Goal: Task Accomplishment & Management: Manage account settings

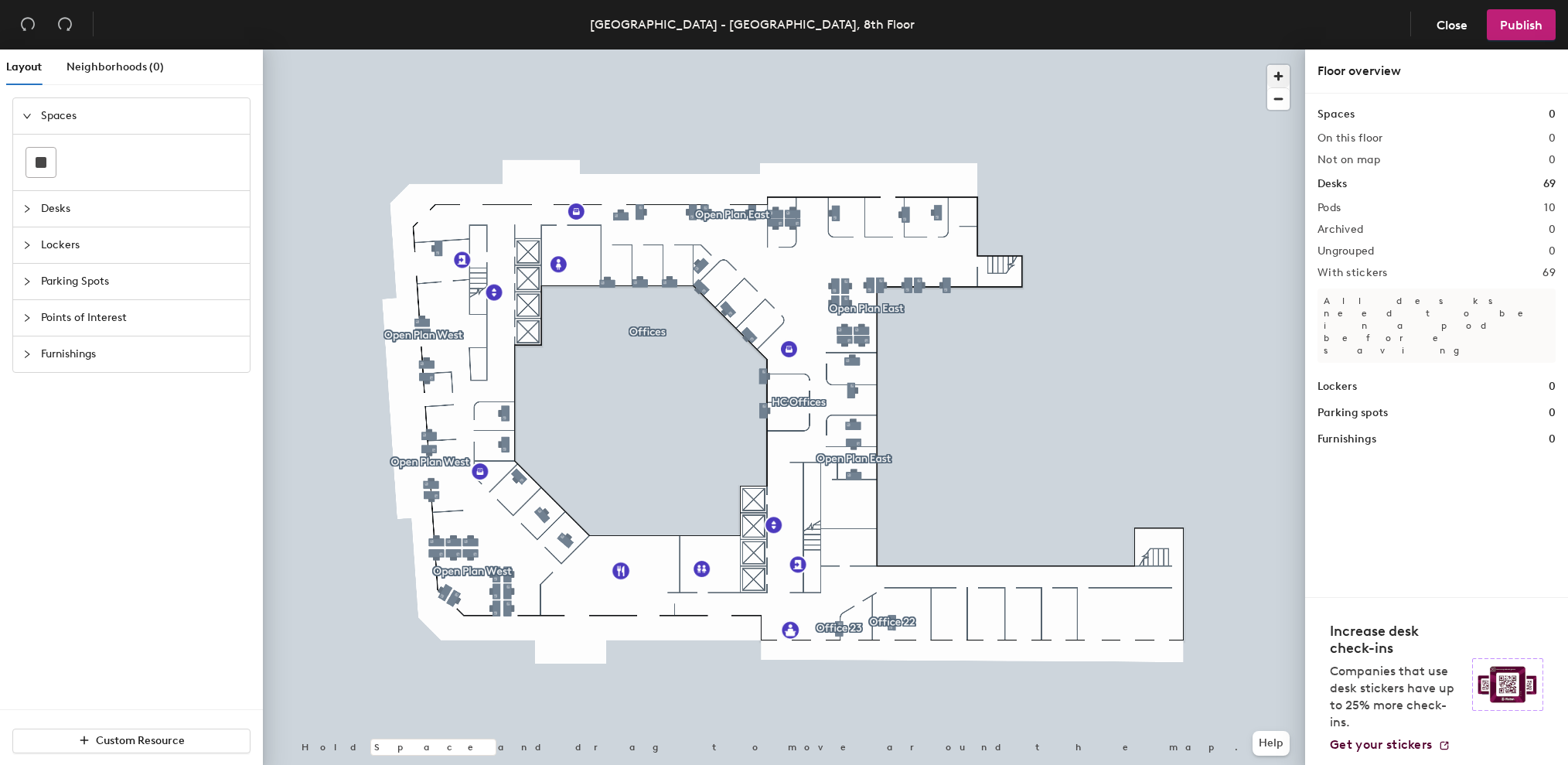
click at [1279, 75] on span "button" at bounding box center [1278, 76] width 23 height 23
click at [1278, 75] on span "button" at bounding box center [1278, 76] width 23 height 23
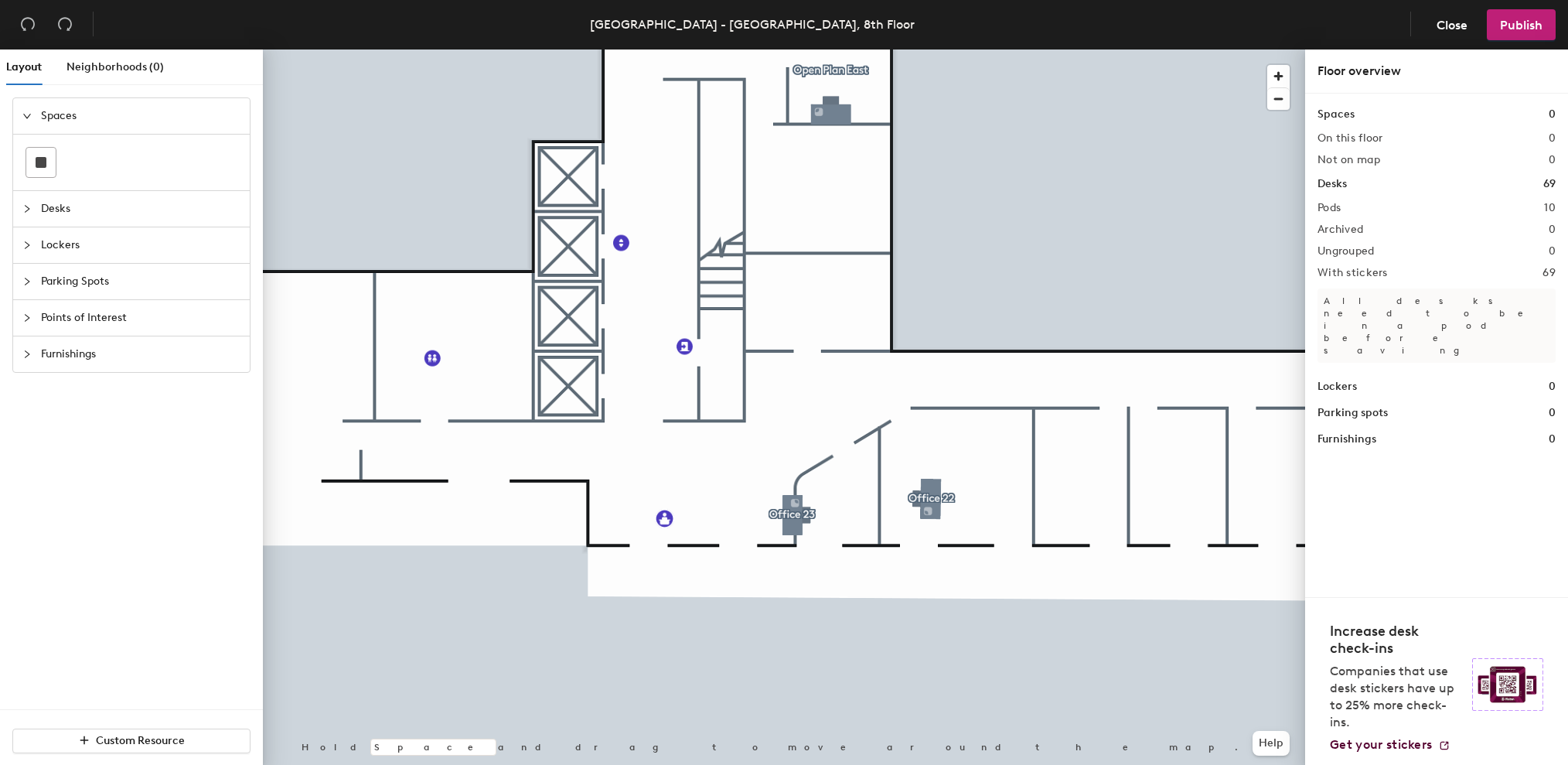
click at [930, 50] on div at bounding box center [784, 50] width 1042 height 0
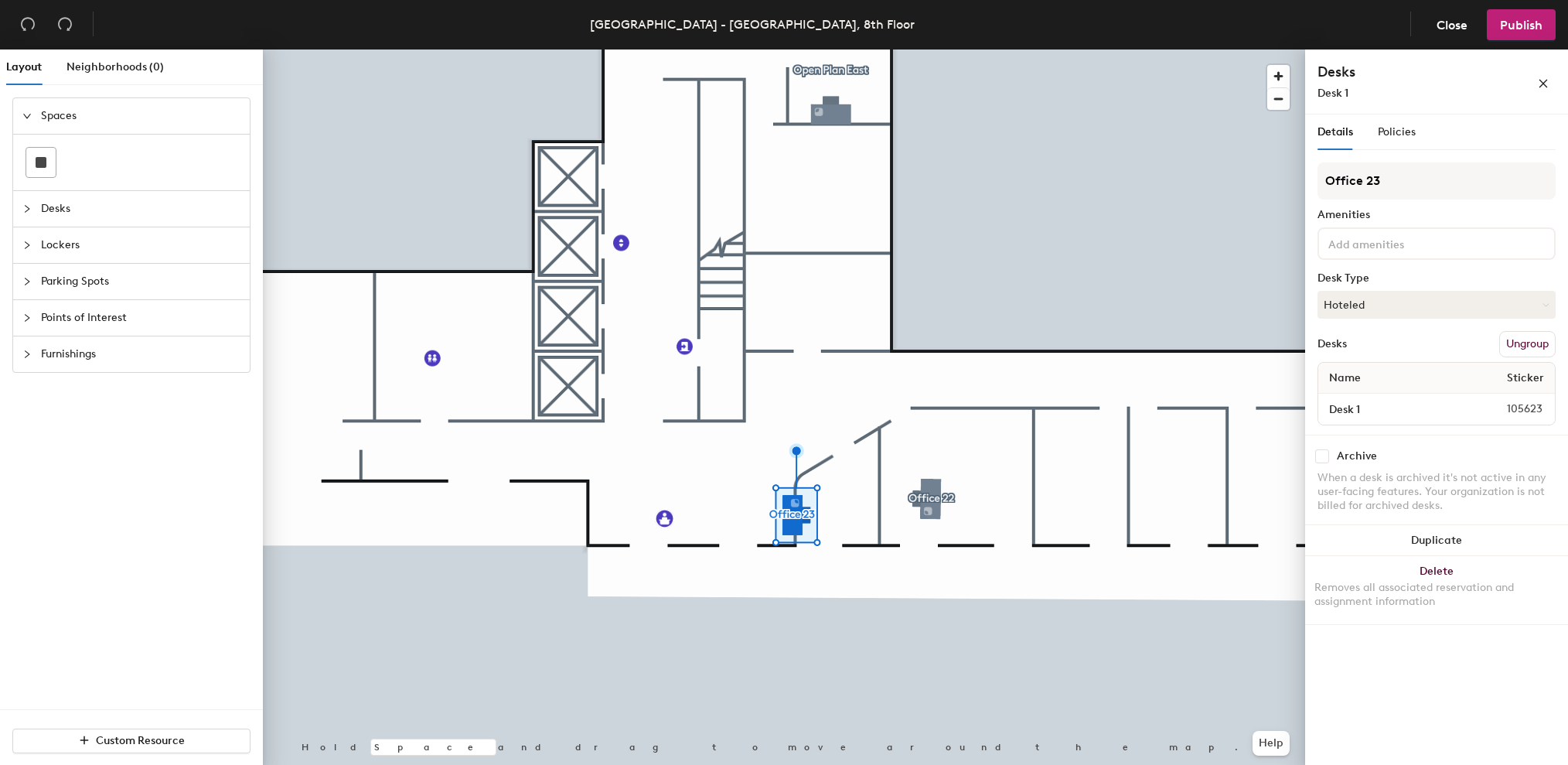
click at [101, 205] on span "Desks" at bounding box center [141, 209] width 199 height 36
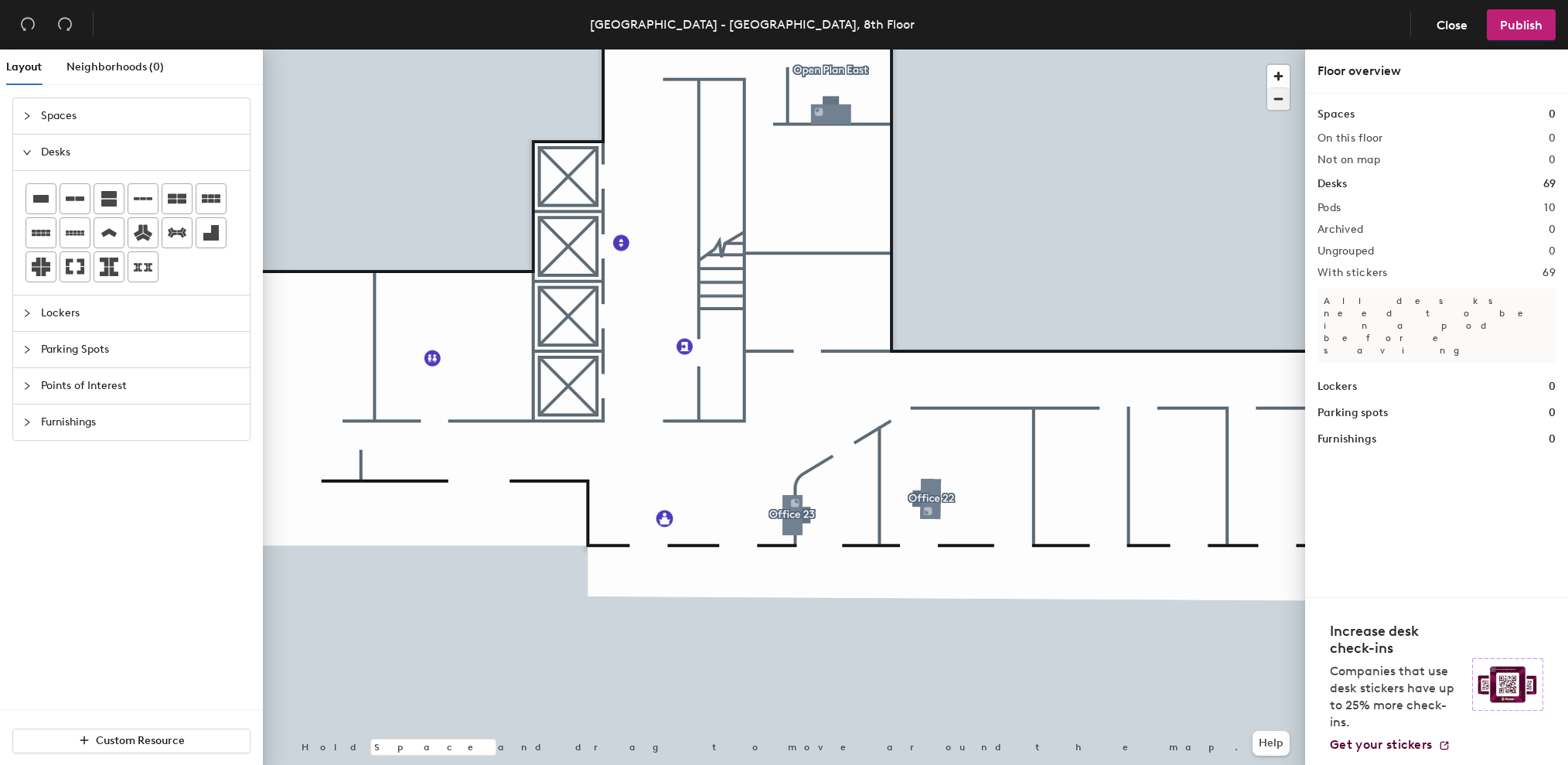
click at [1279, 104] on span "button" at bounding box center [1278, 99] width 23 height 22
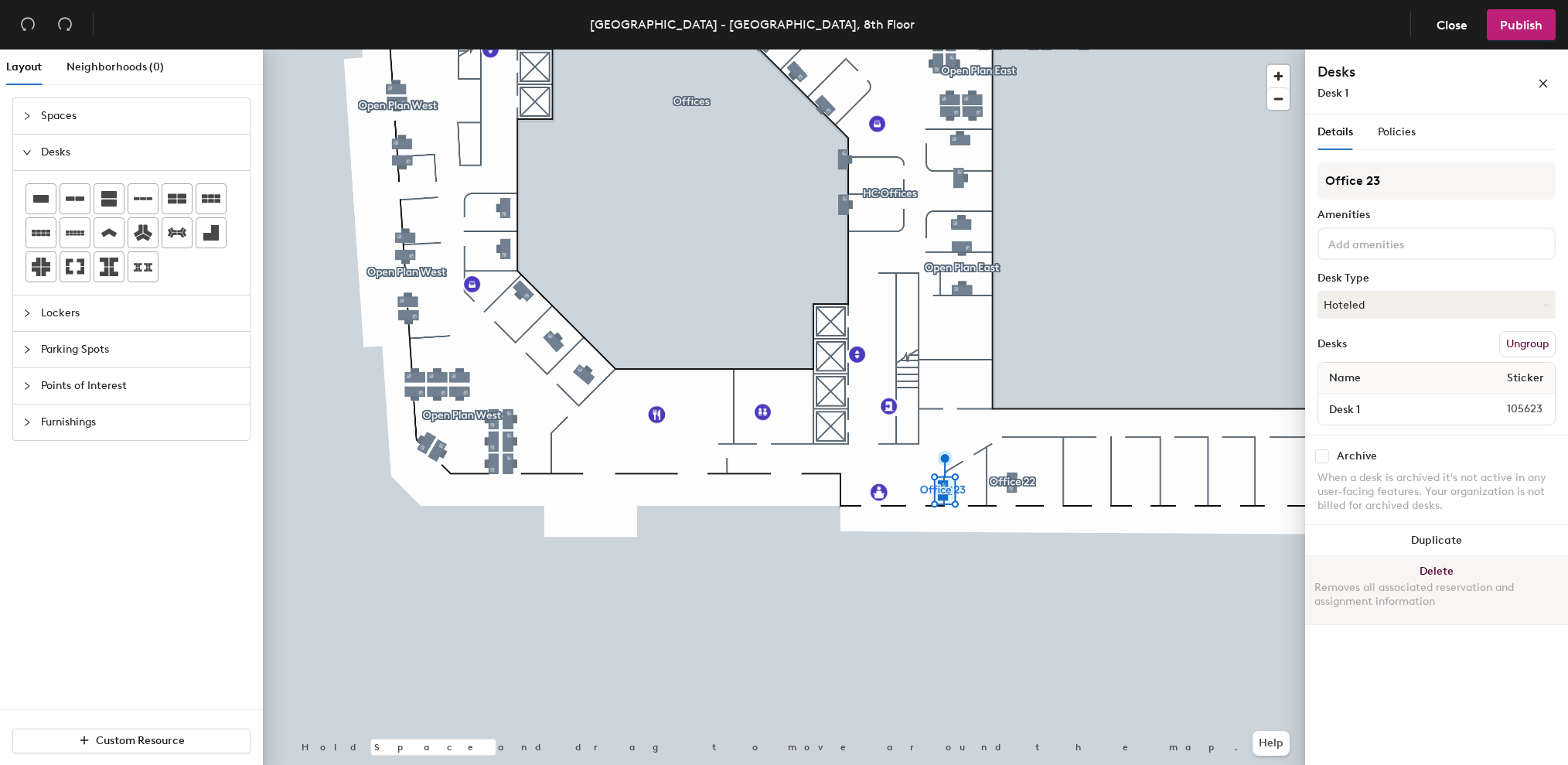
click at [1482, 566] on button "Delete Removes all associated reservation and assignment information" at bounding box center [1437, 590] width 263 height 68
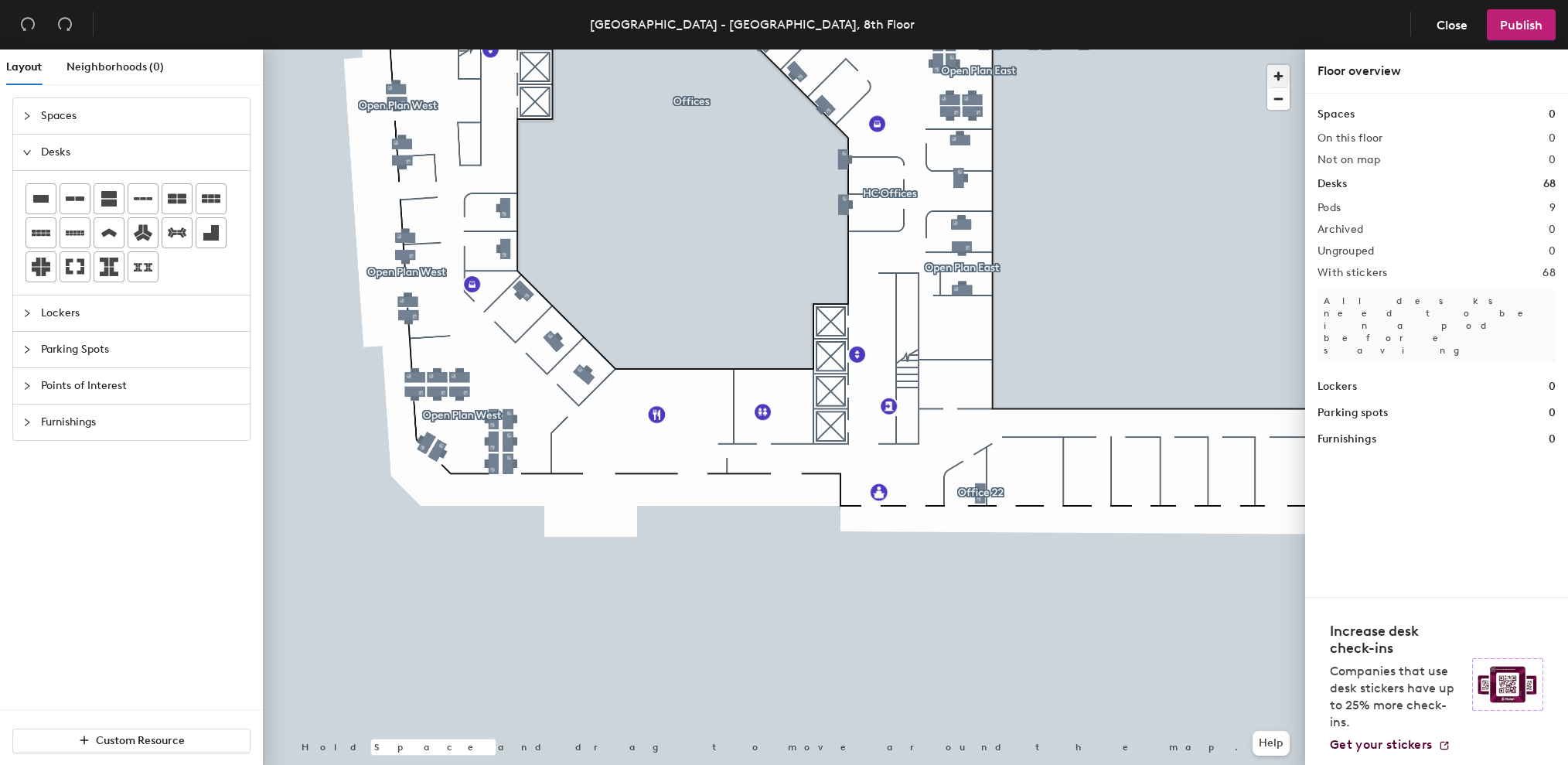
click at [1286, 78] on span "button" at bounding box center [1278, 76] width 23 height 23
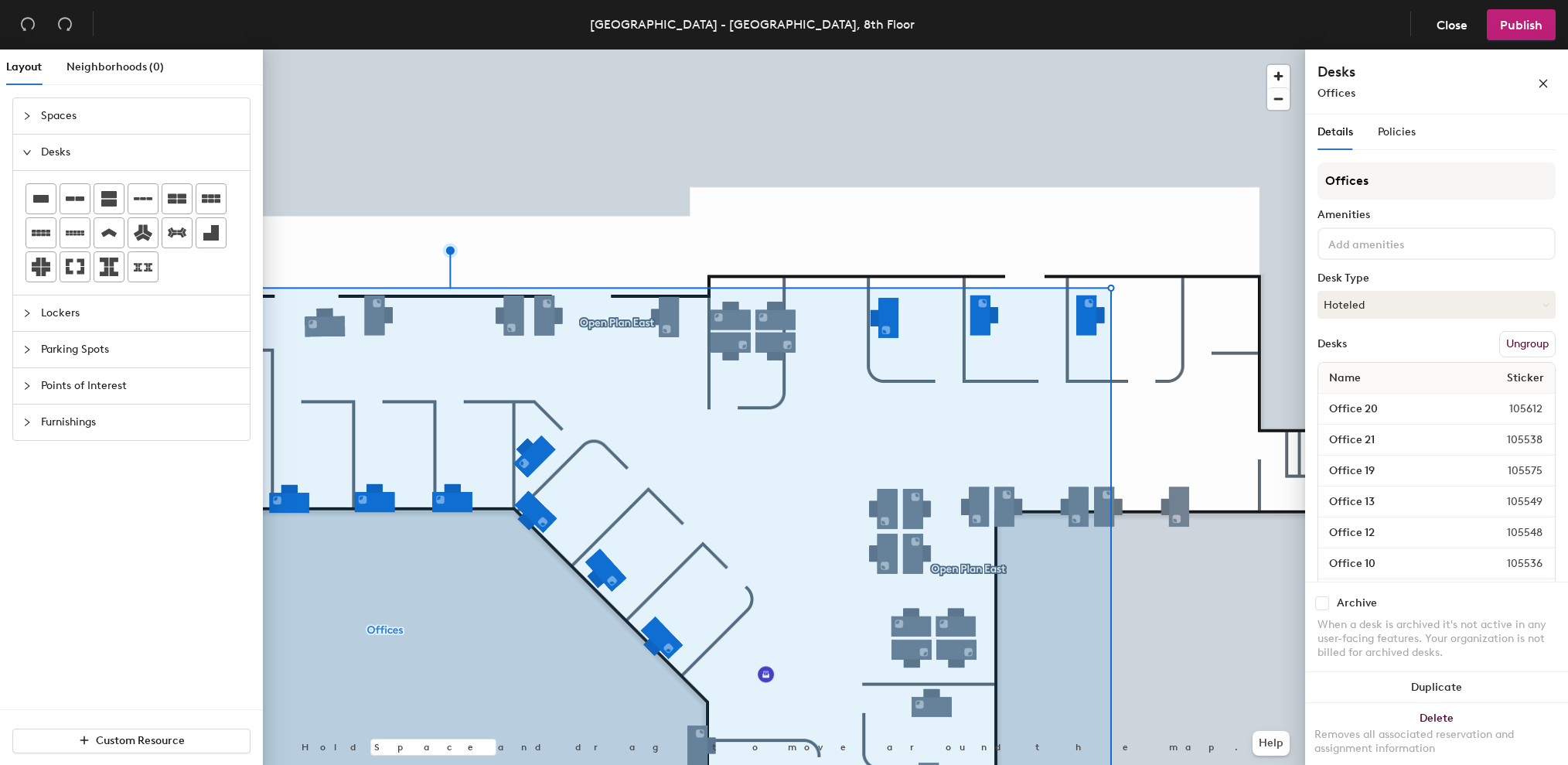
click at [1515, 344] on button "Ungroup" at bounding box center [1528, 344] width 57 height 26
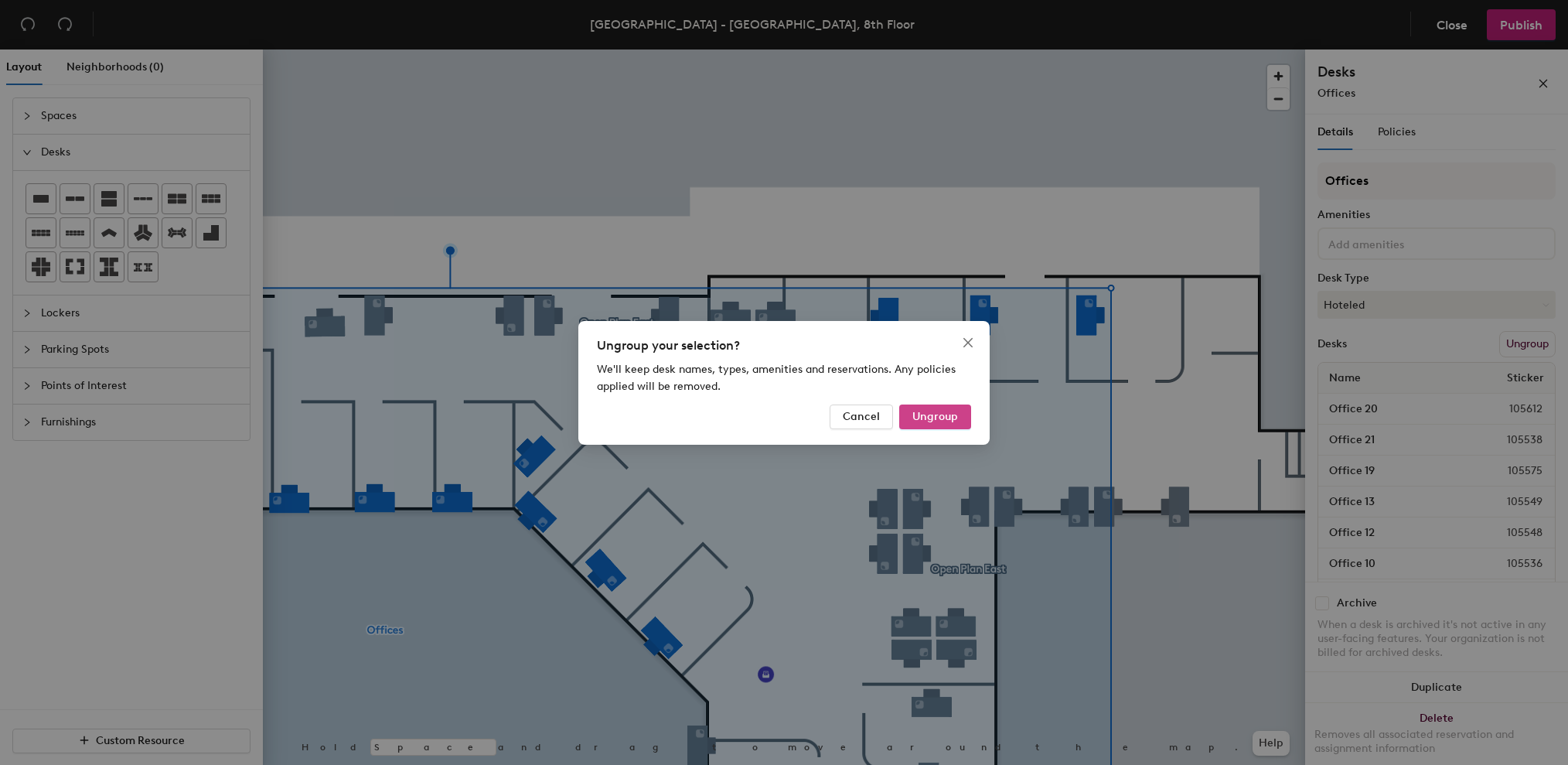
click at [929, 417] on span "Ungroup" at bounding box center [935, 416] width 46 height 13
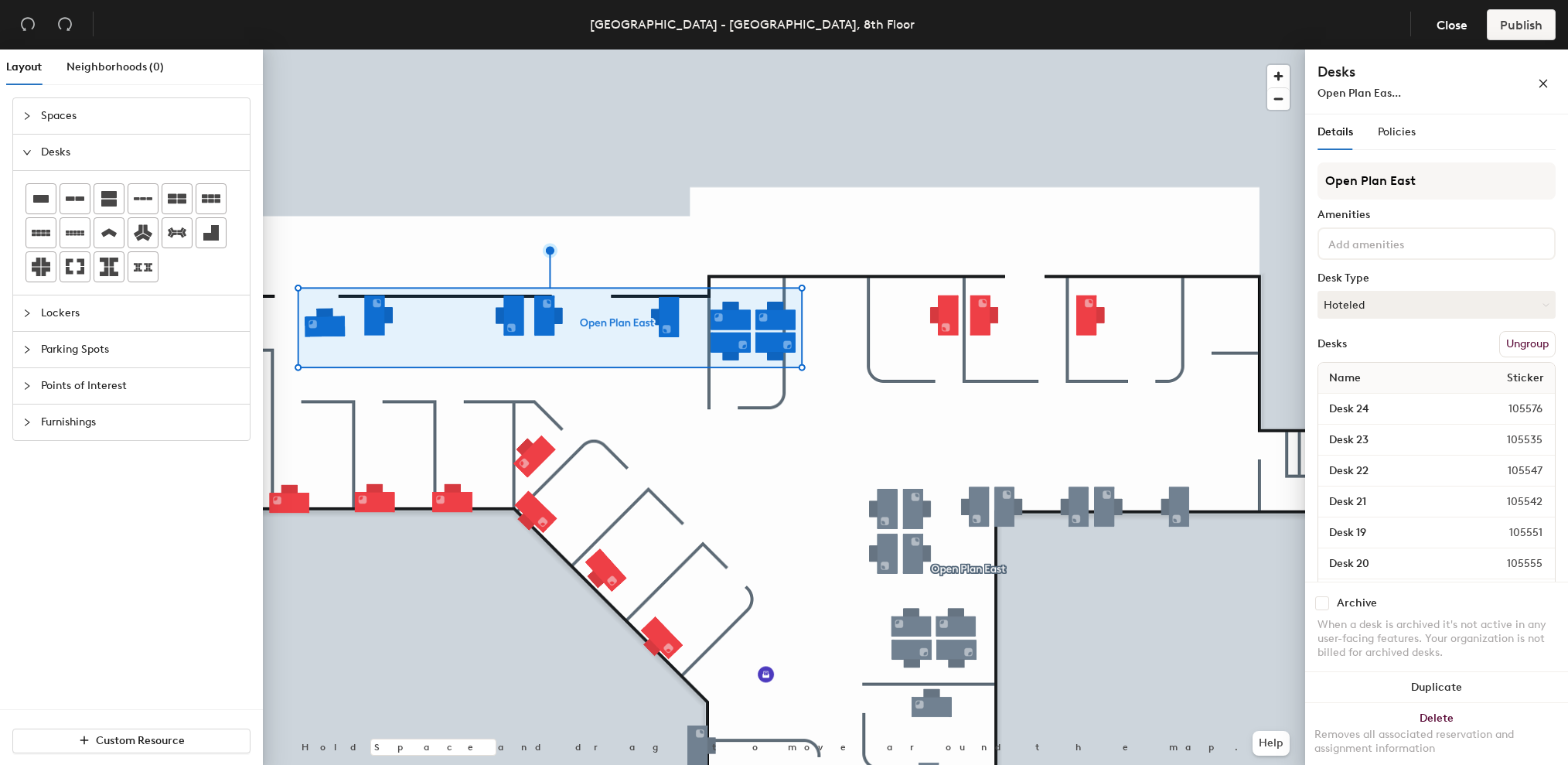
click at [1500, 348] on button "Ungroup" at bounding box center [1528, 344] width 57 height 26
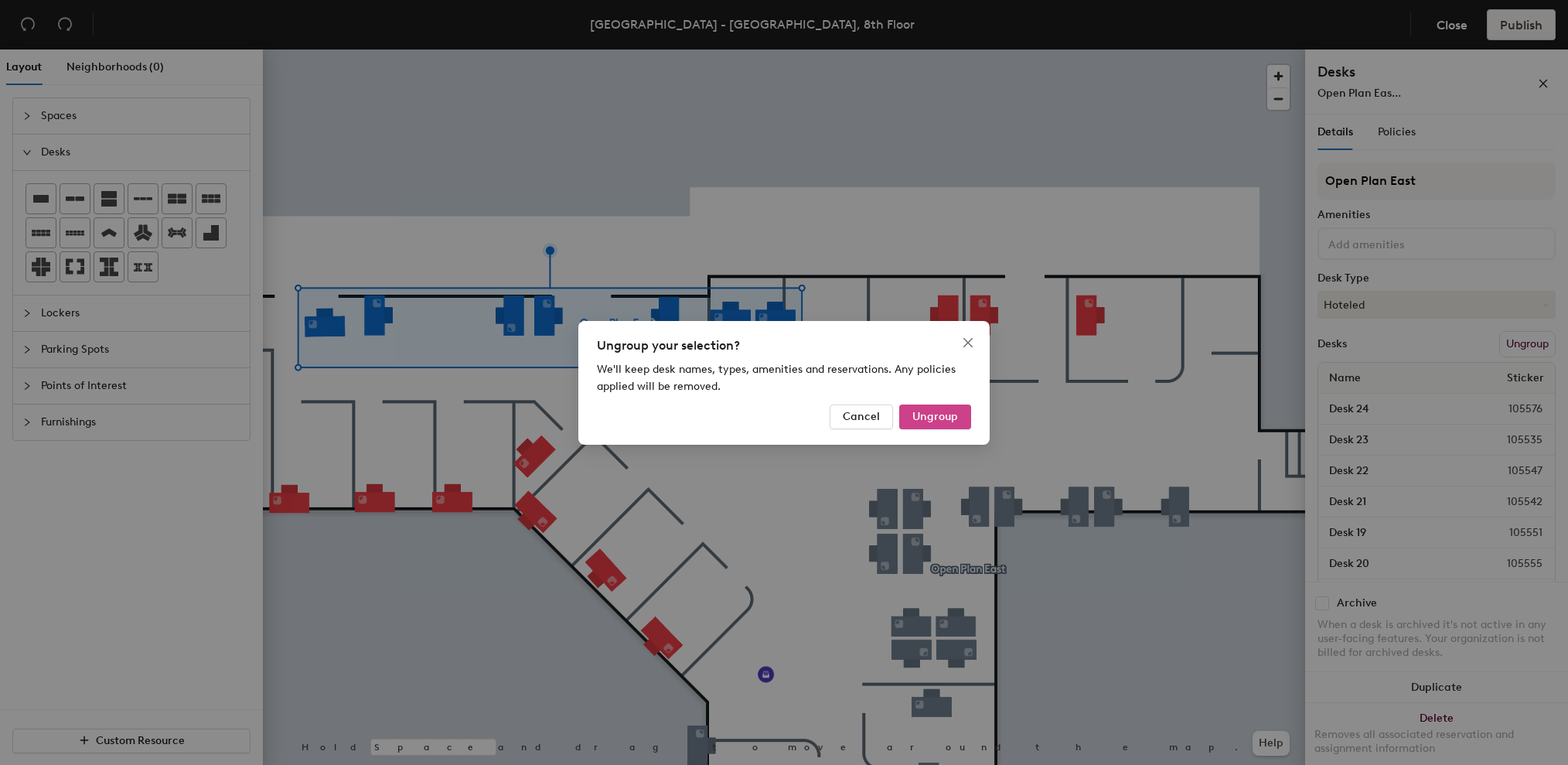
click at [935, 417] on span "Ungroup" at bounding box center [935, 416] width 46 height 13
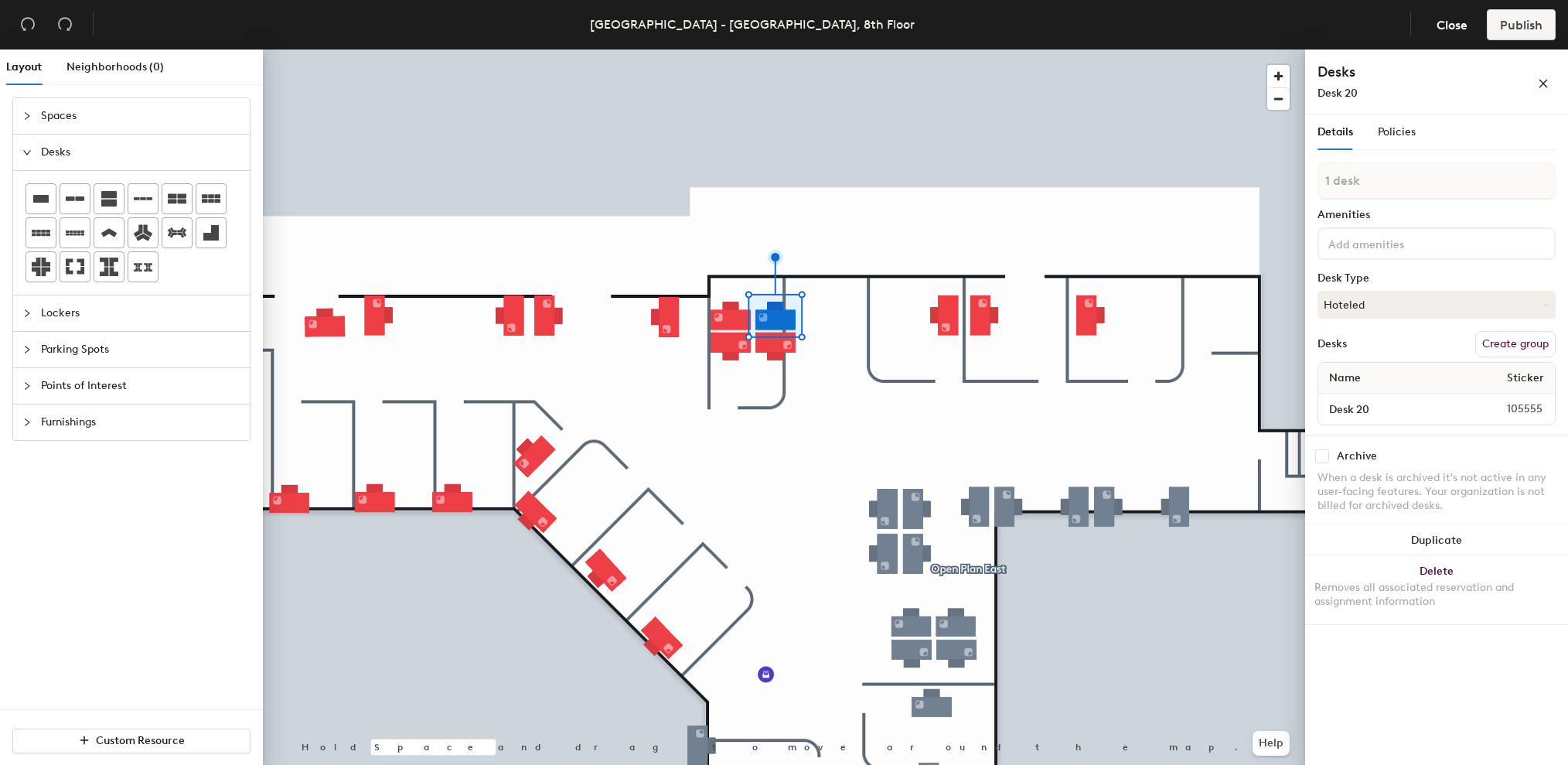
type input "2 desks"
click at [1533, 412] on span "105552" at bounding box center [1510, 409] width 82 height 17
click at [1525, 410] on span "105552" at bounding box center [1510, 409] width 82 height 17
click at [1500, 413] on span "105552" at bounding box center [1510, 409] width 82 height 17
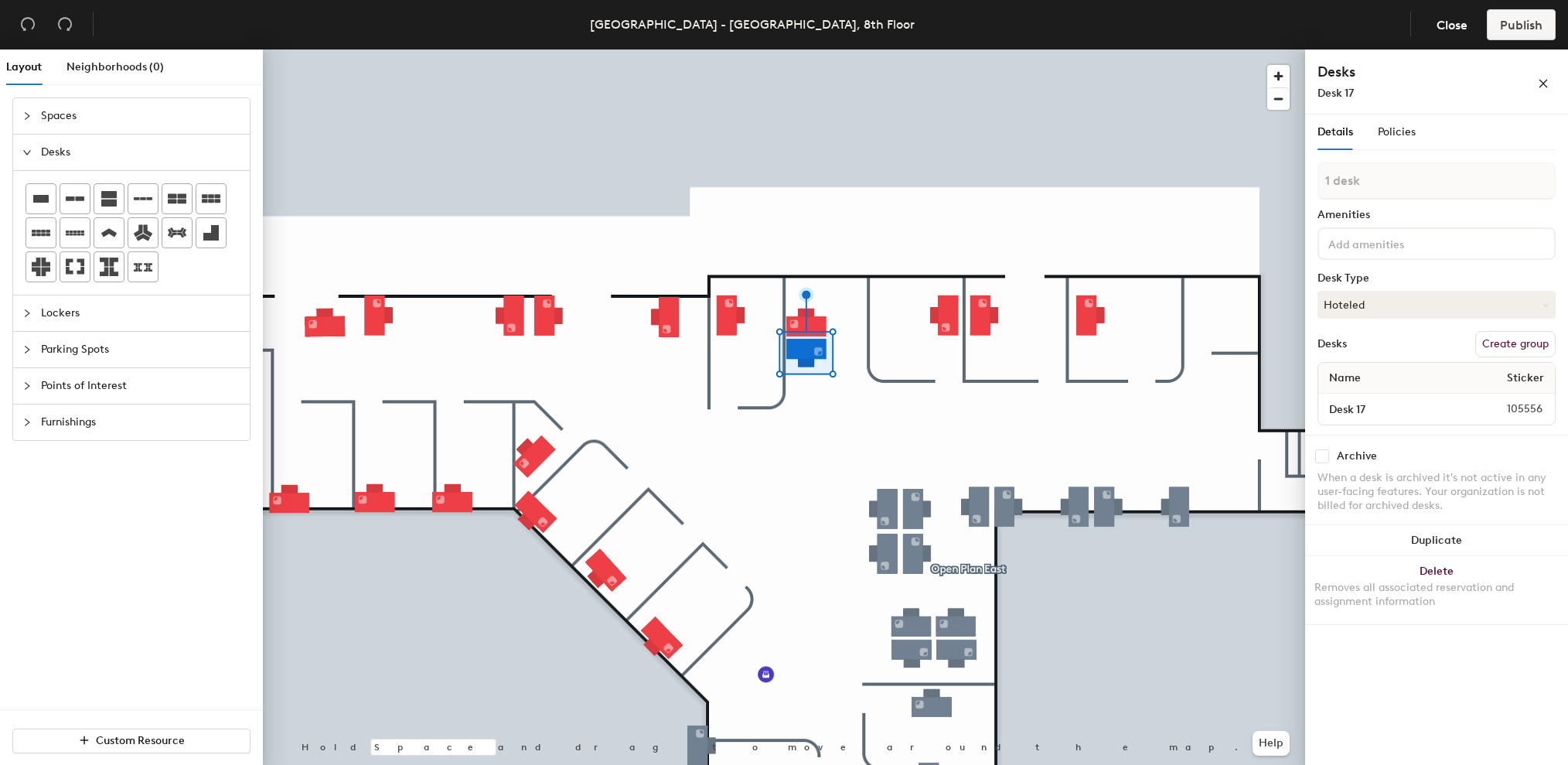
click at [1540, 416] on span "105556" at bounding box center [1510, 409] width 82 height 17
click at [1535, 412] on span "105556" at bounding box center [1510, 409] width 82 height 17
click at [1279, 102] on span "button" at bounding box center [1278, 99] width 23 height 22
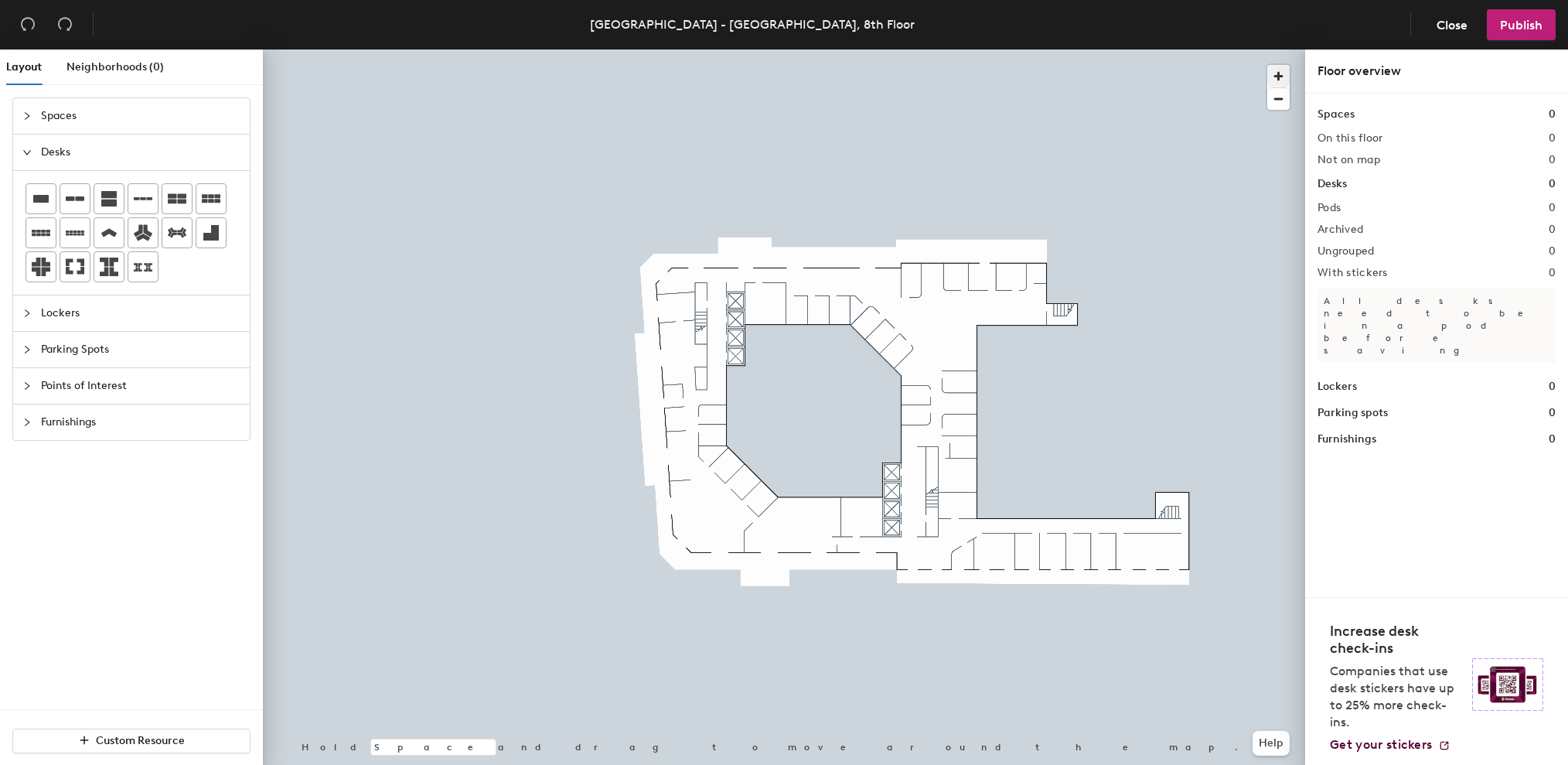
click at [1276, 72] on span "button" at bounding box center [1278, 76] width 23 height 23
click at [1281, 68] on span "button" at bounding box center [1278, 76] width 23 height 23
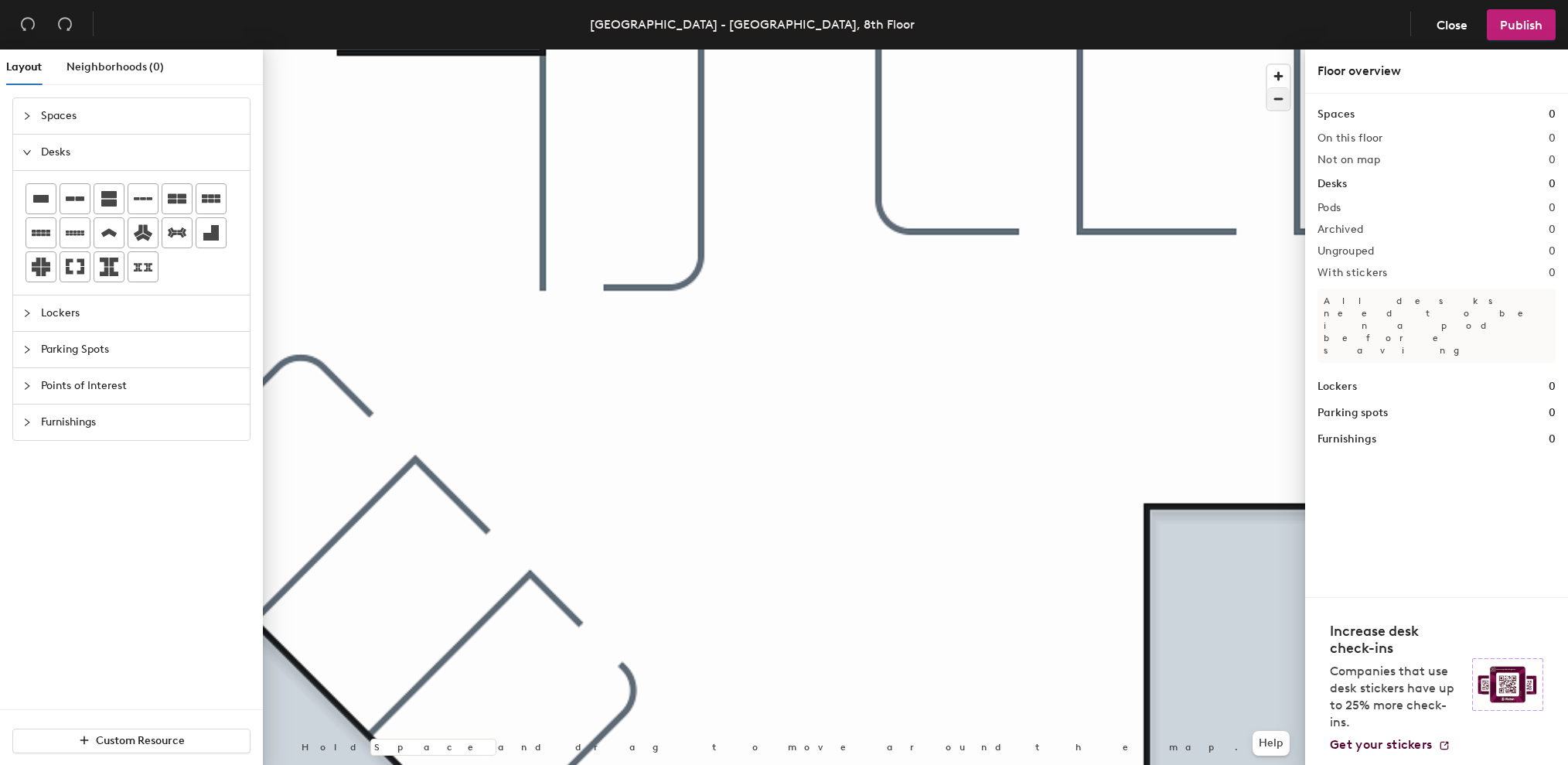
click at [1269, 97] on span "button" at bounding box center [1278, 99] width 23 height 22
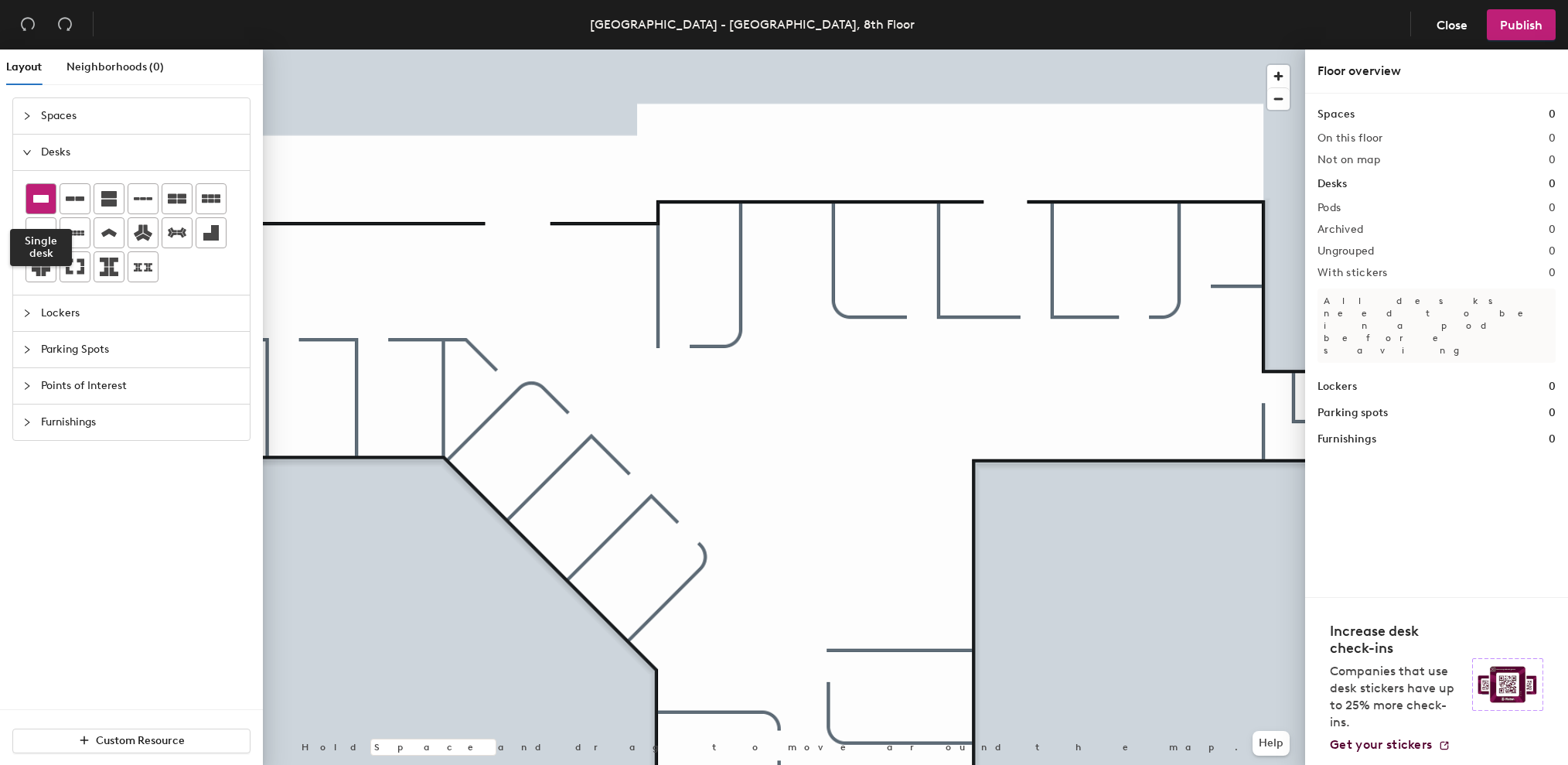
click at [44, 198] on icon at bounding box center [41, 199] width 16 height 8
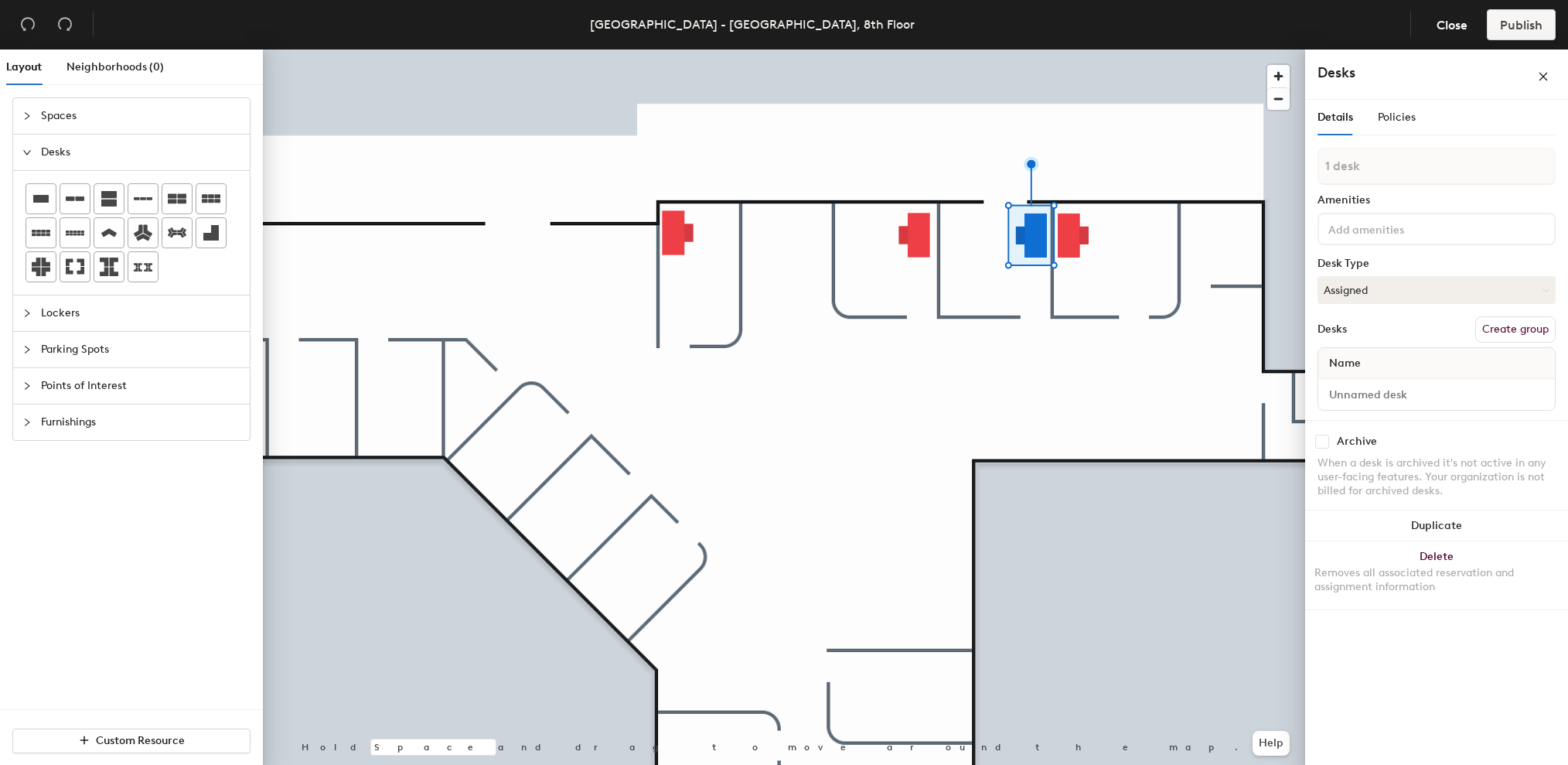
click at [1098, 50] on div at bounding box center [784, 50] width 1042 height 0
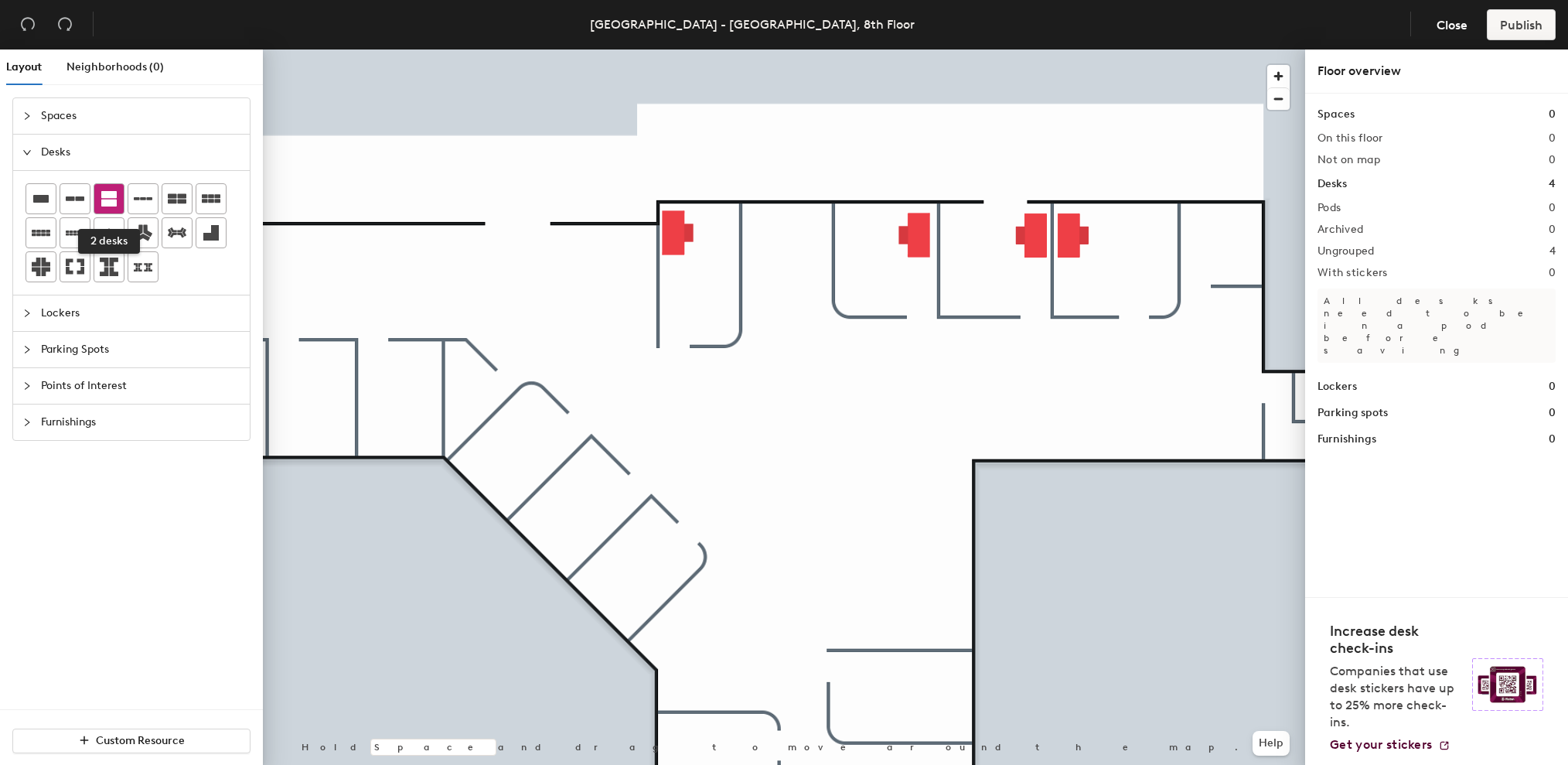
click at [103, 192] on icon at bounding box center [109, 199] width 16 height 16
click at [114, 197] on icon at bounding box center [109, 199] width 16 height 16
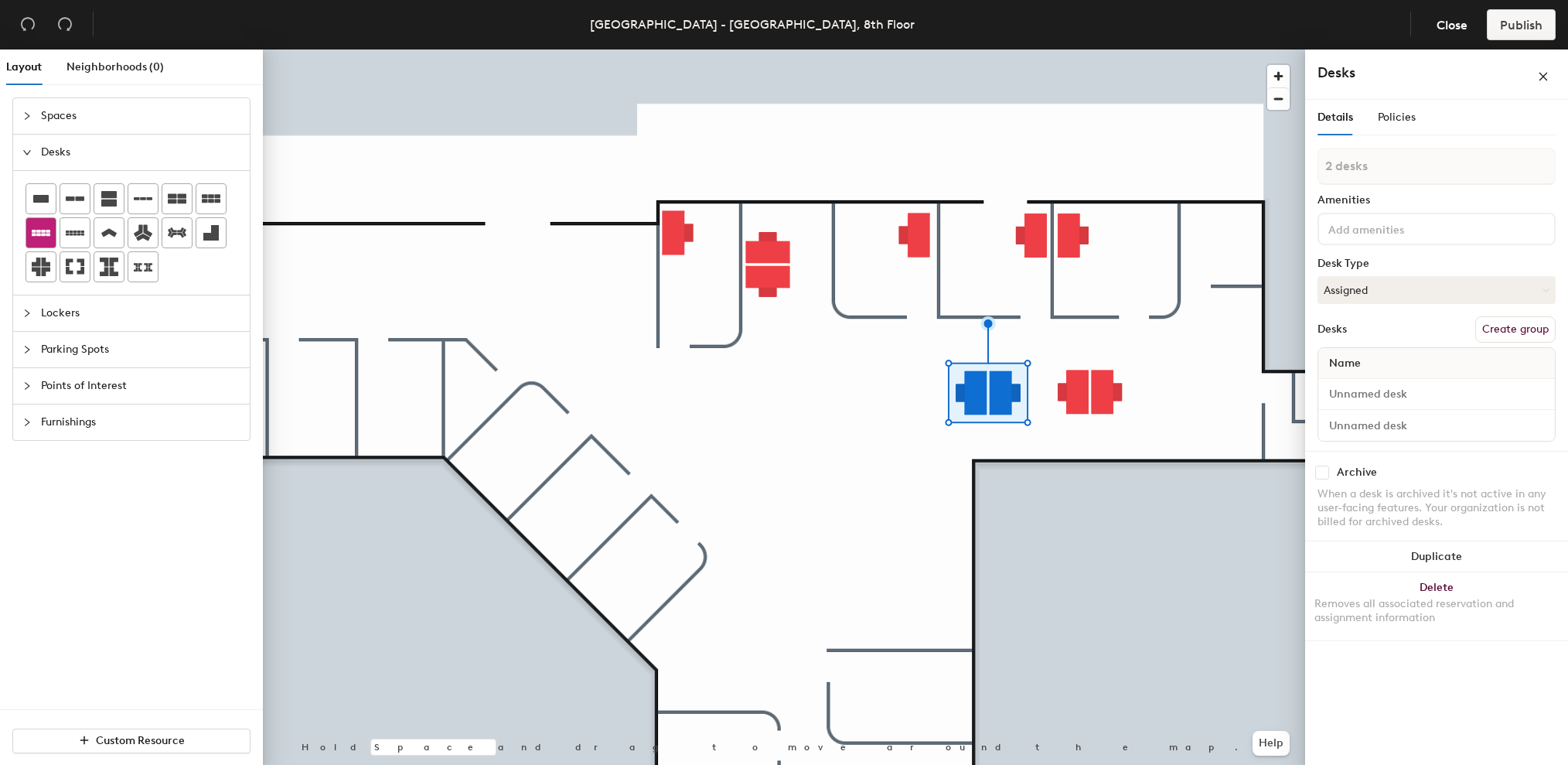
click at [31, 231] on div at bounding box center [41, 233] width 30 height 30
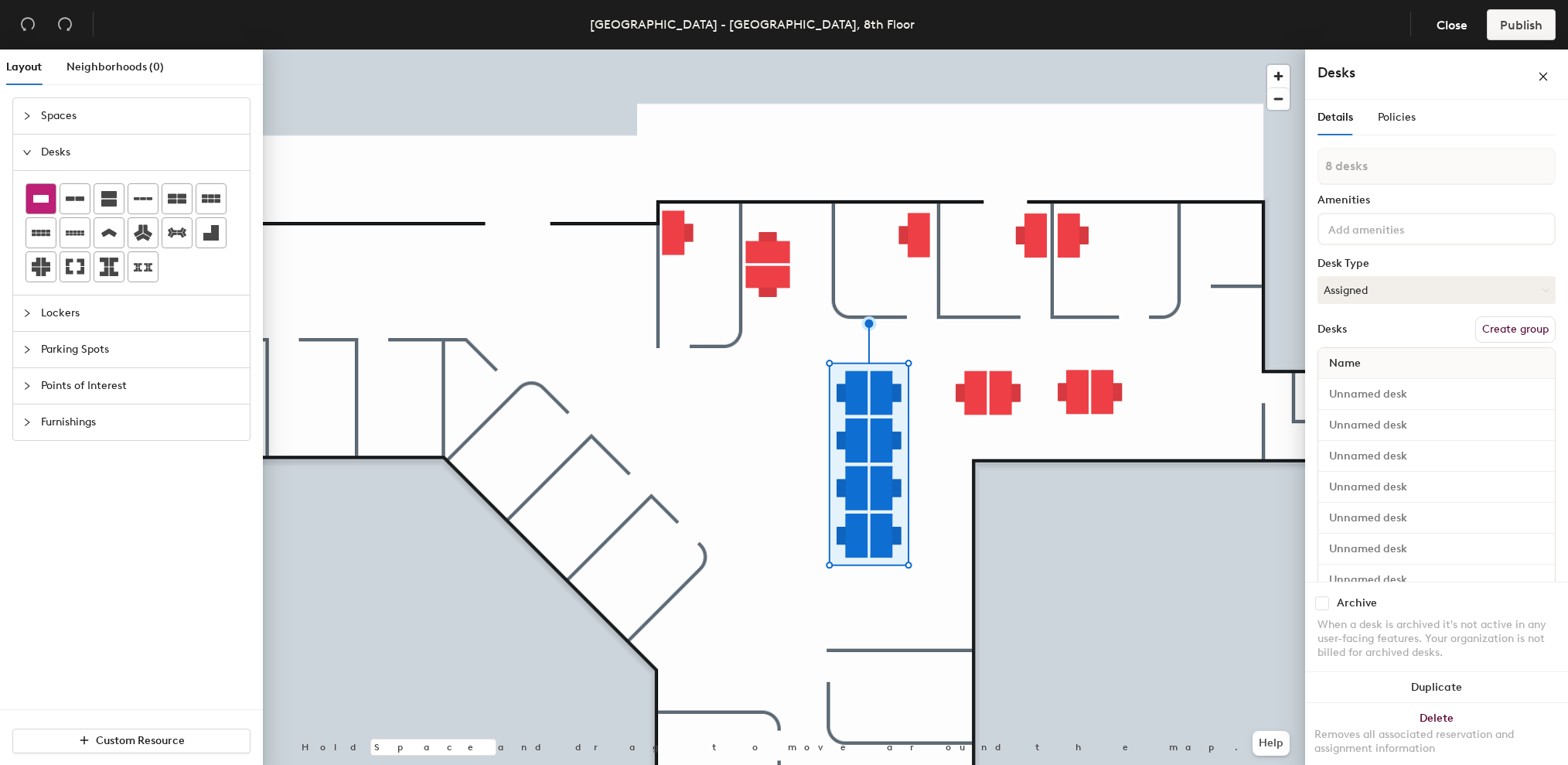
click at [40, 199] on icon at bounding box center [41, 199] width 16 height 8
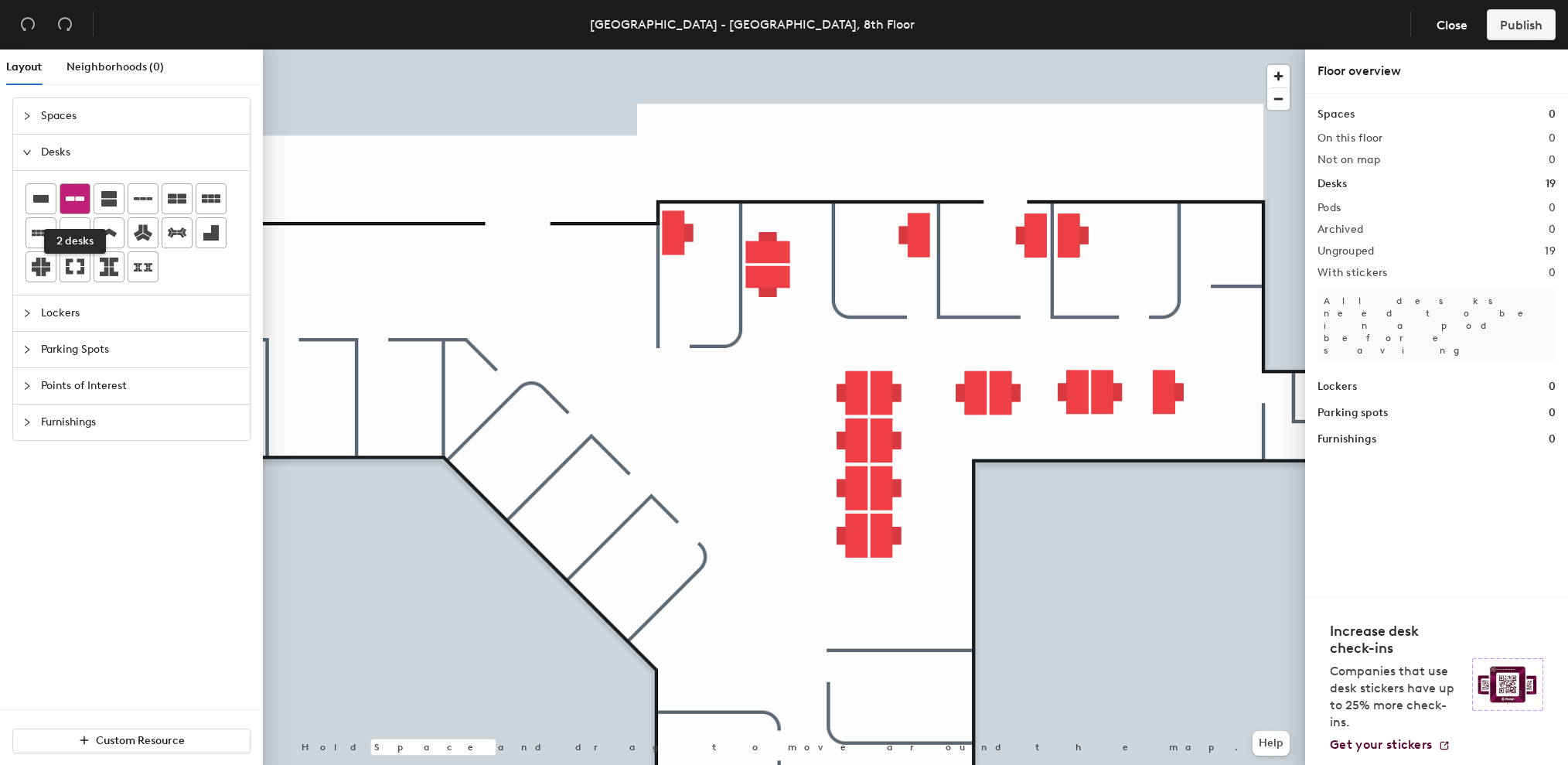
click at [74, 198] on icon at bounding box center [75, 199] width 19 height 5
drag, startPoint x: 177, startPoint y: 198, endPoint x: 231, endPoint y: 231, distance: 63.3
click at [177, 198] on icon at bounding box center [177, 199] width 19 height 19
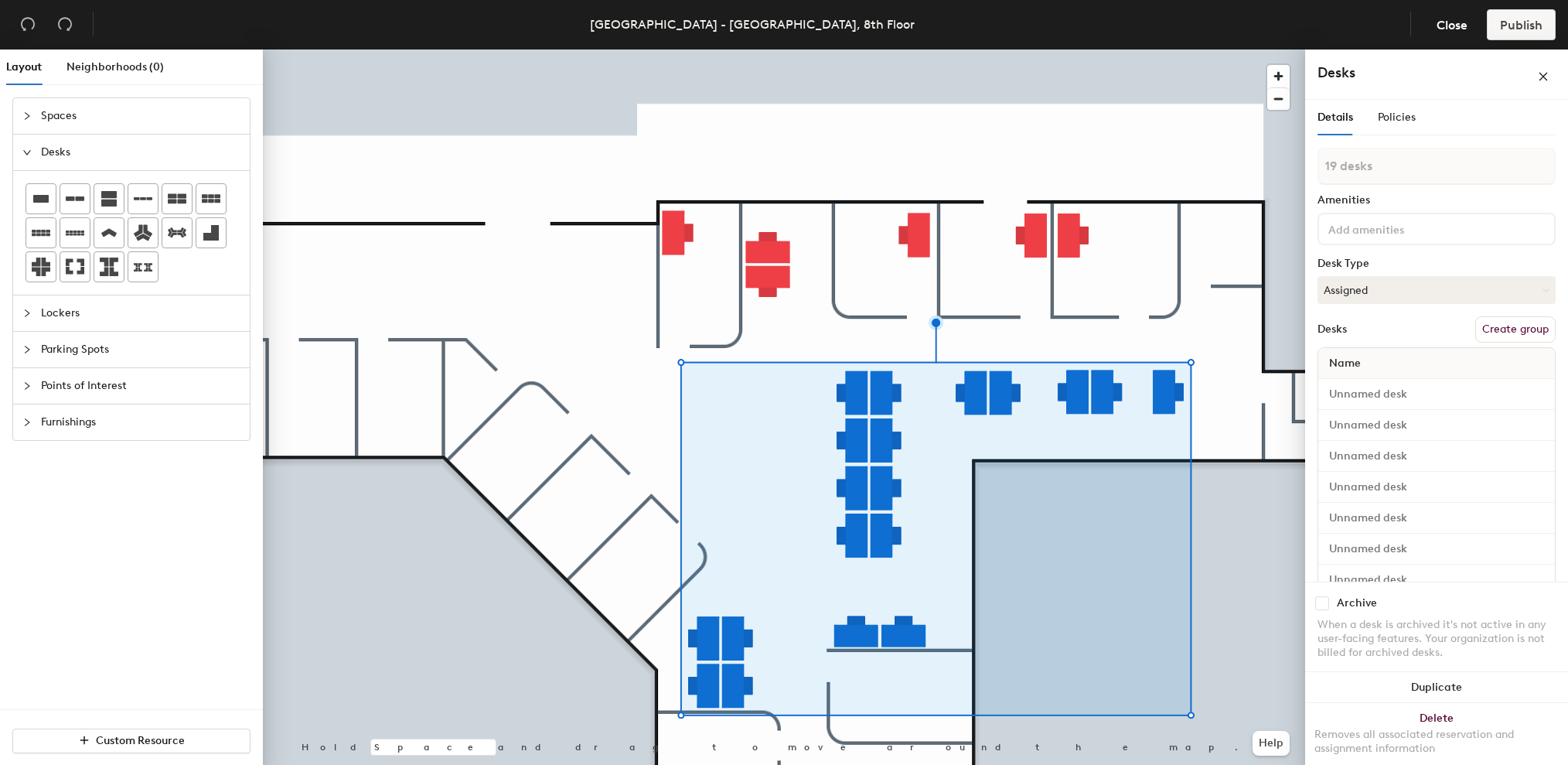
type input "1 desk"
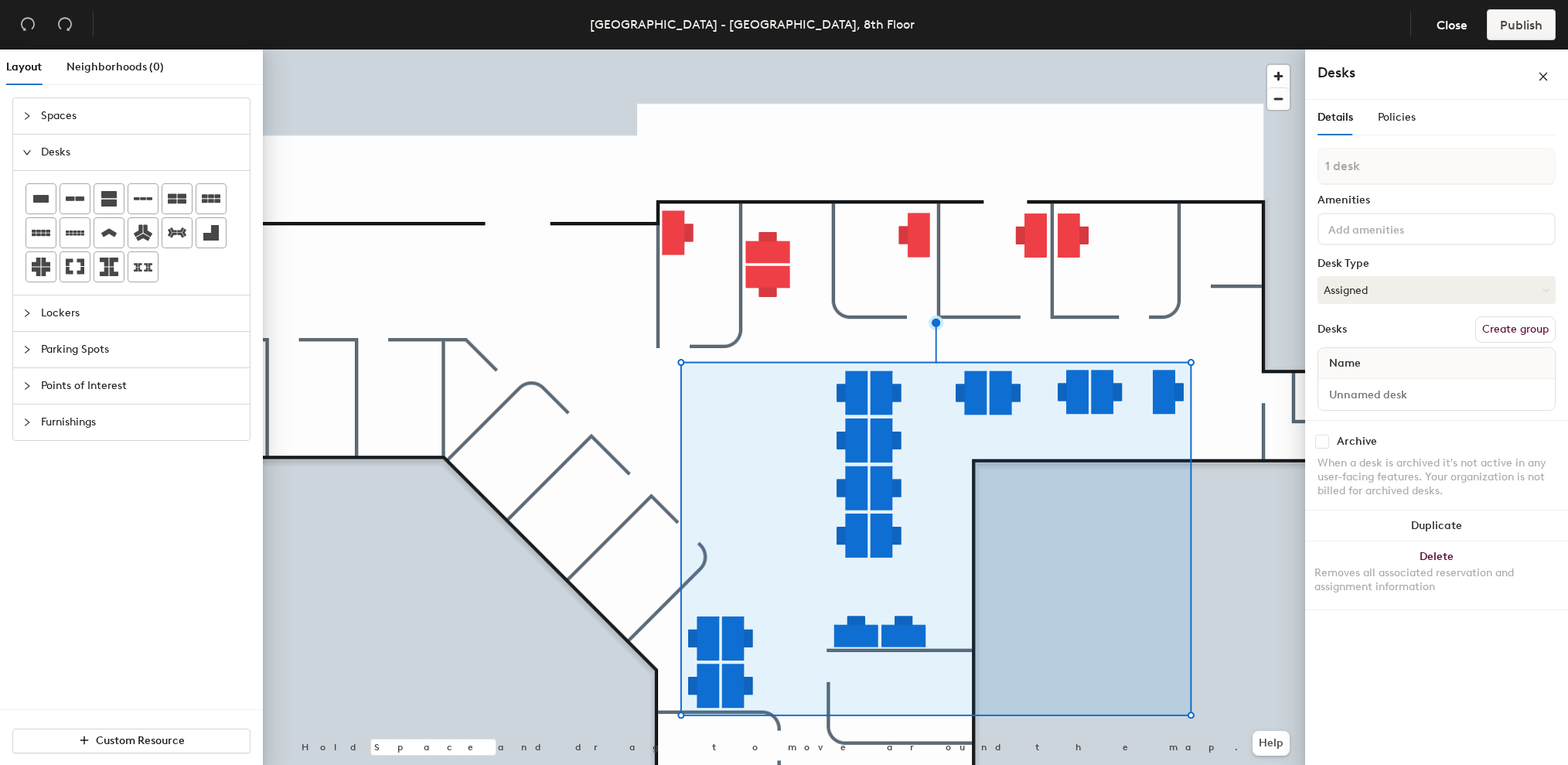
click at [777, 50] on div at bounding box center [784, 50] width 1042 height 0
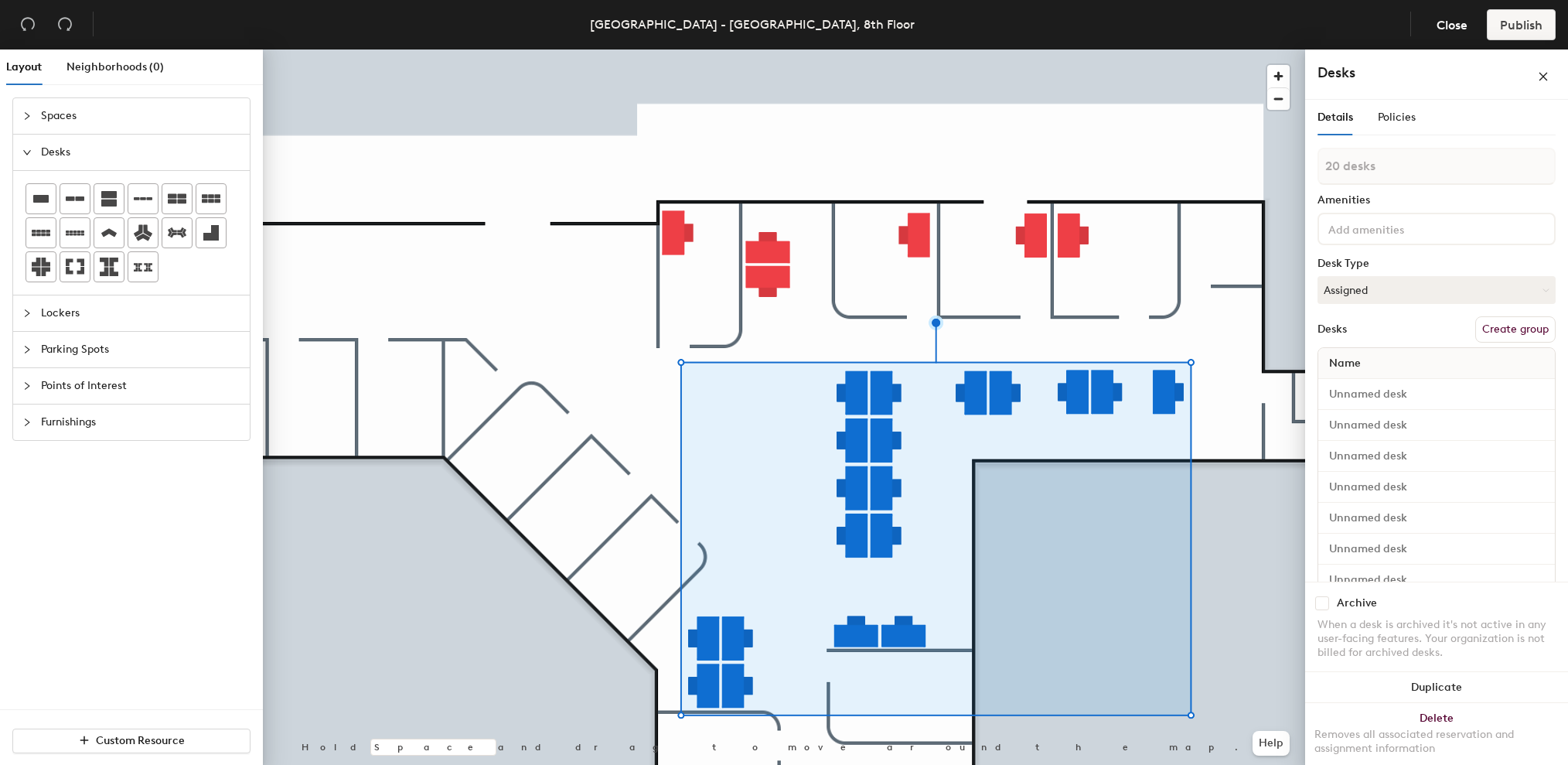
type input "21 desks"
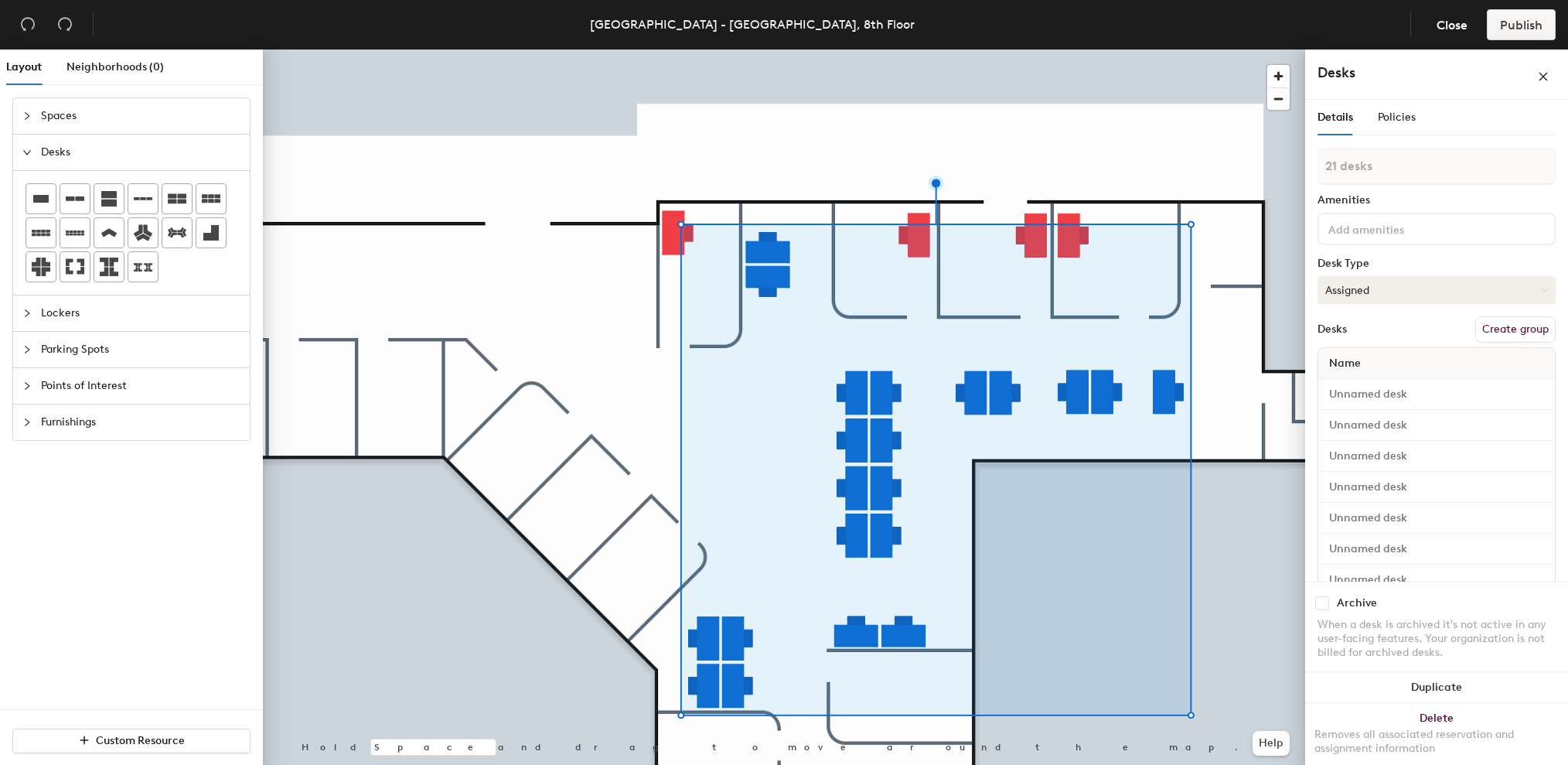
click at [1442, 293] on button "Assigned" at bounding box center [1437, 290] width 238 height 28
click at [1361, 381] on div "Hoteled" at bounding box center [1395, 384] width 155 height 23
click at [1495, 331] on button "Create group" at bounding box center [1515, 330] width 80 height 26
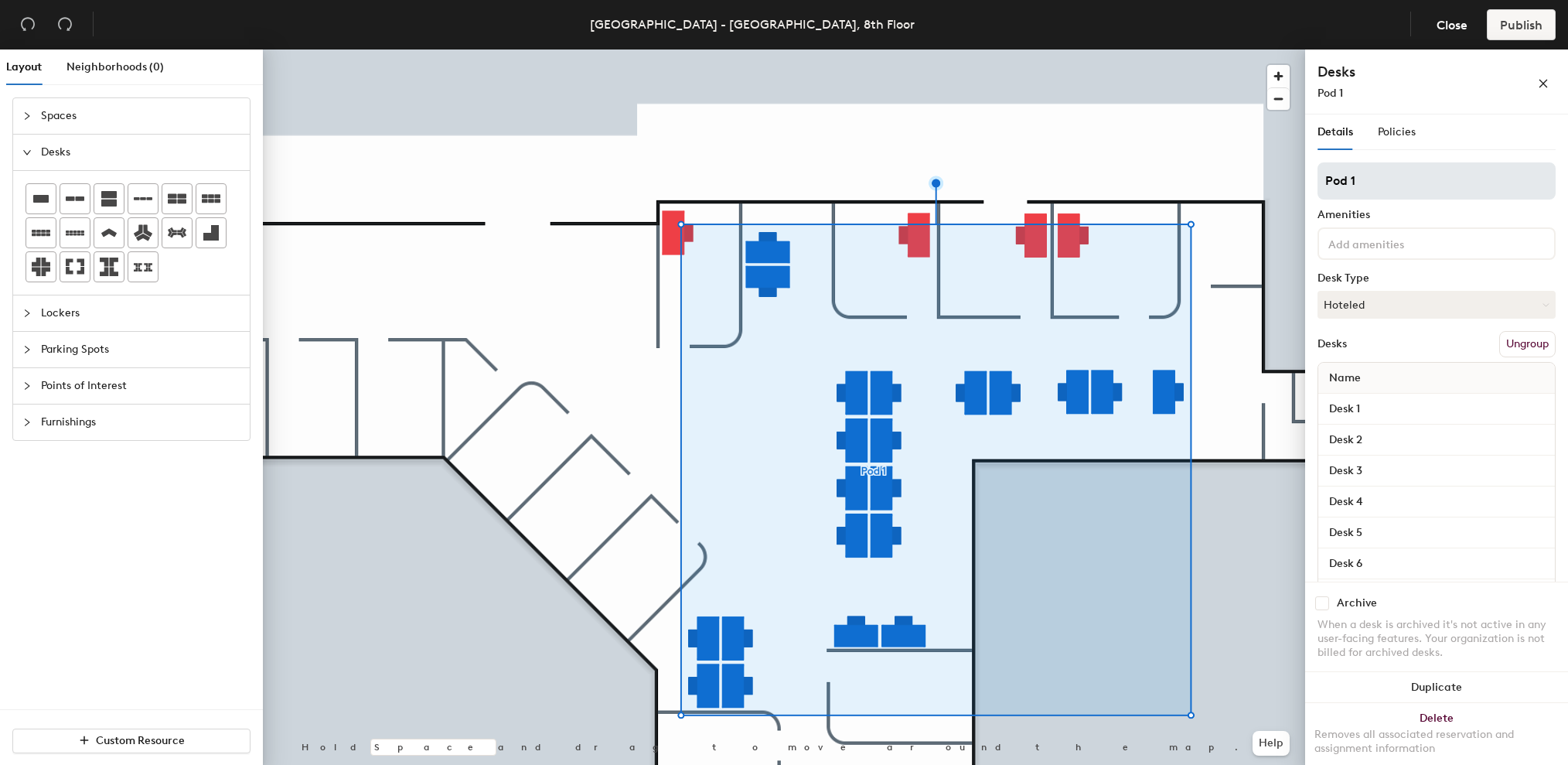
click at [1221, 187] on div "Layout Neighborhoods (0) Spaces Desks Lockers Parking Spots Points of Interest …" at bounding box center [784, 410] width 1568 height 721
type input "Open Plan"
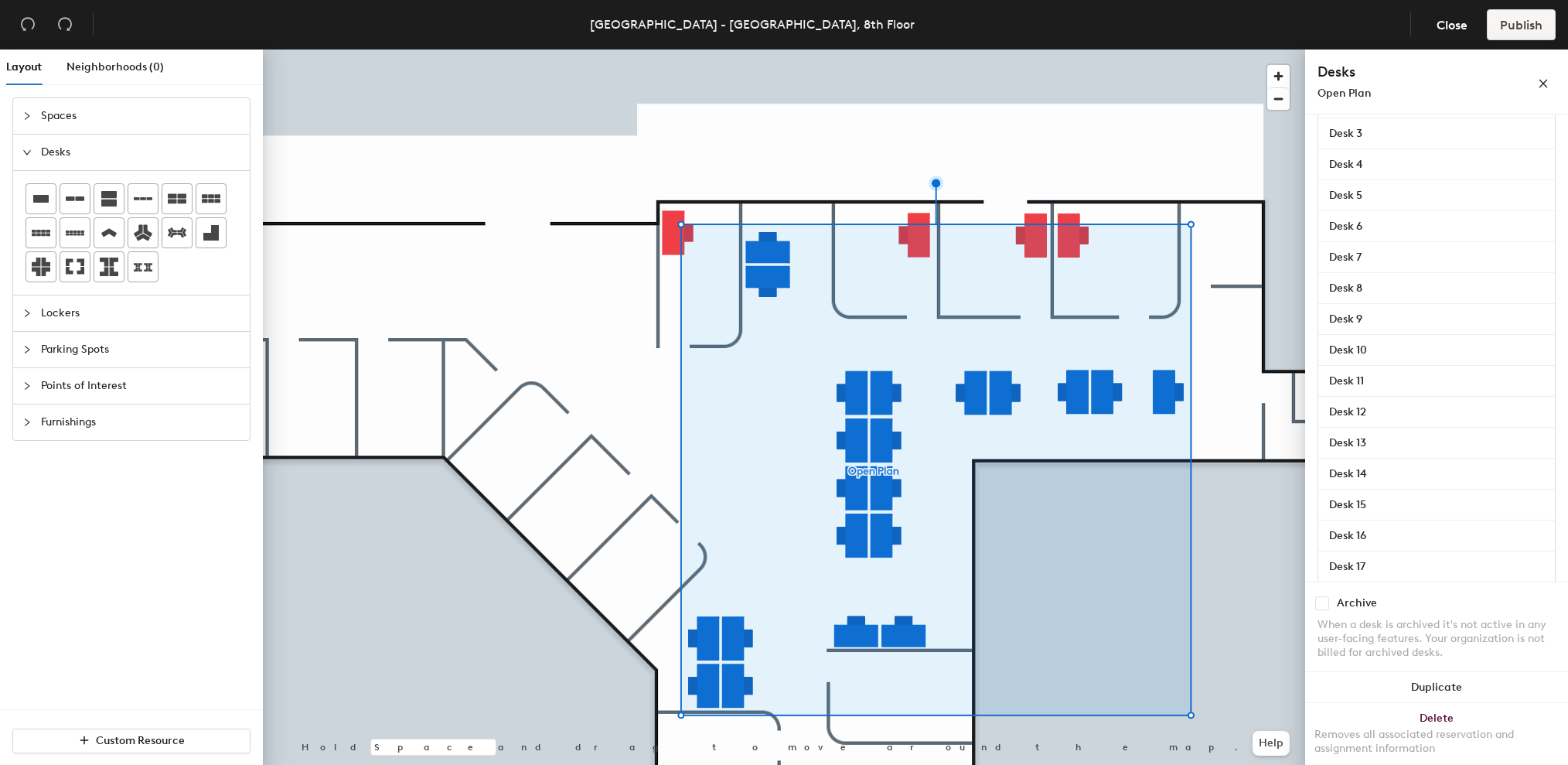
scroll to position [484, 0]
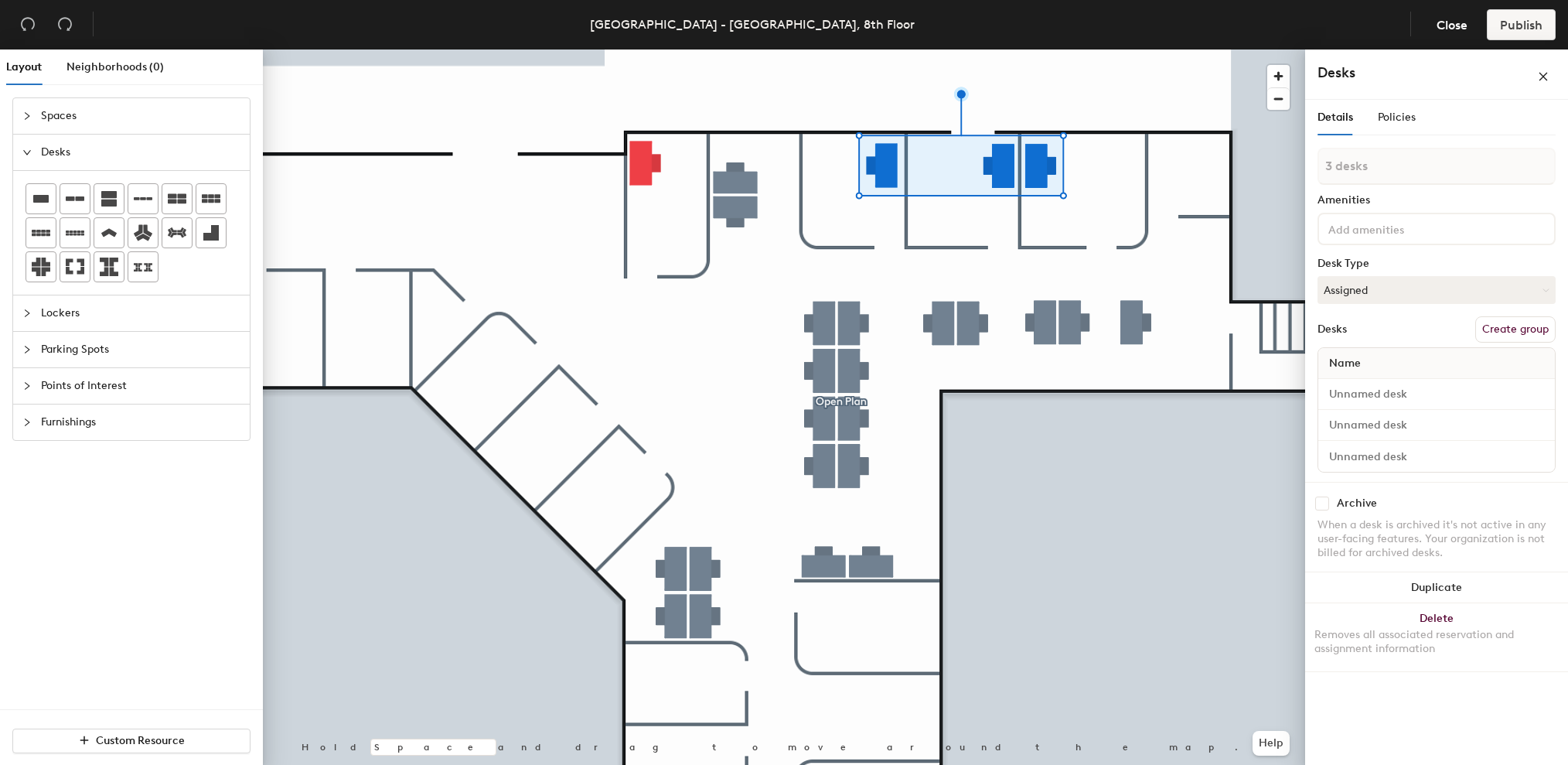
type input "4 desks"
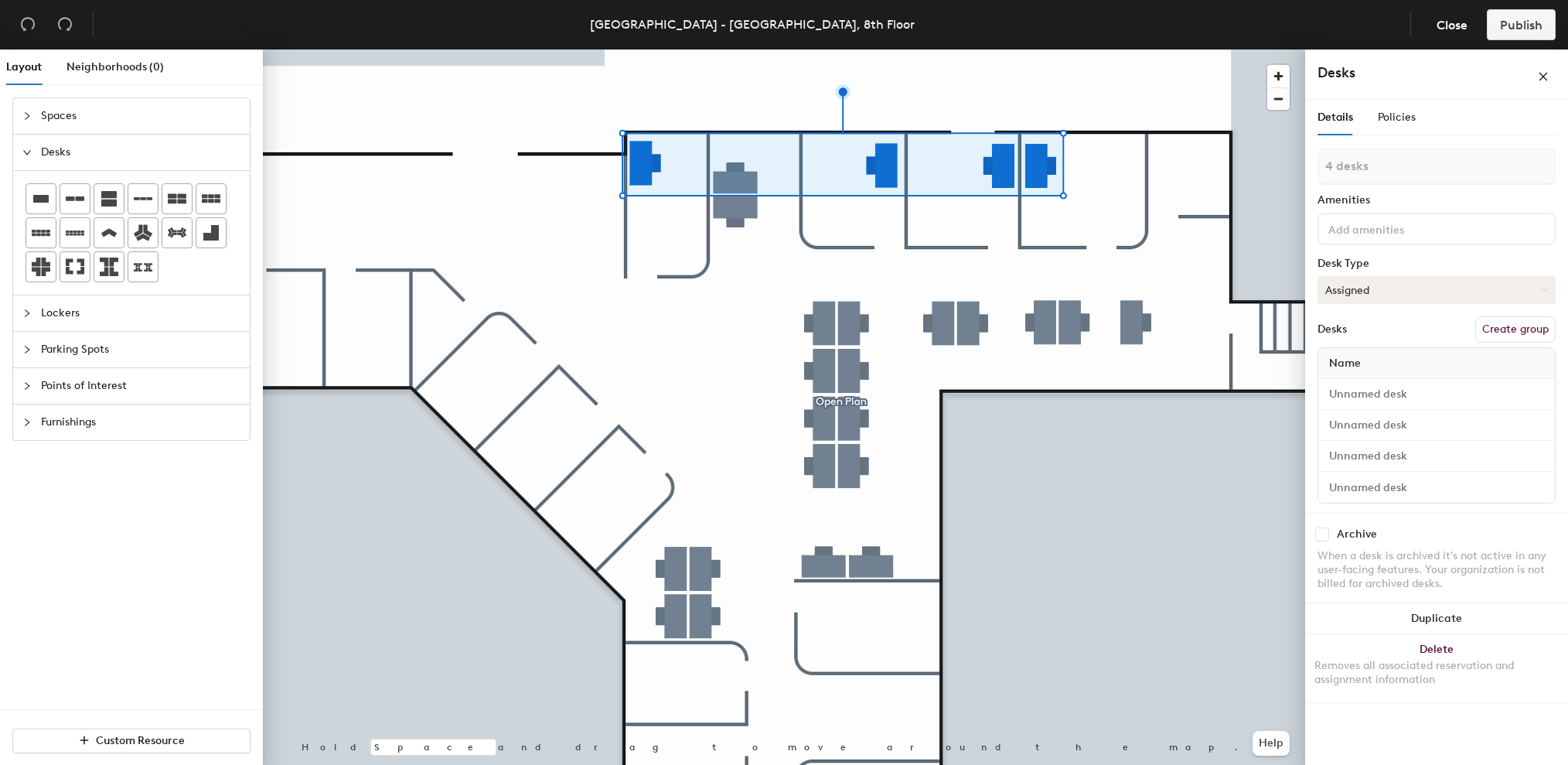
click at [1454, 291] on button "Assigned" at bounding box center [1437, 290] width 238 height 28
click at [1363, 380] on div "Hoteled" at bounding box center [1395, 384] width 155 height 23
click at [1516, 327] on button "Create group" at bounding box center [1515, 330] width 80 height 26
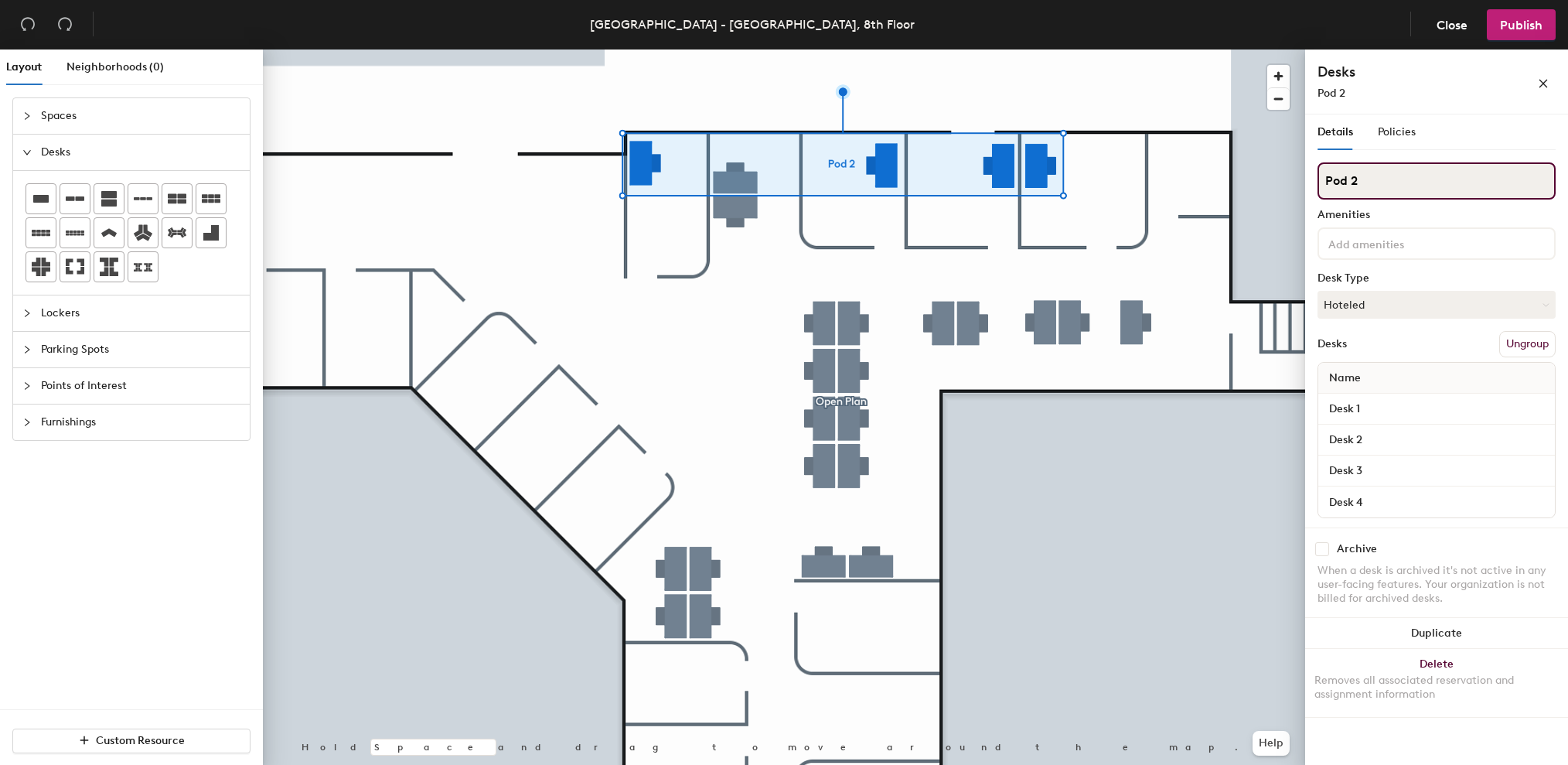
click at [1276, 176] on div "Layout Neighborhoods (0) Spaces Desks Lockers Parking Spots Points of Interest …" at bounding box center [784, 410] width 1568 height 721
click at [1245, 169] on div "Layout Neighborhoods (0) Spaces Desks Lockers Parking Spots Points of Interest …" at bounding box center [784, 410] width 1568 height 721
click at [1251, 176] on div "Layout Neighborhoods (0) Spaces Desks Lockers Parking Spots Points of Interest …" at bounding box center [784, 410] width 1568 height 721
type input "Offices"
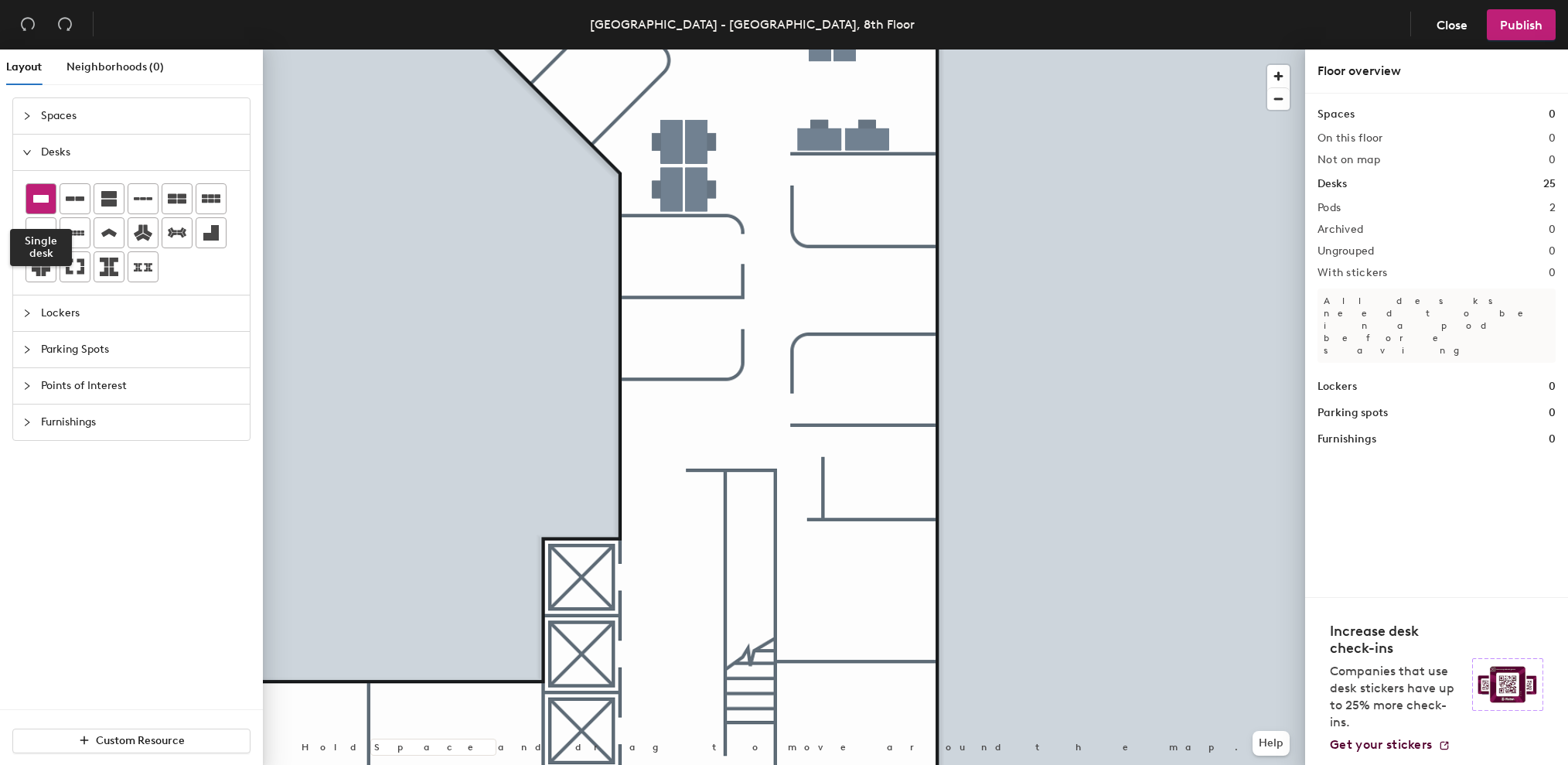
click at [52, 198] on div at bounding box center [41, 199] width 30 height 30
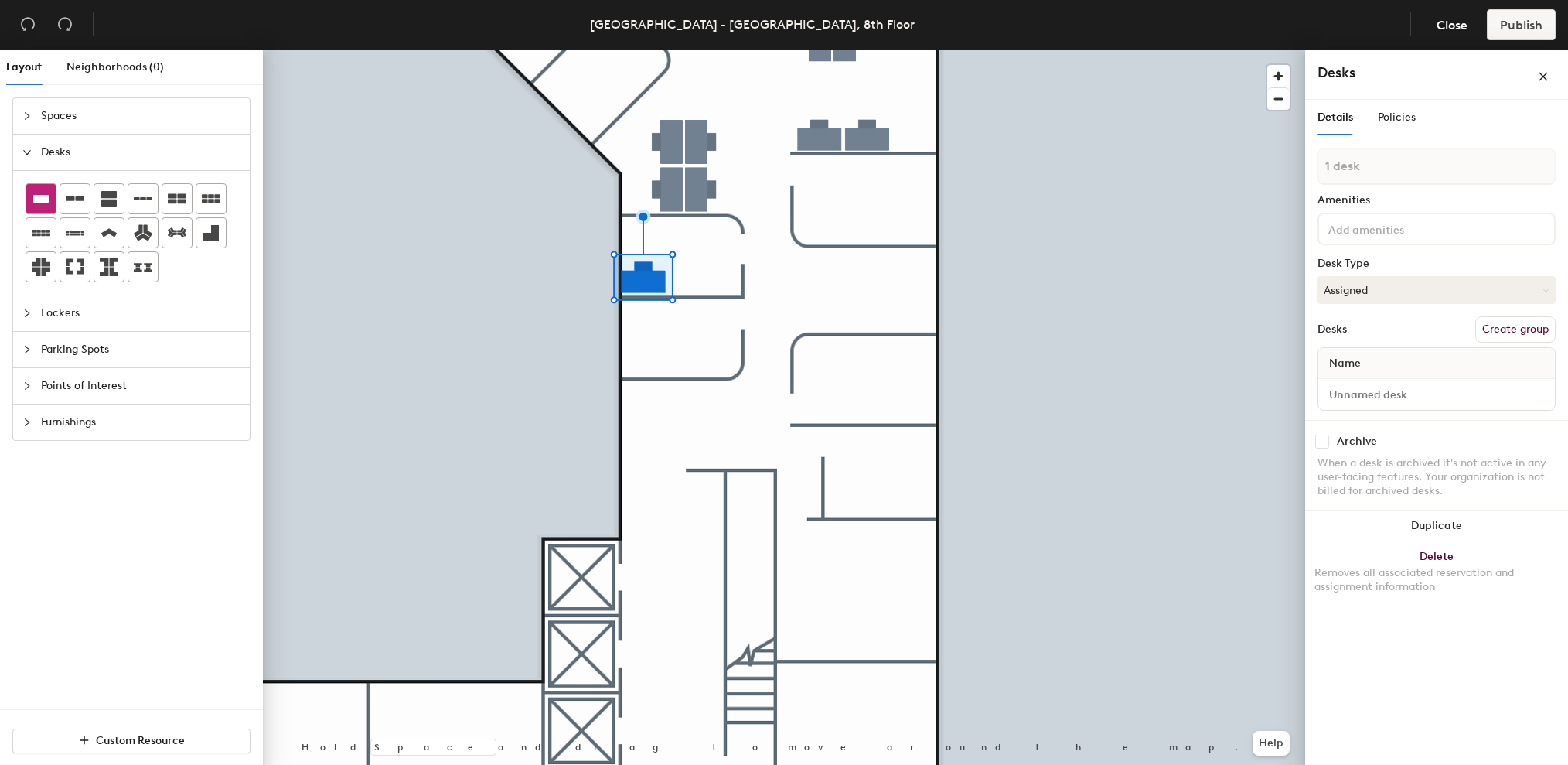
click at [37, 202] on icon at bounding box center [41, 199] width 16 height 8
click at [36, 198] on icon at bounding box center [41, 199] width 16 height 8
click at [31, 198] on div at bounding box center [41, 199] width 30 height 30
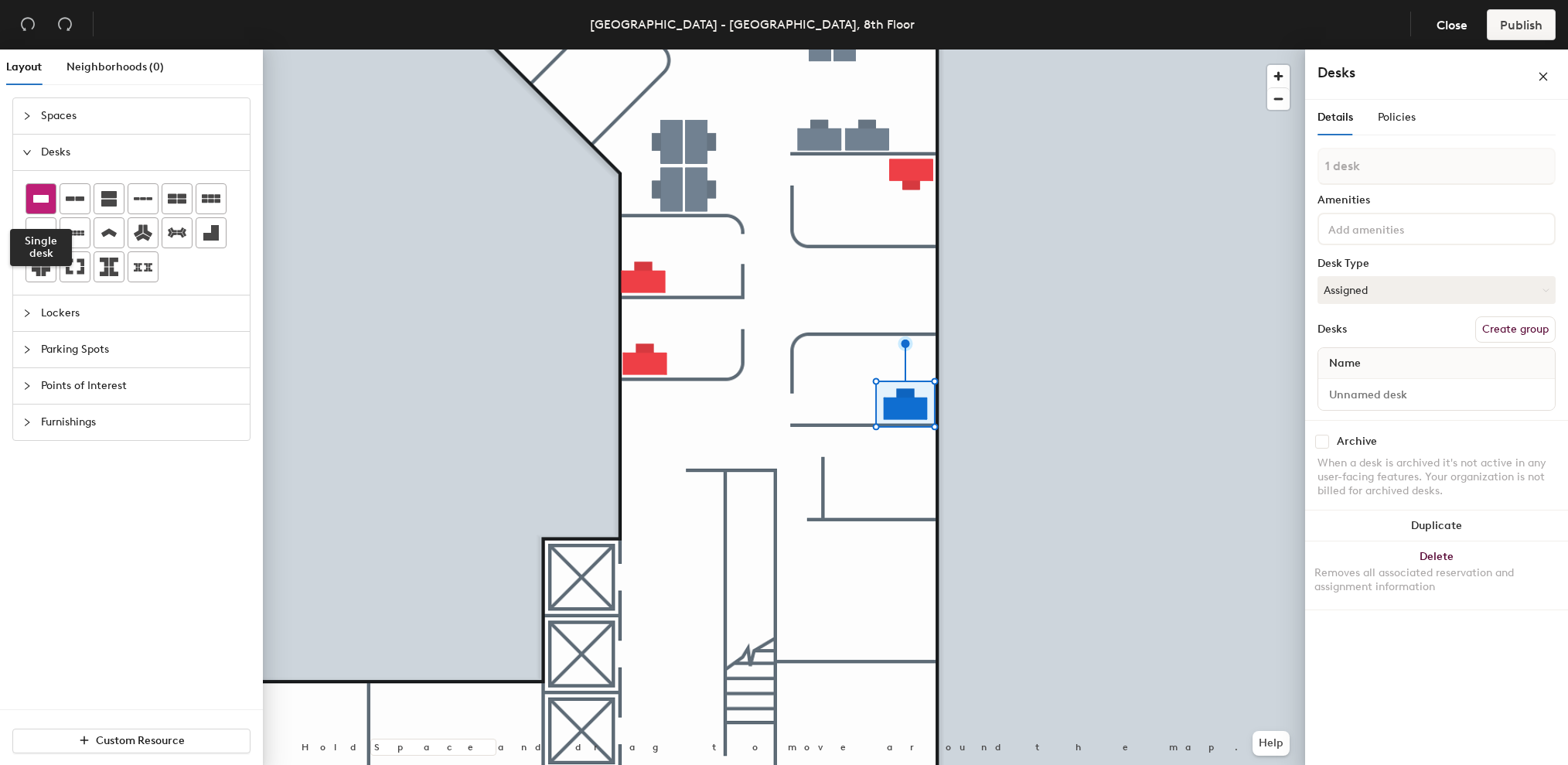
click at [35, 202] on icon at bounding box center [41, 199] width 16 height 8
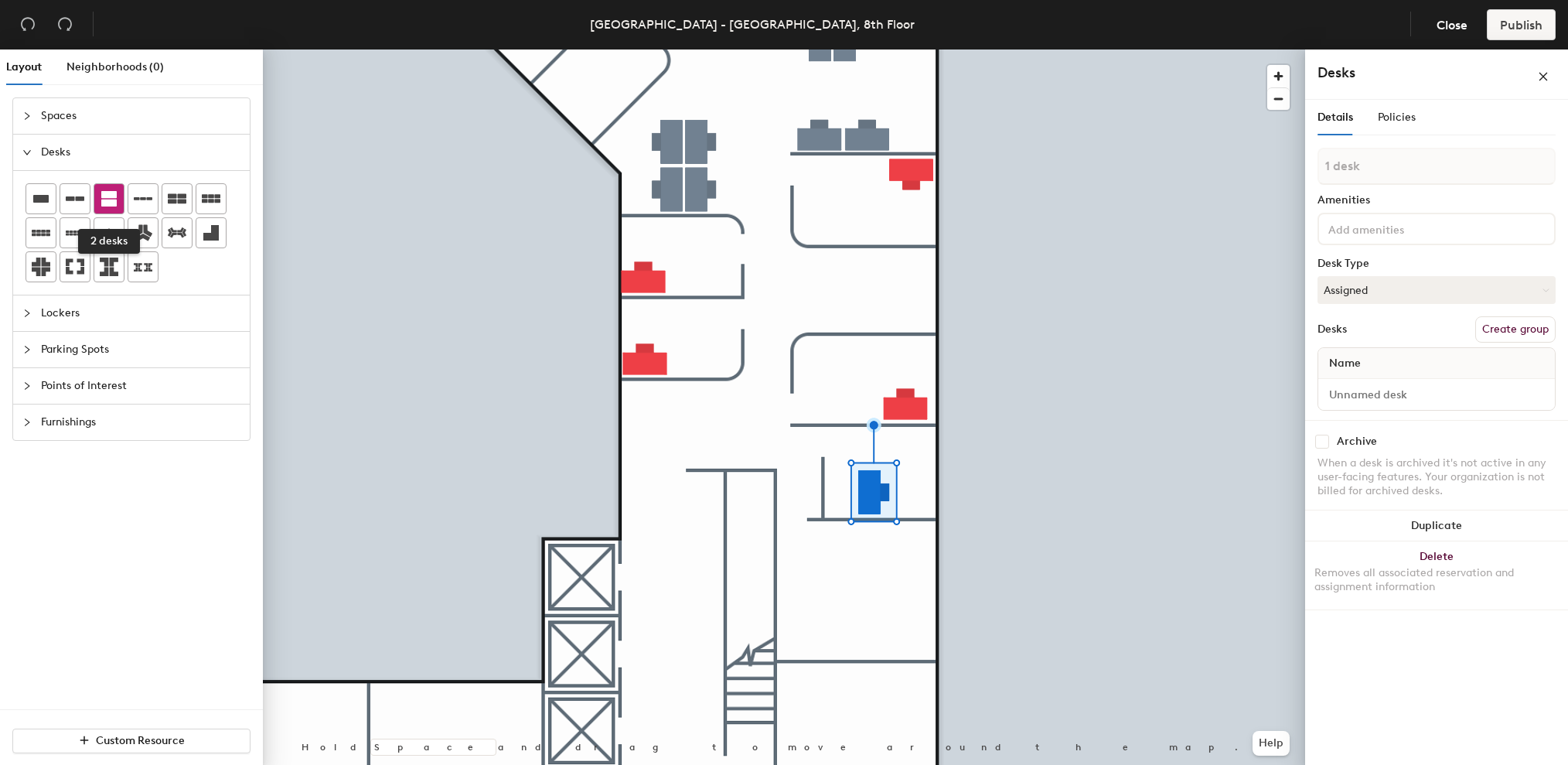
click at [115, 197] on icon at bounding box center [109, 199] width 16 height 16
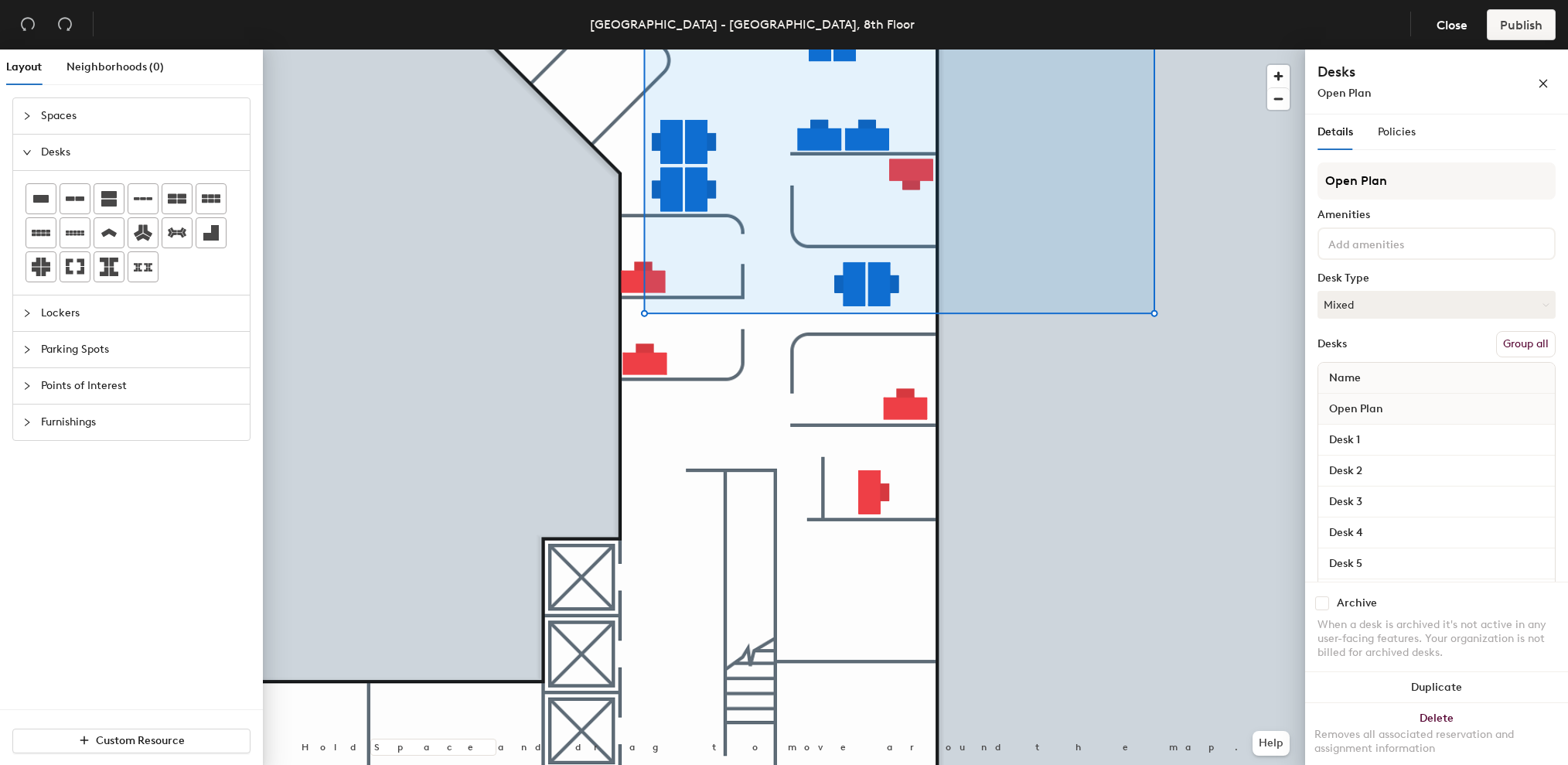
click at [1512, 346] on button "Group all" at bounding box center [1526, 344] width 60 height 26
click at [1461, 302] on button "Mixed" at bounding box center [1437, 305] width 238 height 28
click at [1359, 394] on div "Hoteled" at bounding box center [1395, 399] width 155 height 23
click at [1517, 344] on button "Ungroup" at bounding box center [1528, 344] width 57 height 26
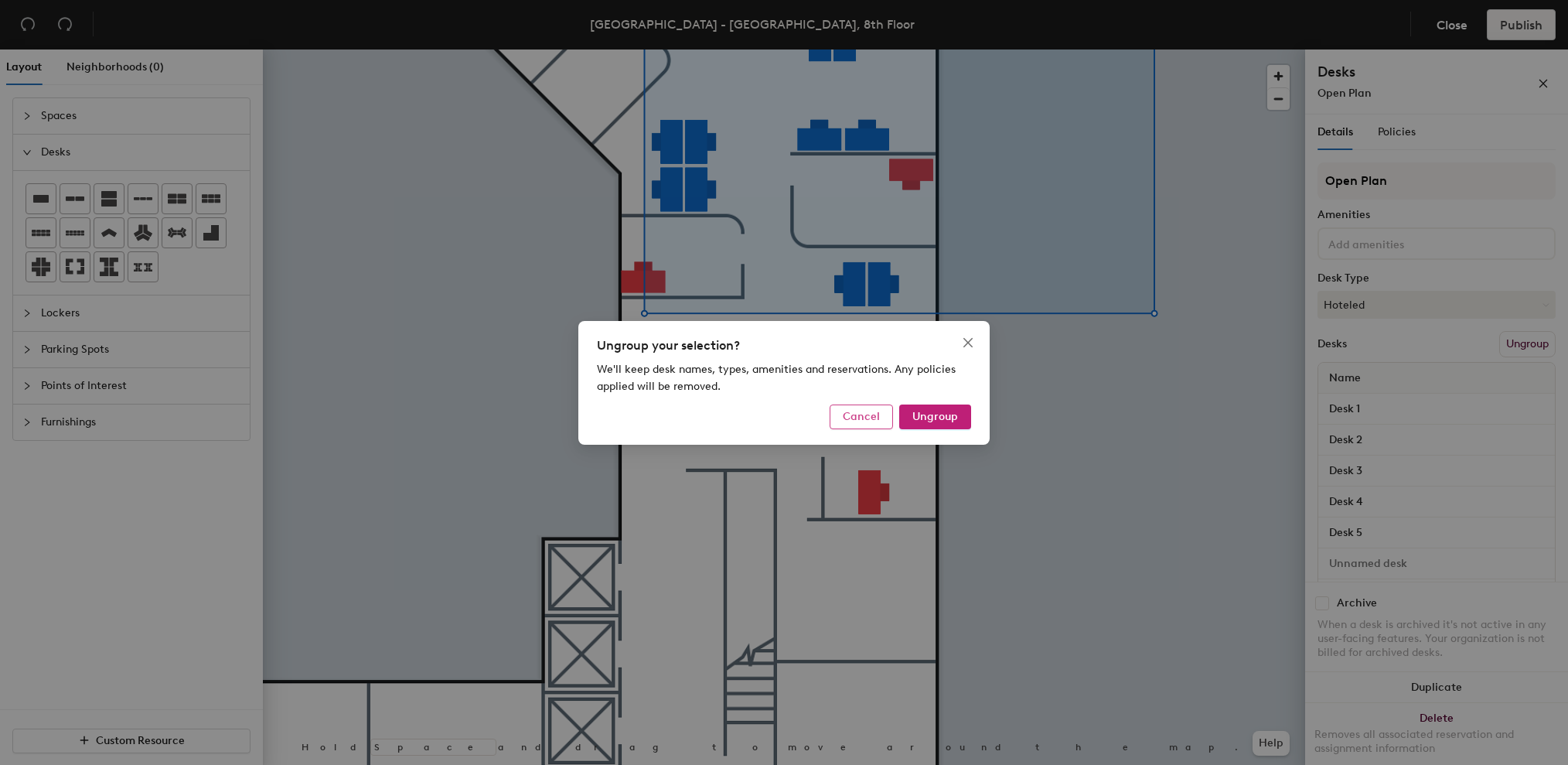
click at [871, 409] on button "Cancel" at bounding box center [862, 417] width 64 height 25
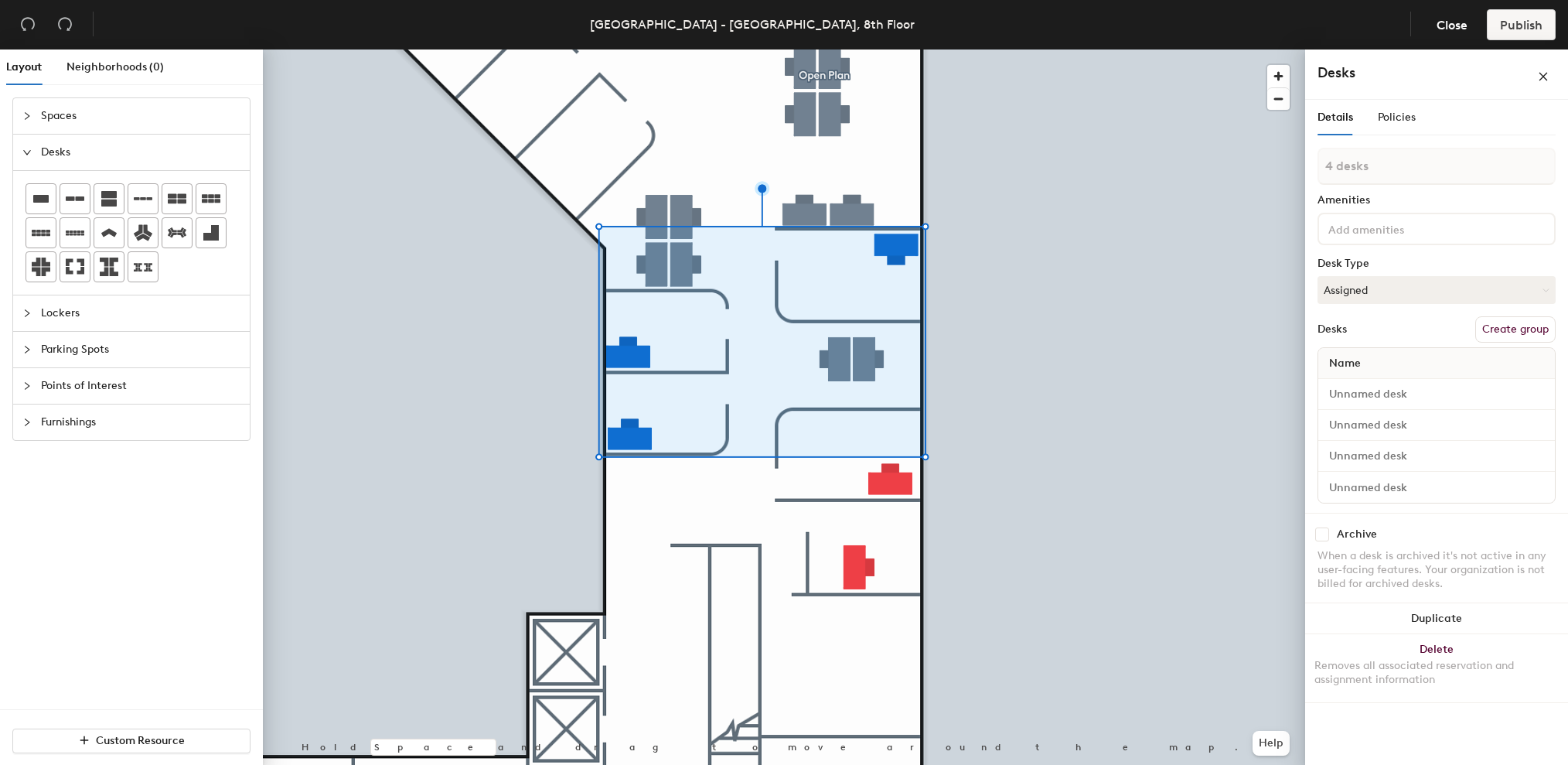
type input "5 desks"
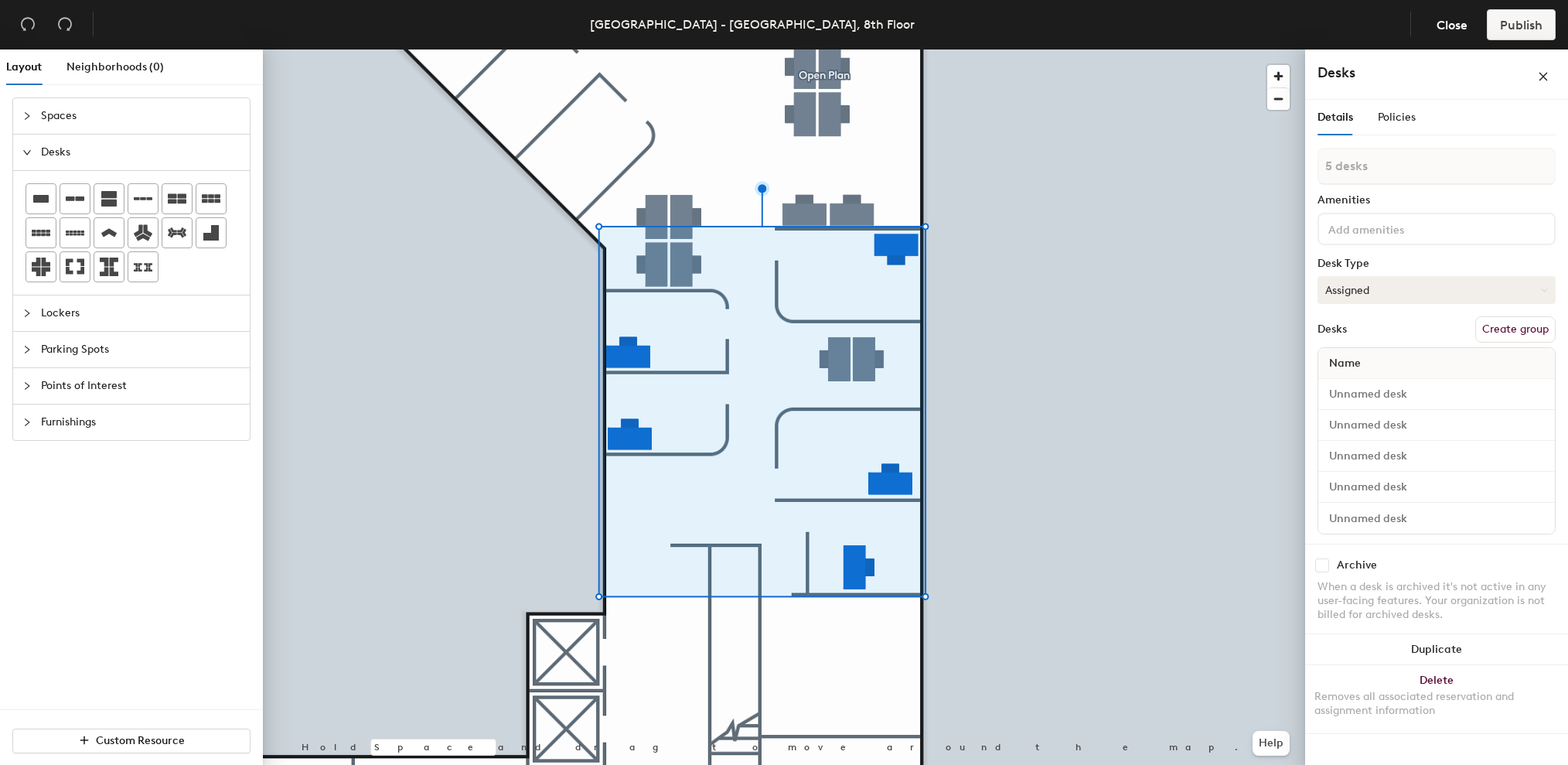
click at [1493, 296] on button "Assigned" at bounding box center [1437, 290] width 238 height 28
click at [1387, 379] on div "Hoteled" at bounding box center [1395, 384] width 155 height 23
click at [1514, 328] on button "Create group" at bounding box center [1515, 330] width 80 height 26
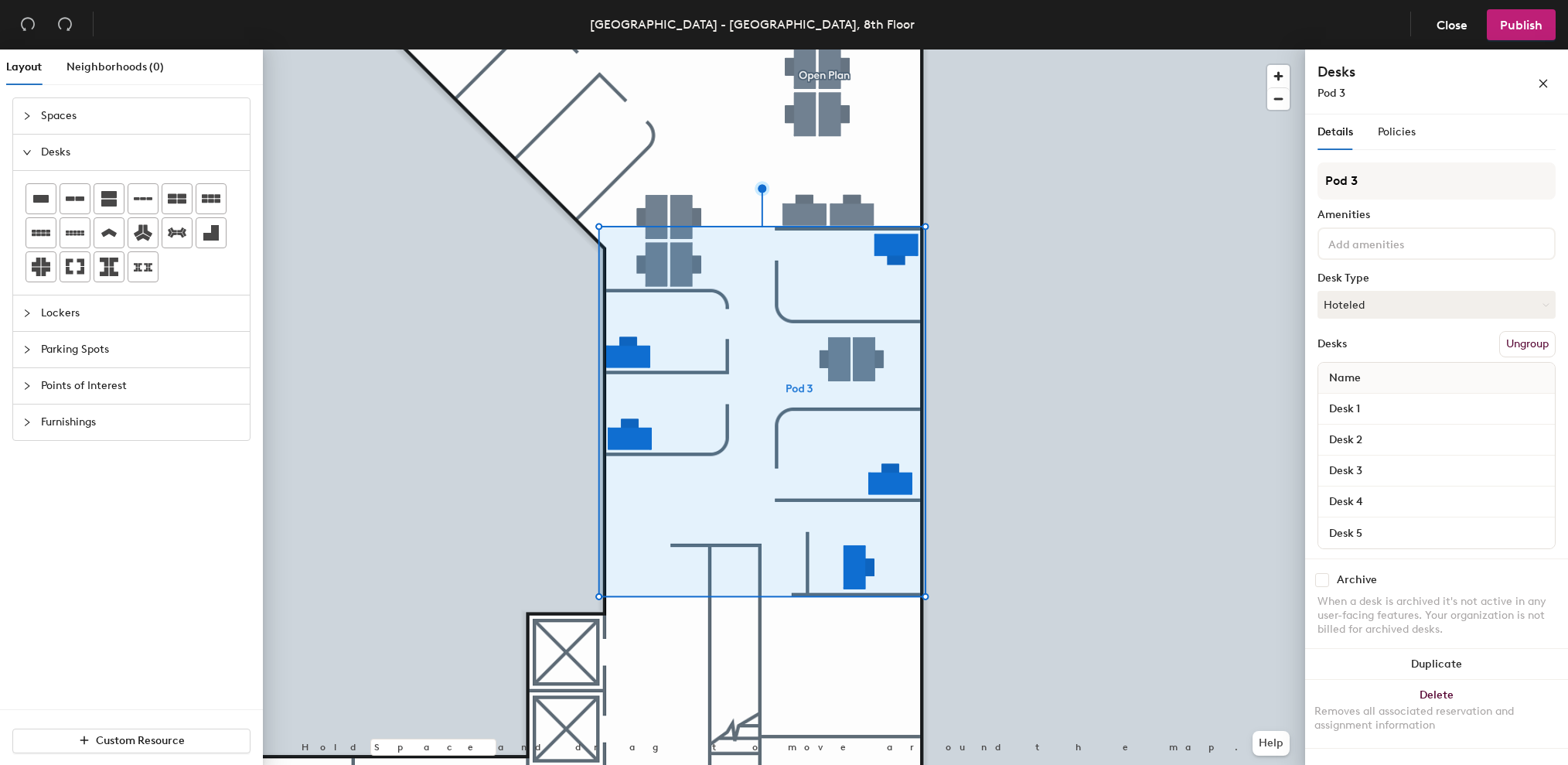
click at [1248, 173] on div "Layout Neighborhoods (0) Spaces Desks Lockers Parking Spots Points of Interest …" at bounding box center [784, 410] width 1568 height 721
click at [1258, 181] on div "Layout Neighborhoods (0) Spaces Desks Lockers Parking Spots Points of Interest …" at bounding box center [784, 410] width 1568 height 721
type input "Offices"
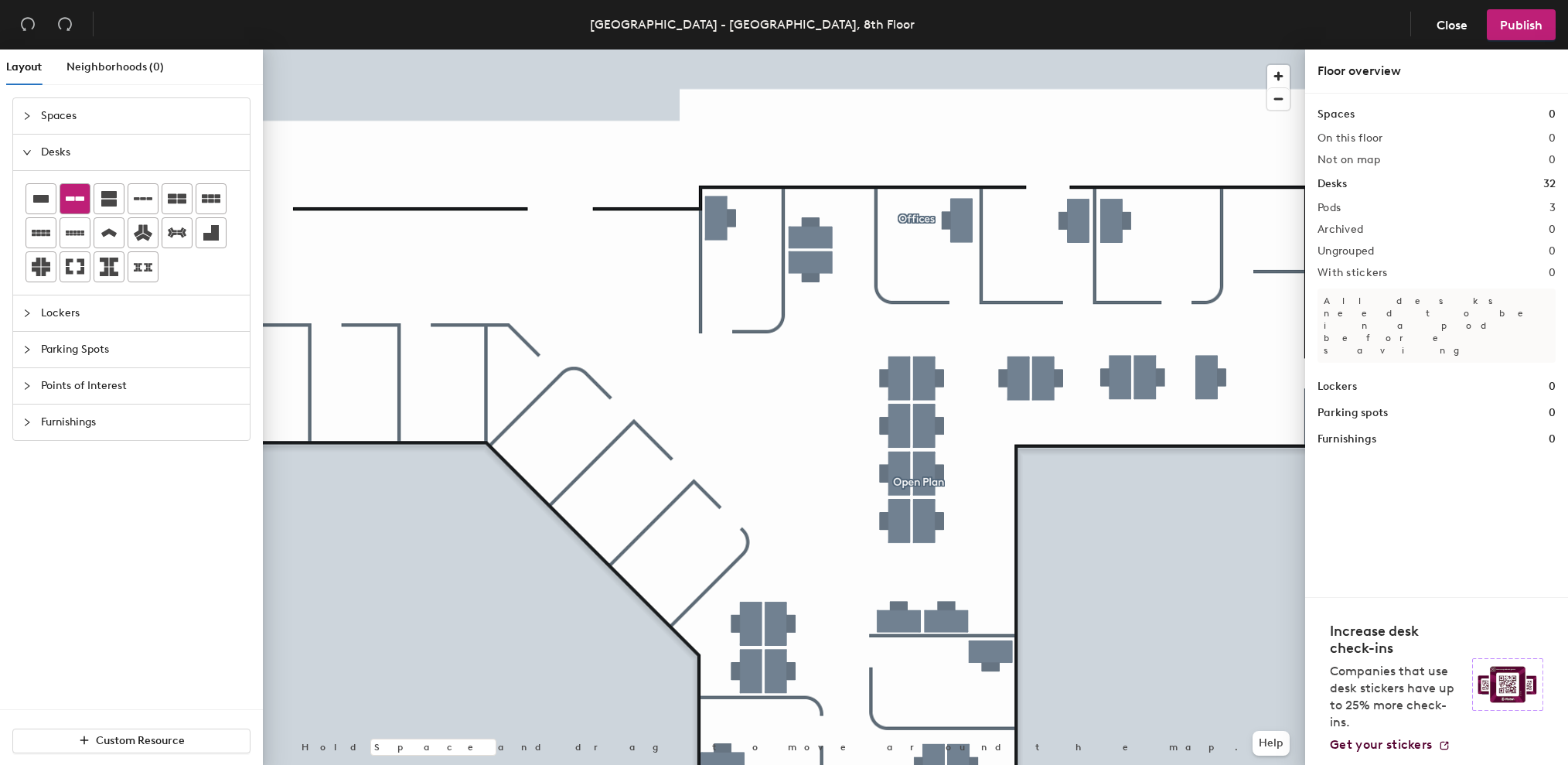
click at [77, 200] on icon at bounding box center [75, 199] width 19 height 5
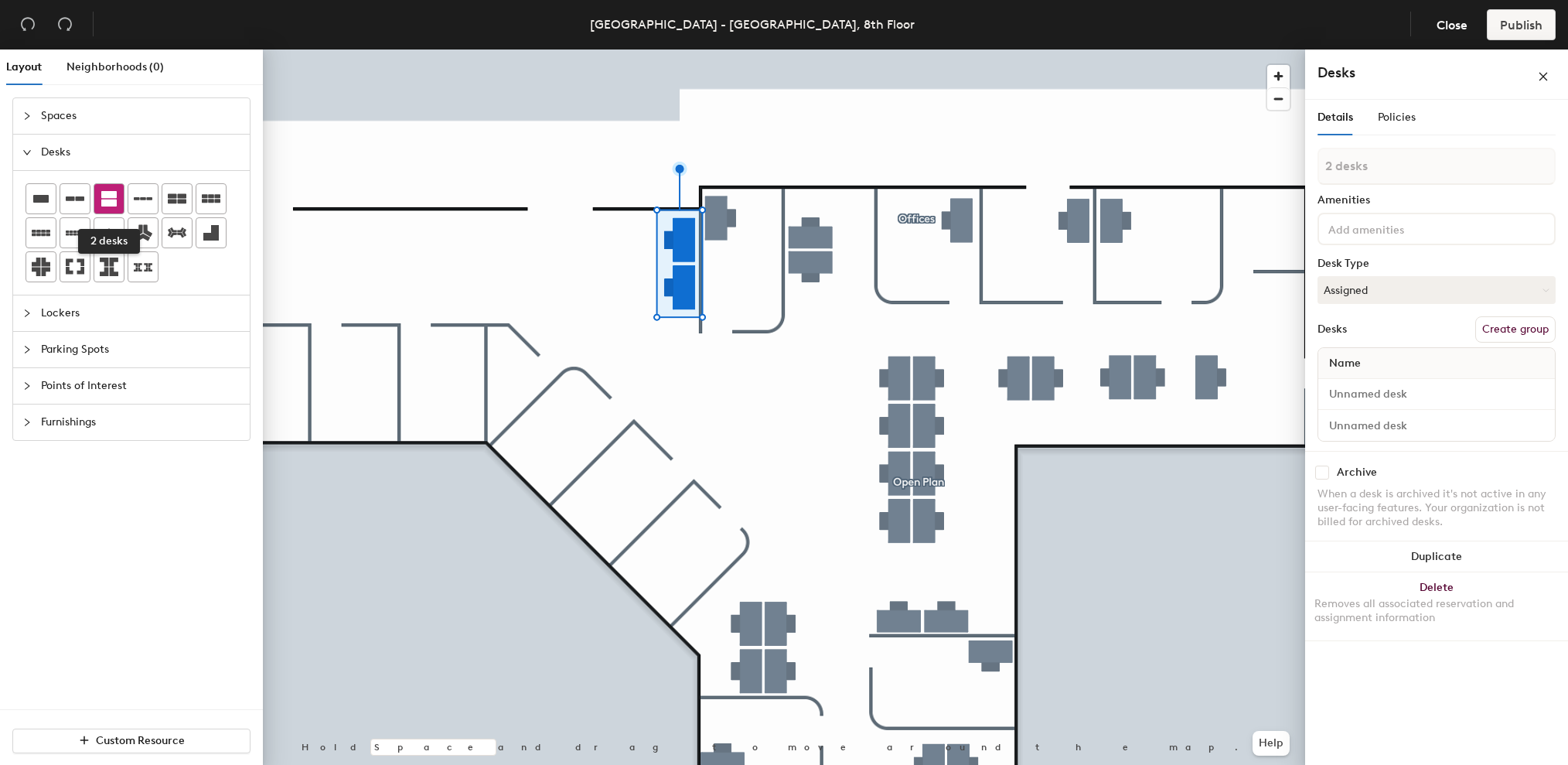
click at [107, 200] on icon at bounding box center [109, 199] width 16 height 16
click at [114, 202] on icon at bounding box center [109, 199] width 16 height 16
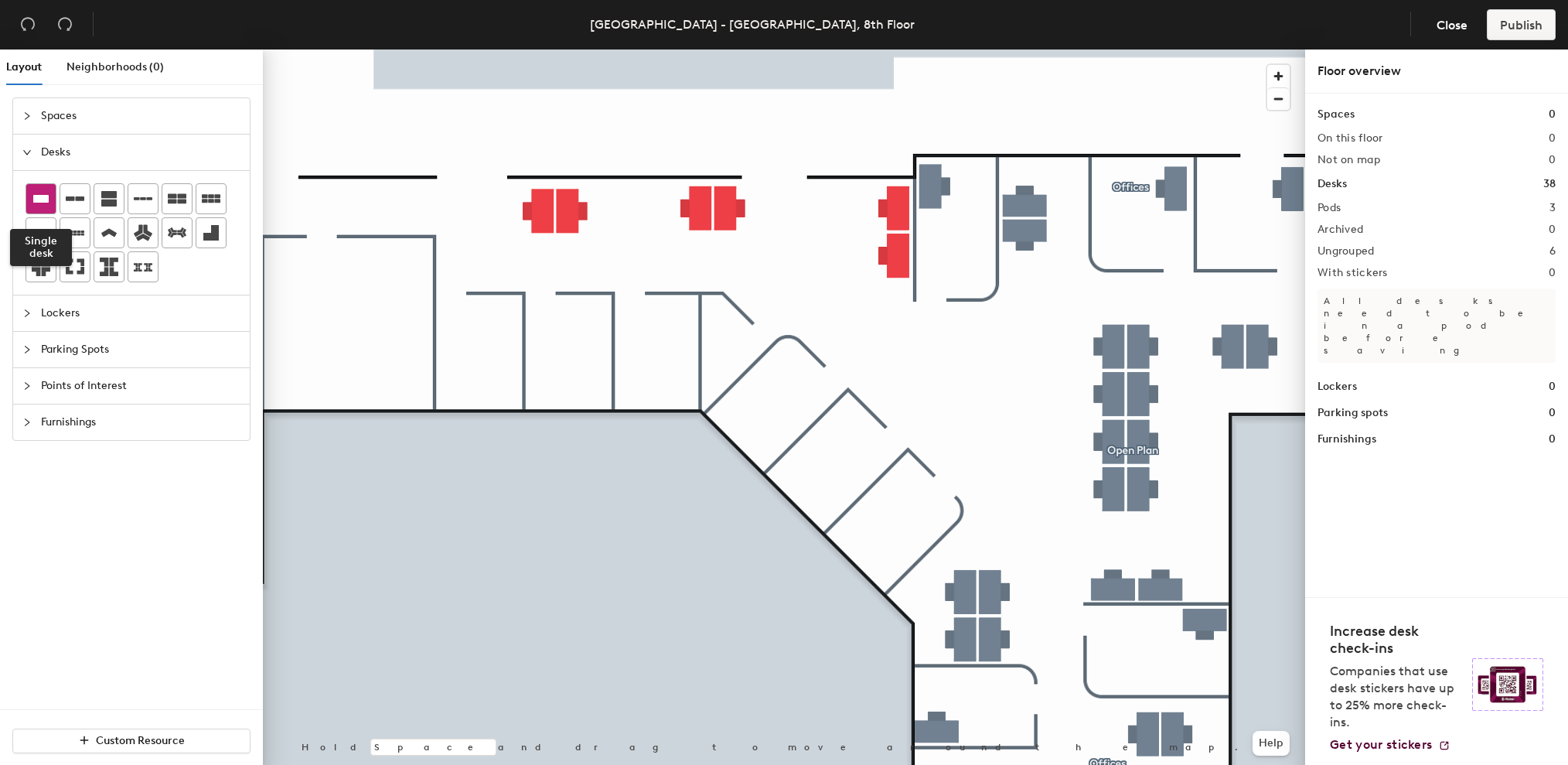
click at [37, 195] on icon at bounding box center [41, 199] width 19 height 19
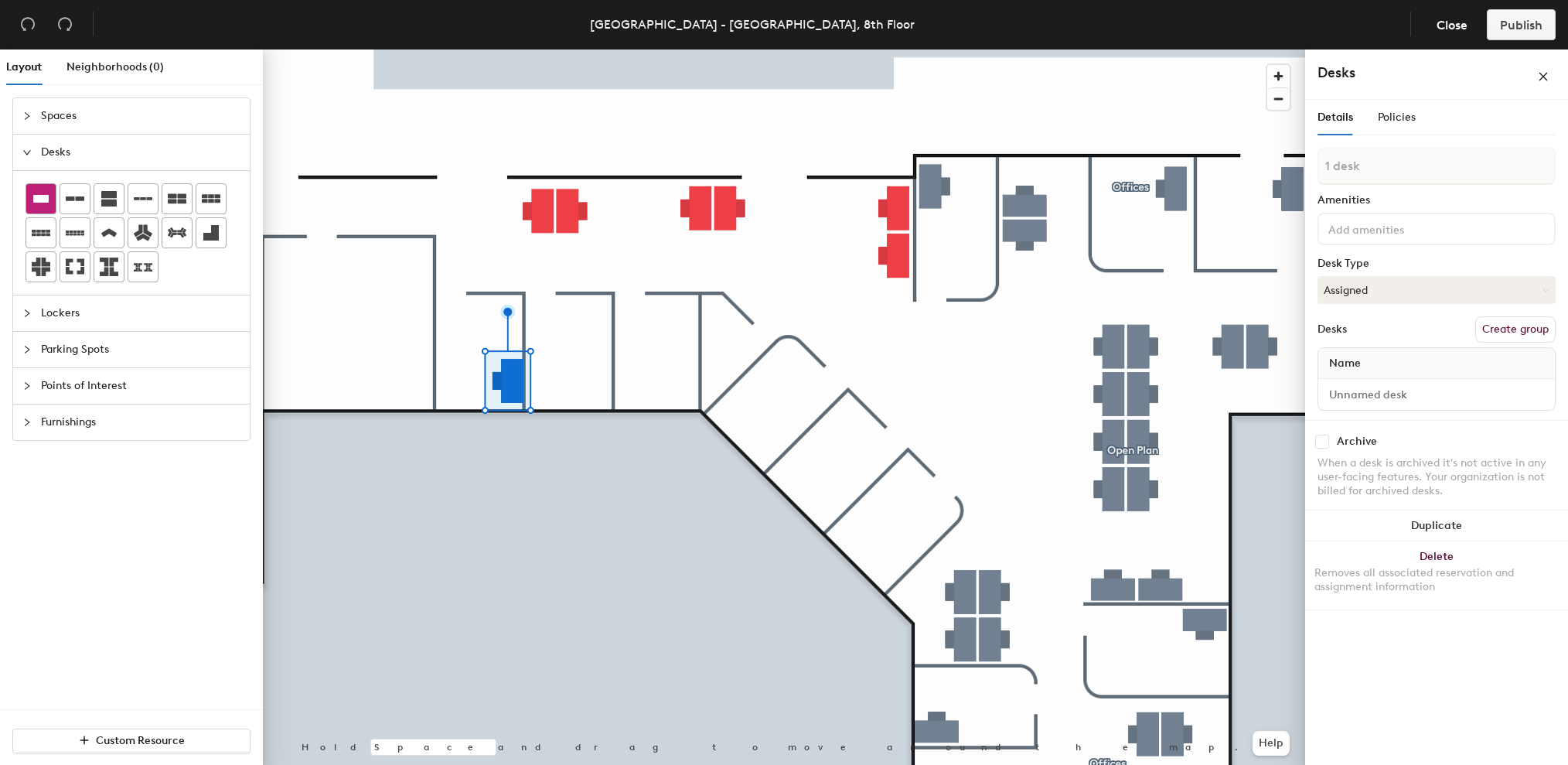
click at [44, 203] on icon at bounding box center [41, 199] width 19 height 19
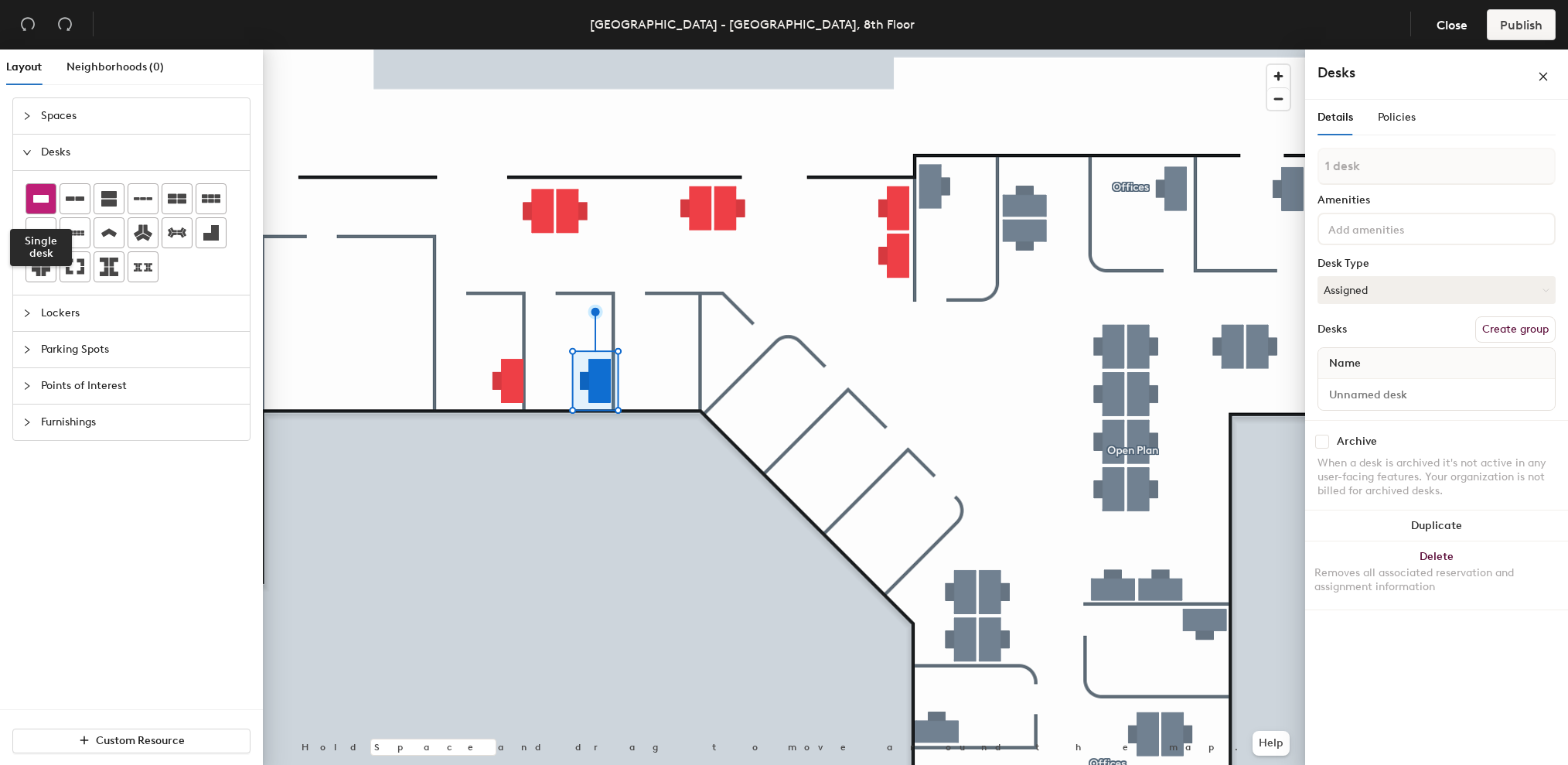
click at [49, 205] on icon at bounding box center [41, 199] width 19 height 19
click at [47, 203] on icon at bounding box center [41, 199] width 19 height 19
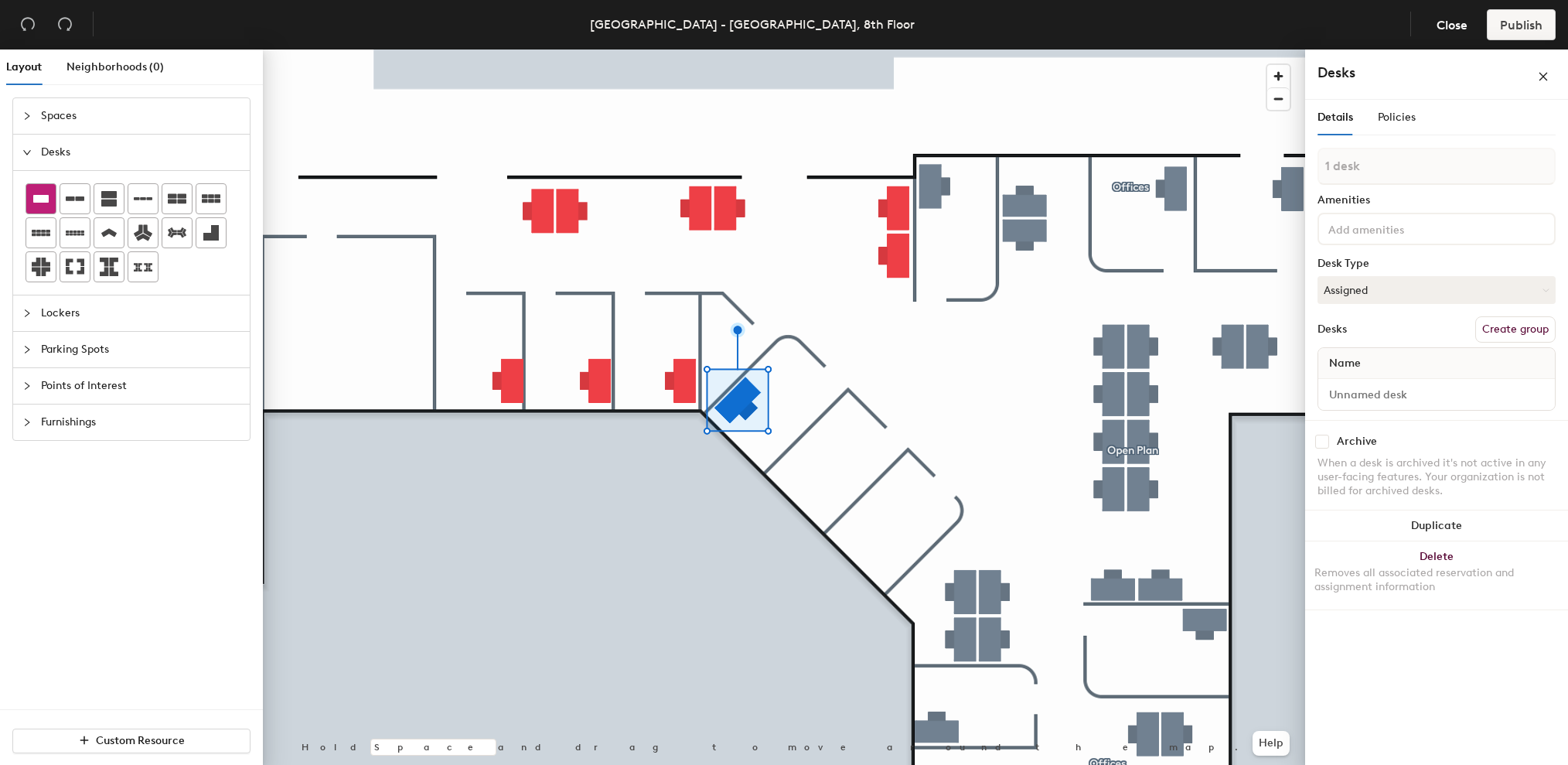
click at [46, 199] on icon at bounding box center [41, 199] width 16 height 8
click at [30, 197] on div at bounding box center [41, 199] width 30 height 30
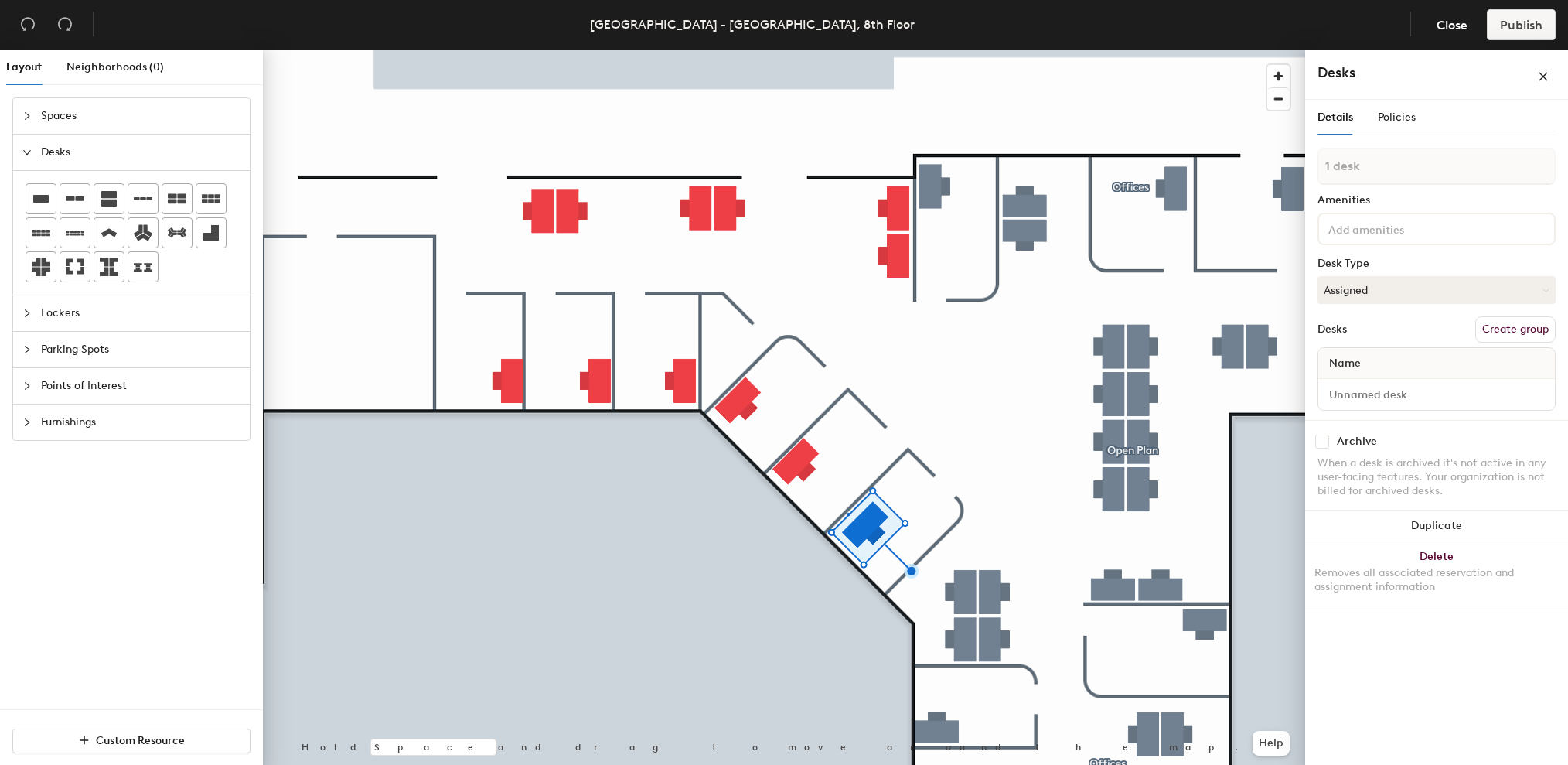
click at [848, 50] on div at bounding box center [784, 50] width 1042 height 0
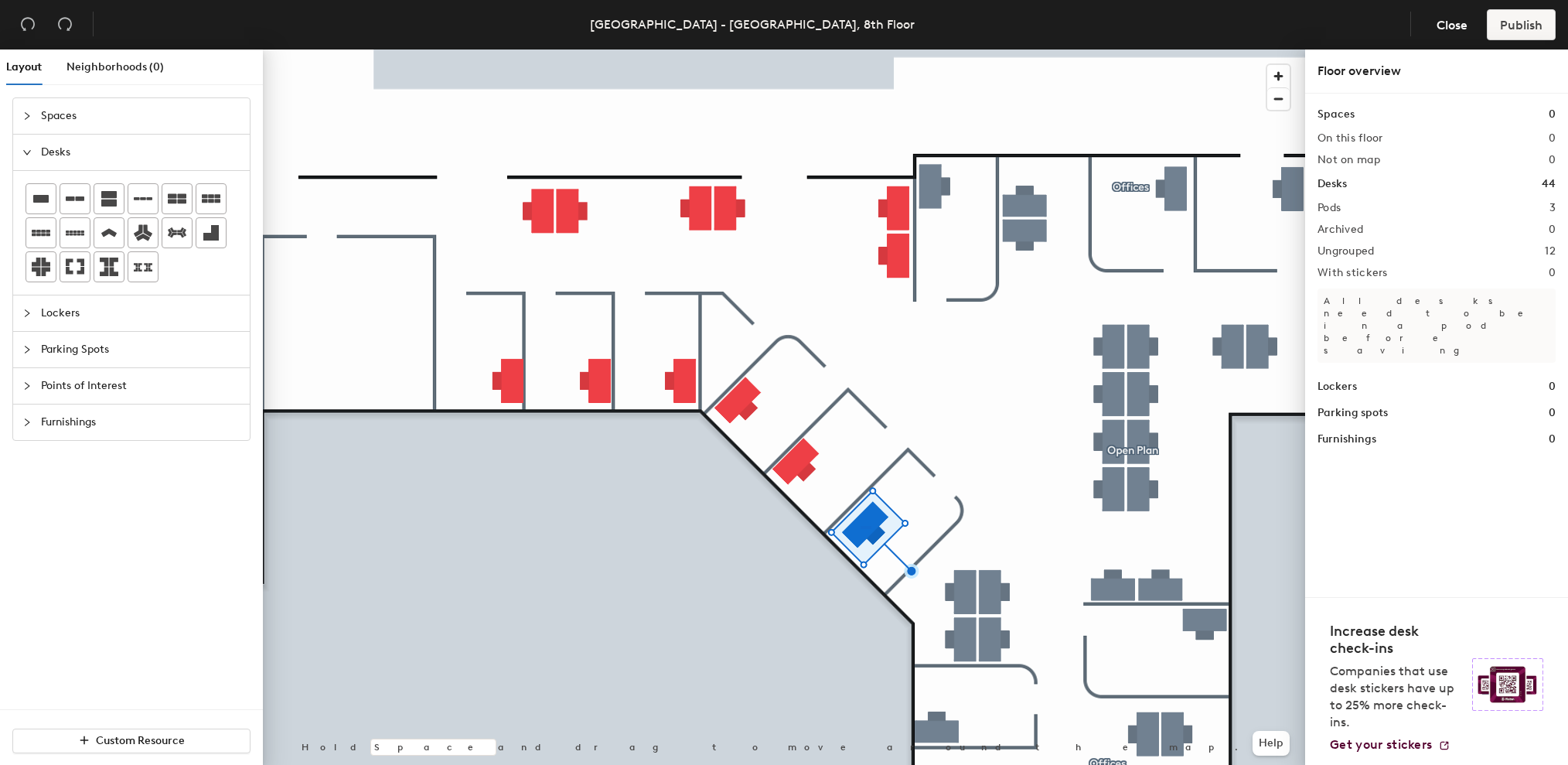
click at [860, 50] on div at bounding box center [784, 50] width 1042 height 0
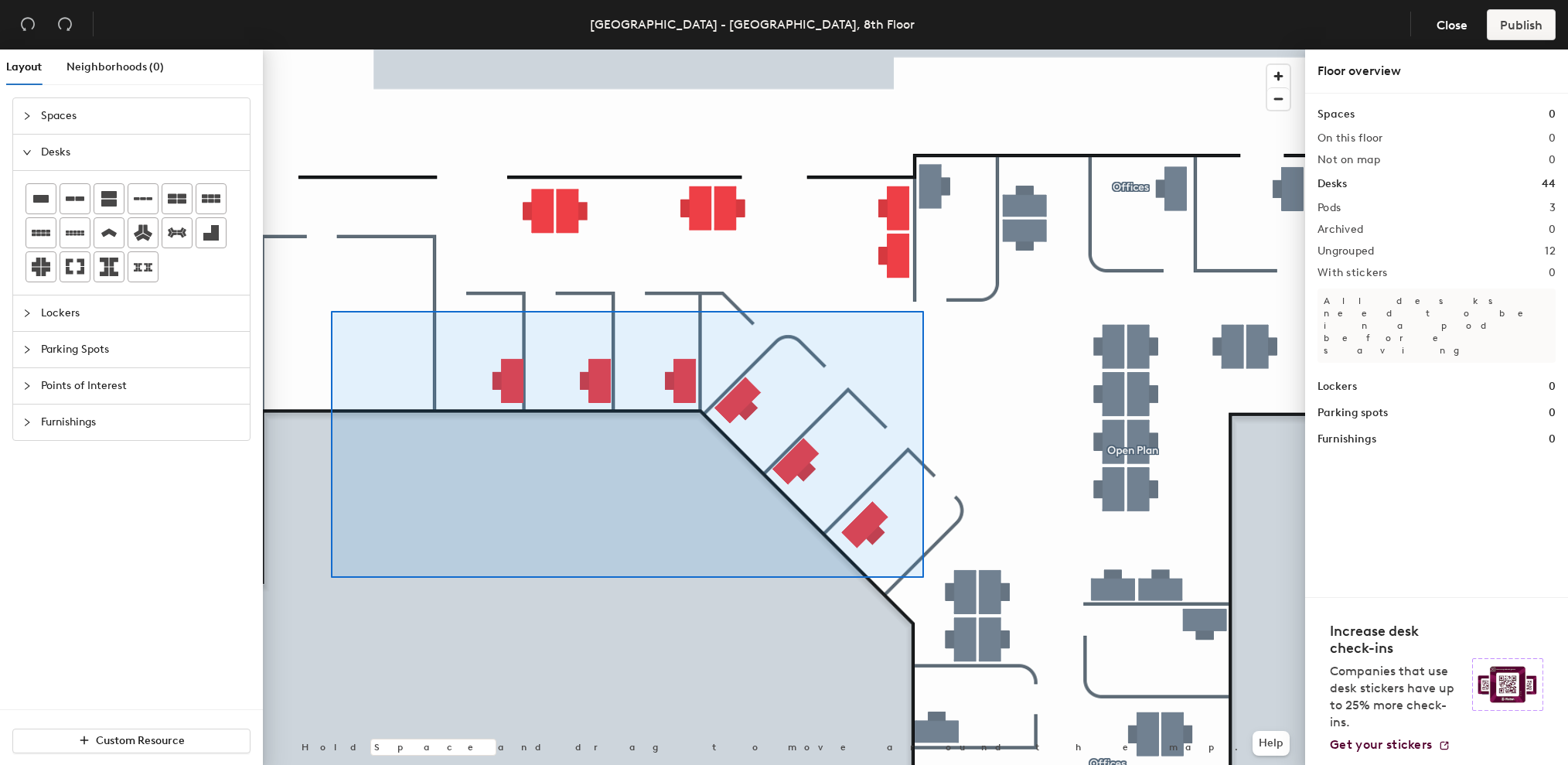
click at [376, 50] on div at bounding box center [784, 50] width 1042 height 0
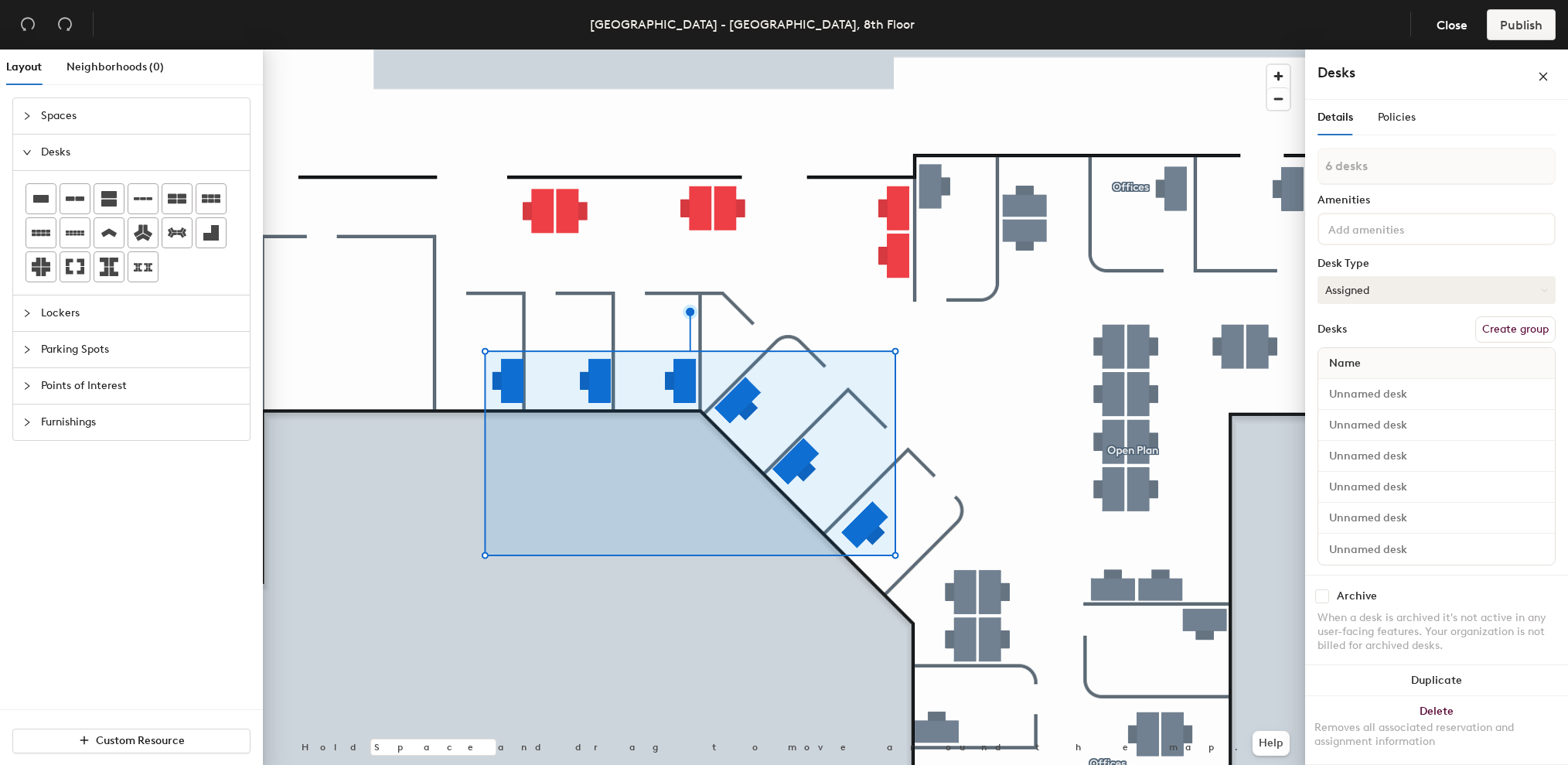
click at [1469, 286] on button "Assigned" at bounding box center [1437, 290] width 238 height 28
click at [1377, 377] on div "Hoteled" at bounding box center [1395, 384] width 155 height 23
click at [1512, 333] on button "Create group" at bounding box center [1515, 330] width 80 height 26
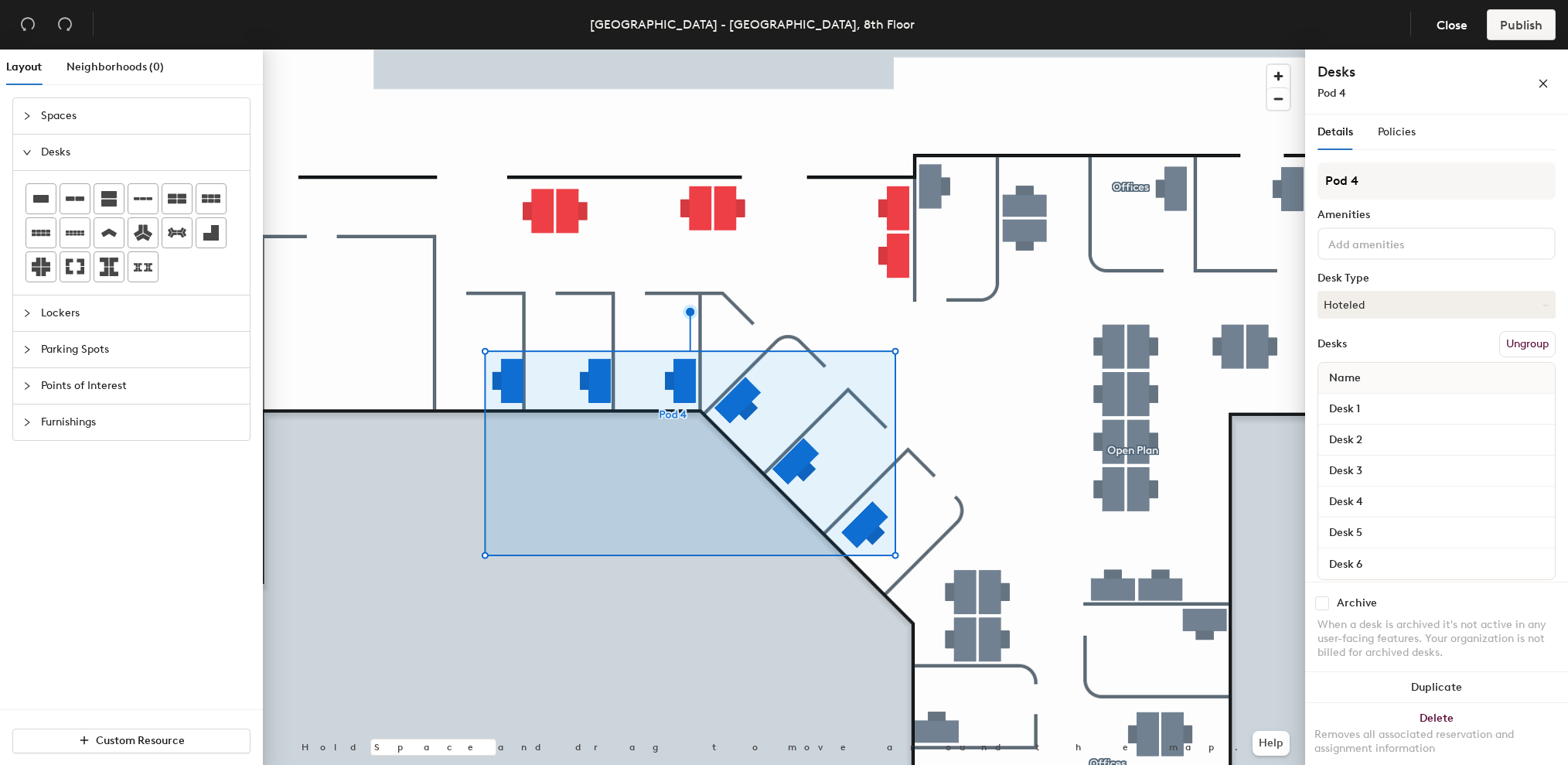
click at [1232, 179] on div "Layout Neighborhoods (0) Spaces Desks Lockers Parking Spots Points of Interest …" at bounding box center [784, 410] width 1568 height 721
type input "Offices"
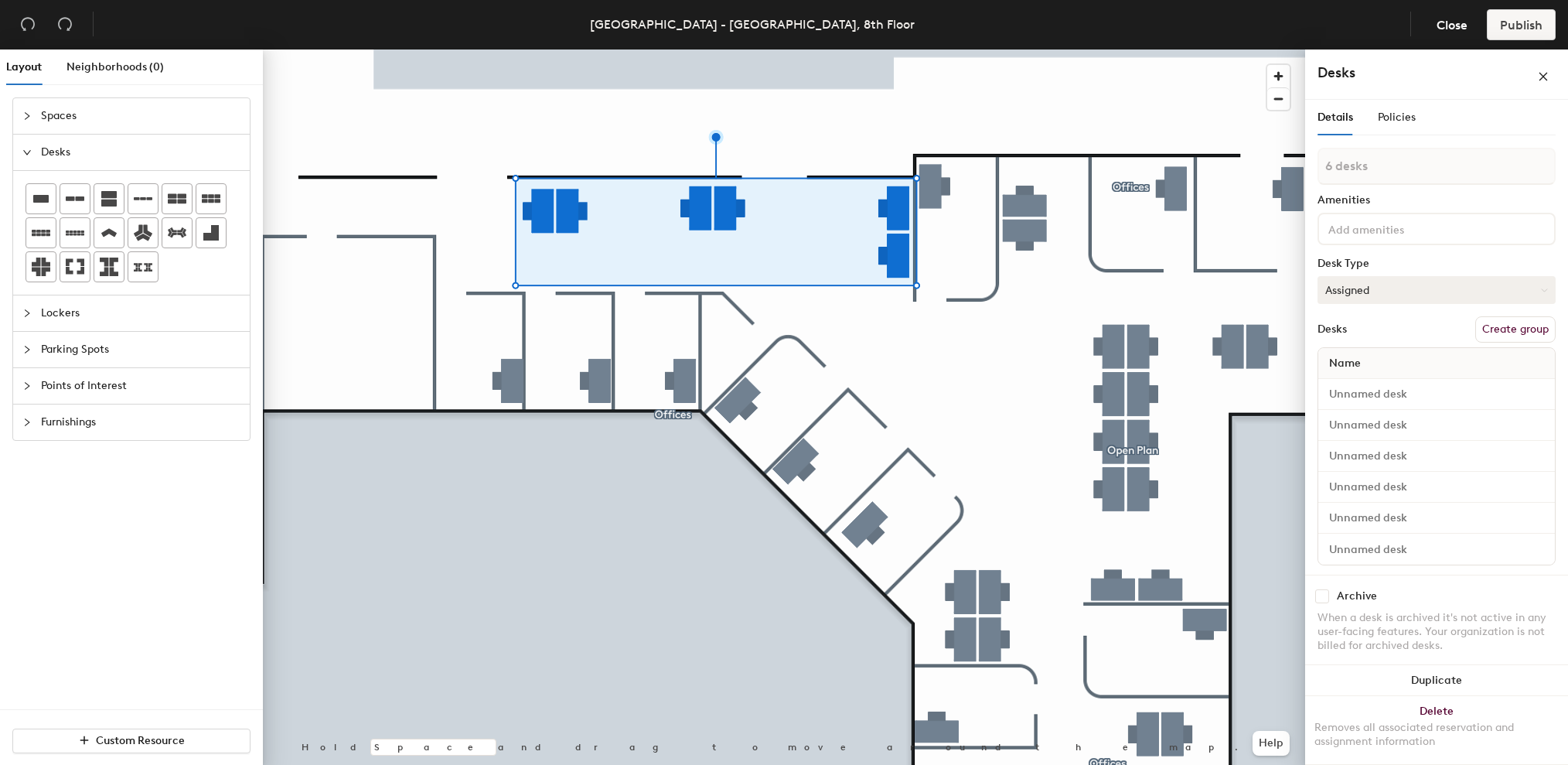
click at [1521, 298] on button "Assigned" at bounding box center [1437, 290] width 238 height 28
click at [1398, 379] on div "Hoteled" at bounding box center [1395, 384] width 155 height 23
click at [1520, 332] on button "Create group" at bounding box center [1515, 330] width 80 height 26
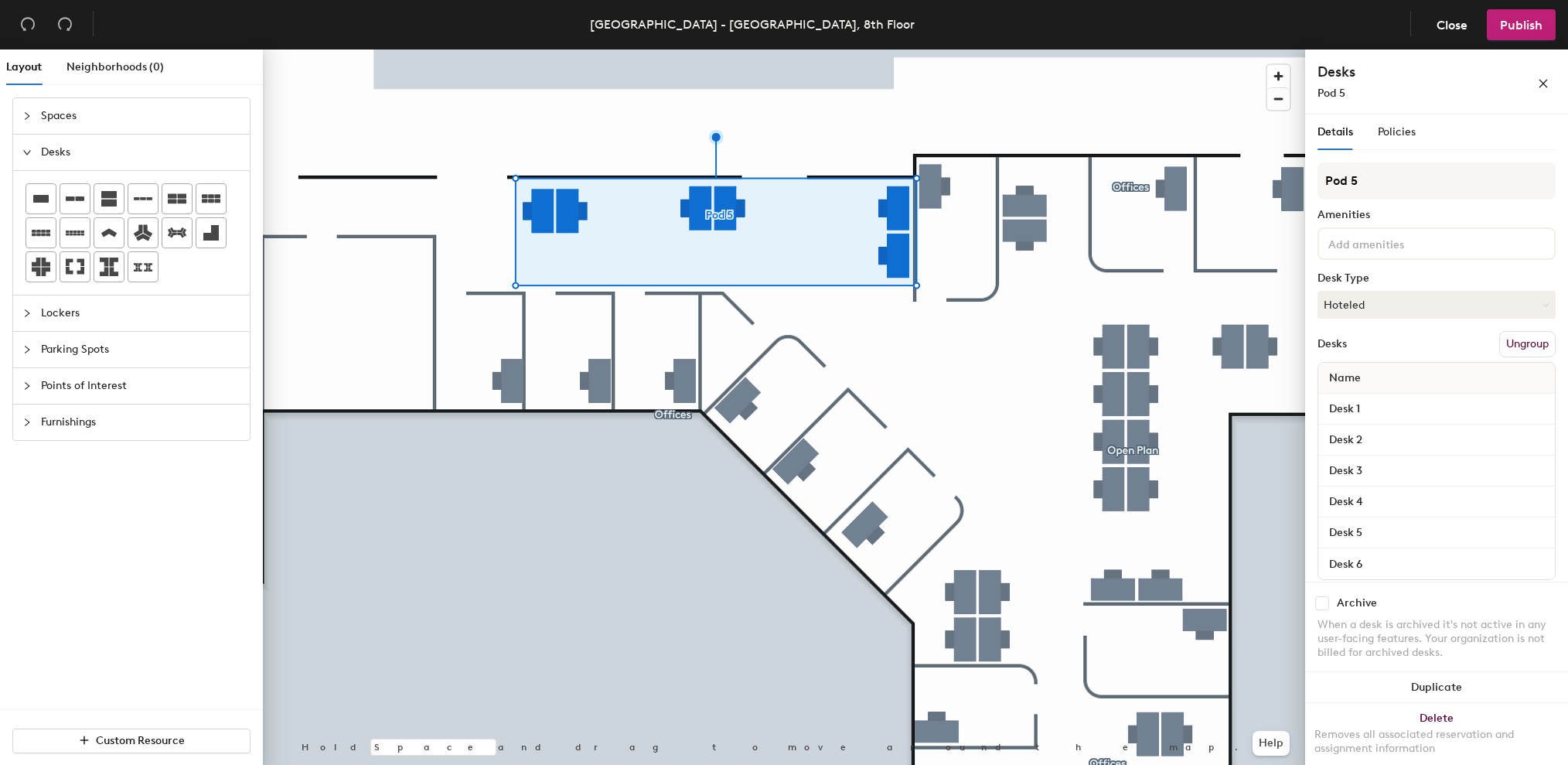
click at [1258, 171] on div "Layout Neighborhoods (0) Spaces Desks Lockers Parking Spots Points of Interest …" at bounding box center [784, 410] width 1568 height 721
type input "Open Plan"
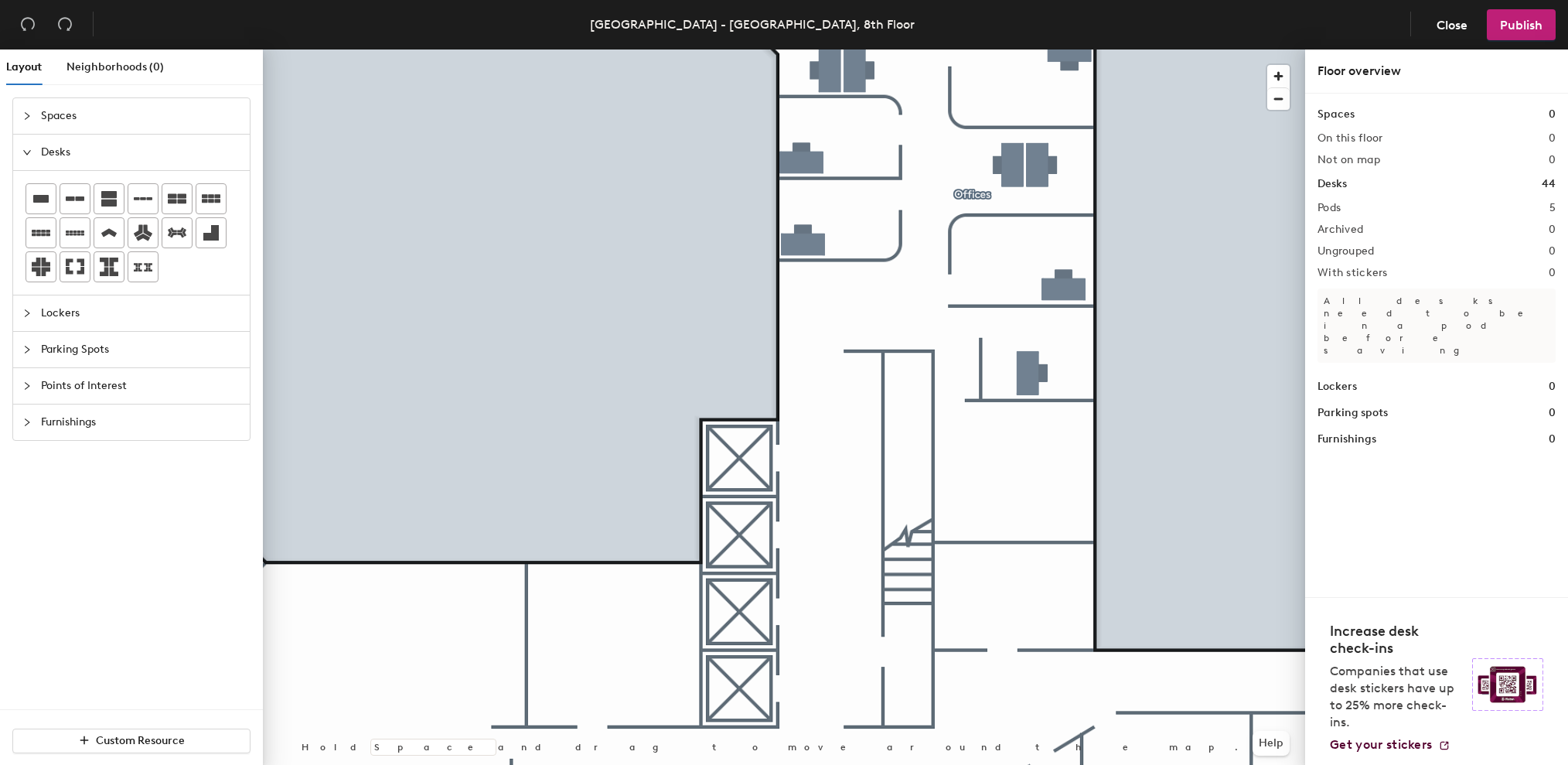
click at [72, 391] on span "Points of Interest" at bounding box center [141, 386] width 199 height 36
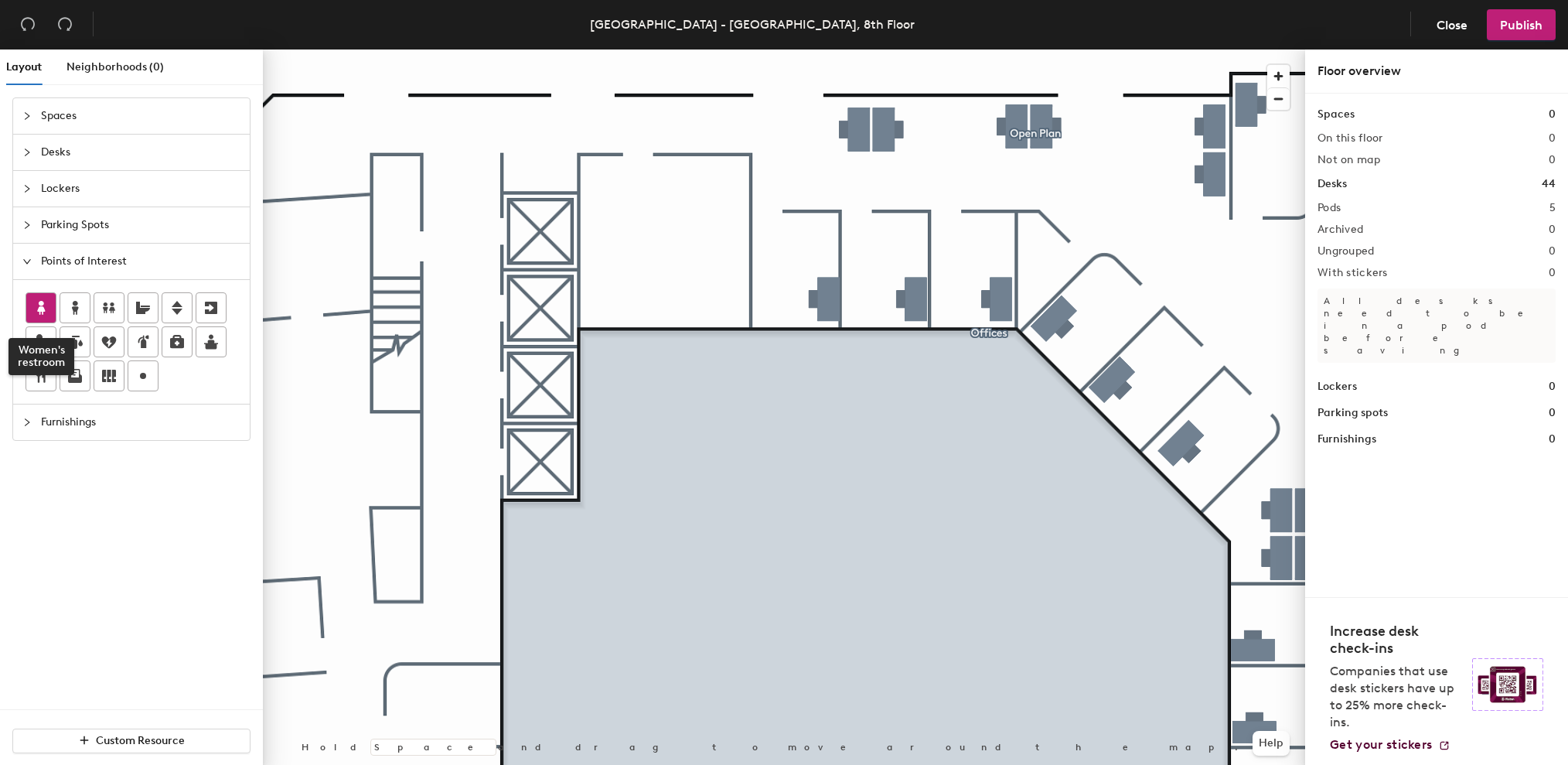
click at [47, 304] on icon at bounding box center [41, 308] width 19 height 19
click at [687, 220] on span "Done" at bounding box center [695, 223] width 46 height 26
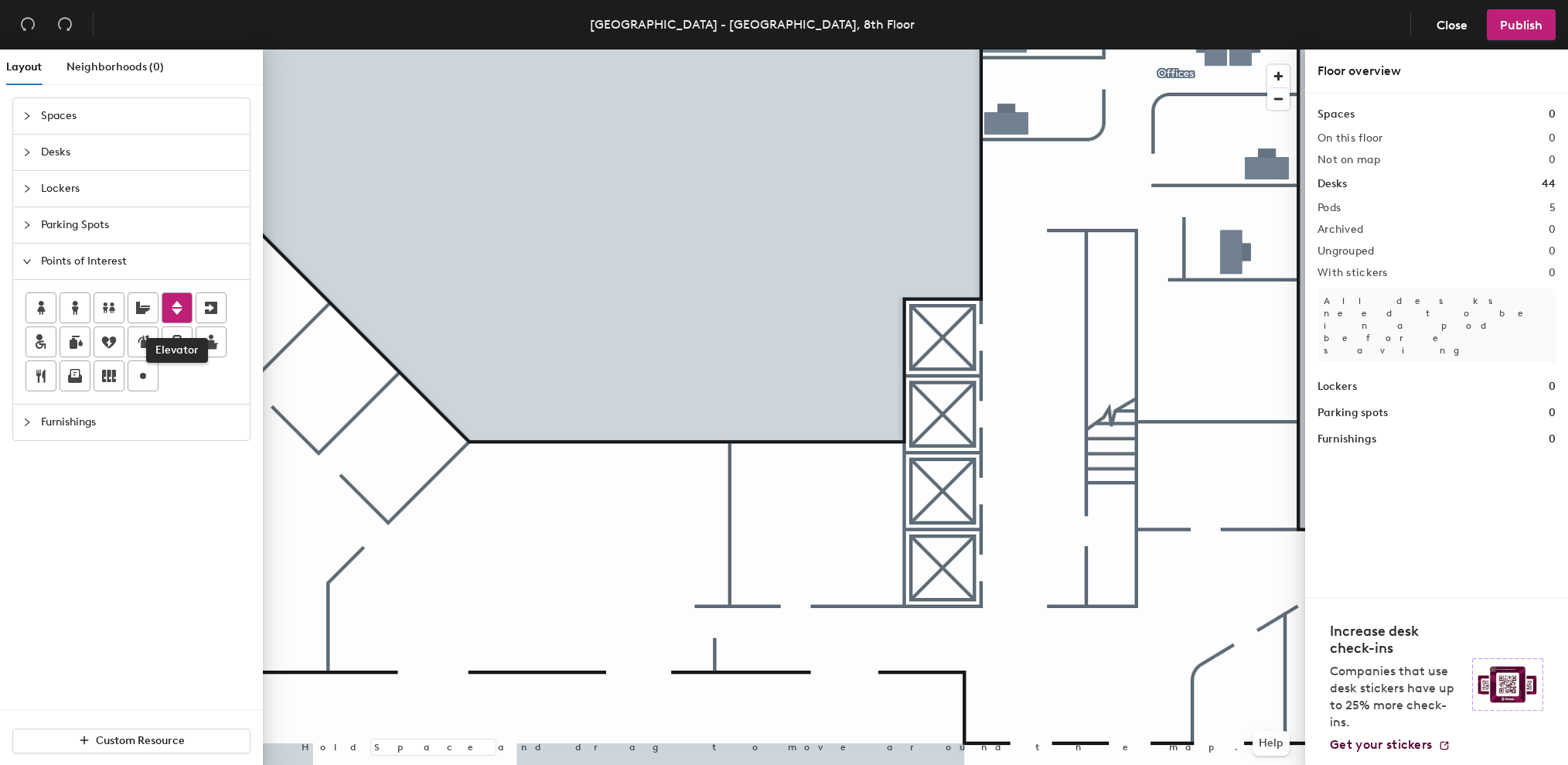
click at [181, 307] on icon at bounding box center [177, 308] width 11 height 14
click at [1037, 459] on span "Done" at bounding box center [1050, 465] width 46 height 26
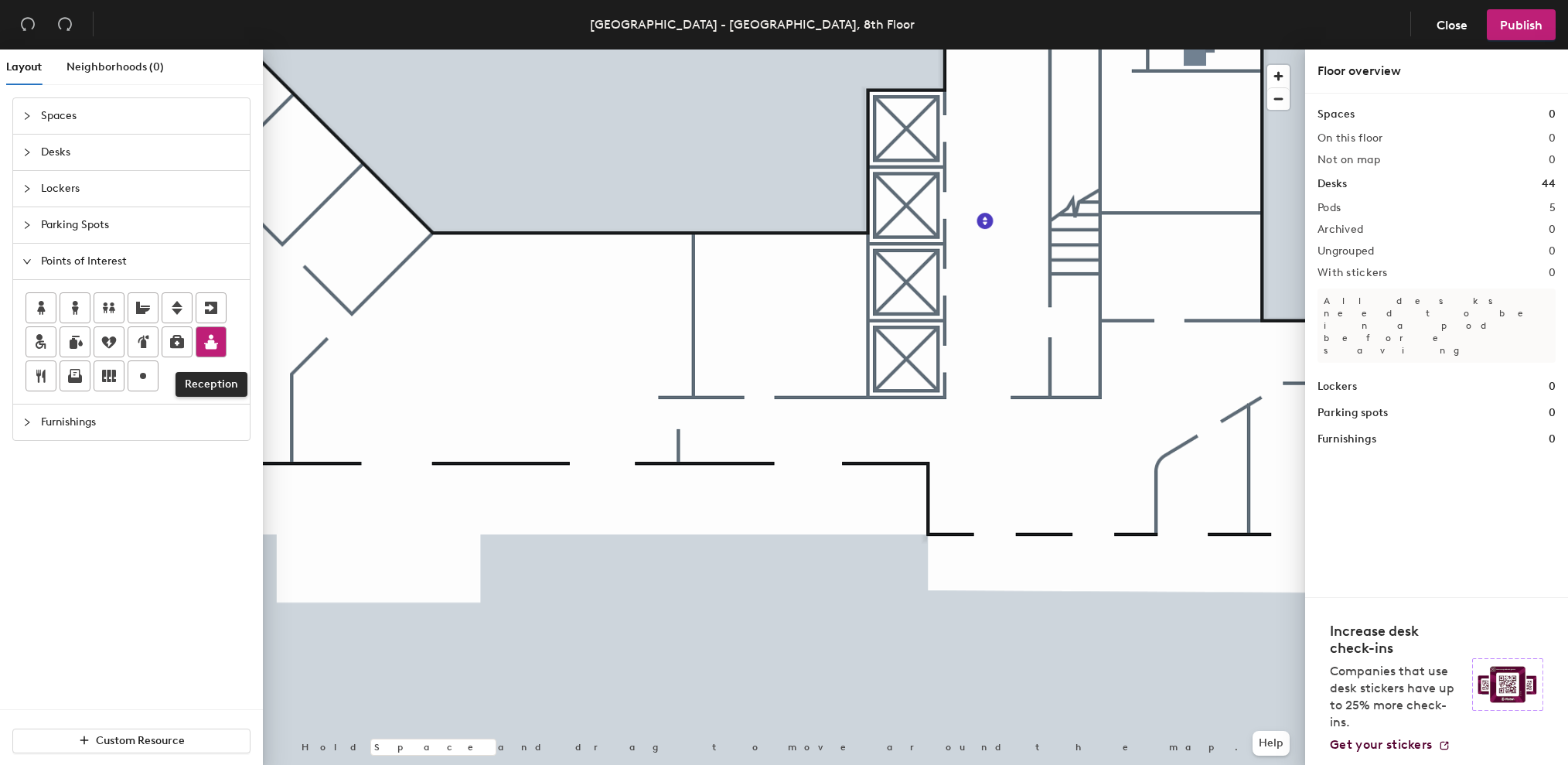
click at [221, 342] on div at bounding box center [212, 342] width 30 height 30
click at [1031, 535] on span "Done" at bounding box center [1028, 539] width 46 height 26
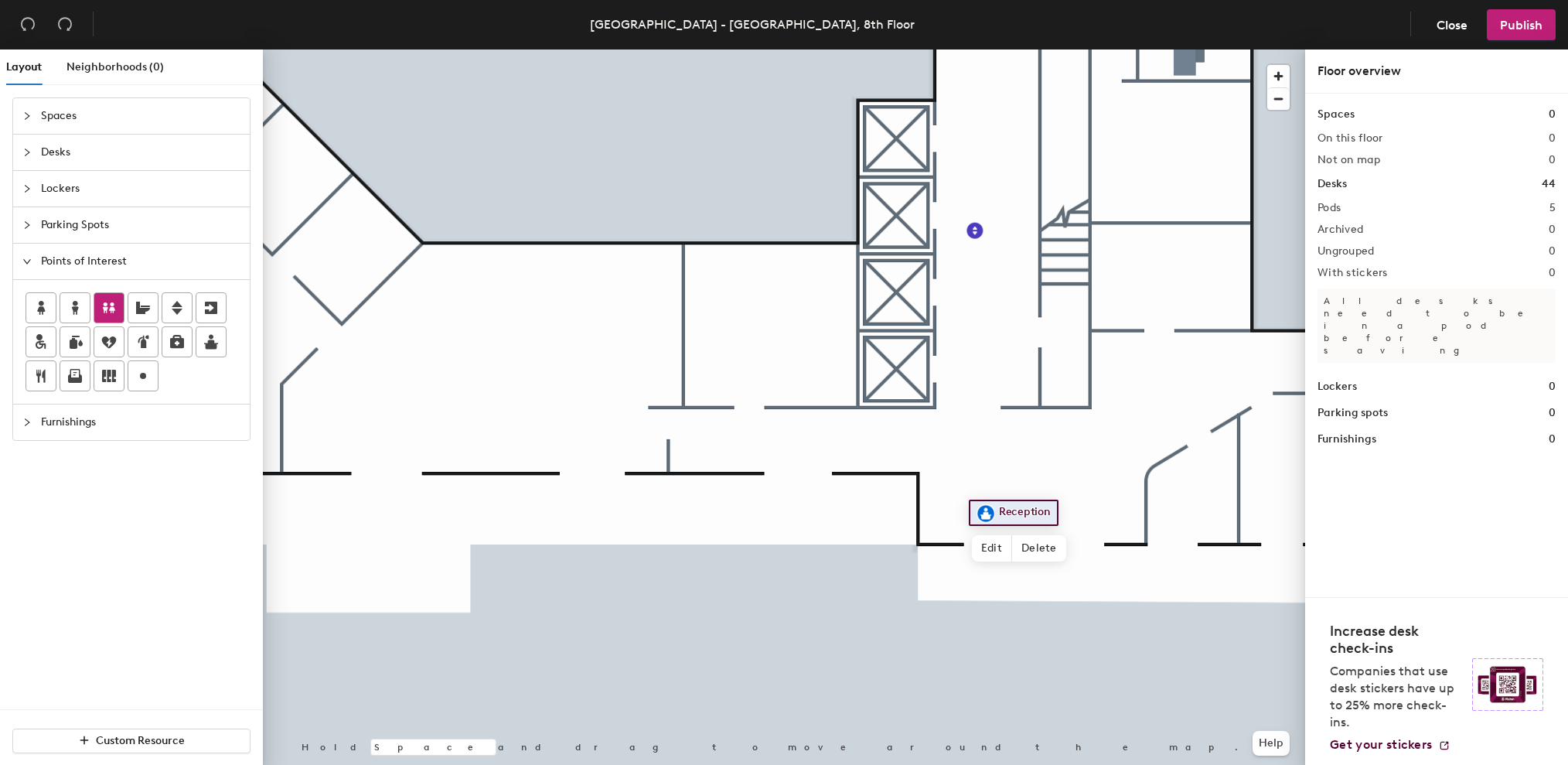
click at [97, 316] on div at bounding box center [109, 308] width 30 height 30
click at [775, 389] on span "Done" at bounding box center [760, 392] width 46 height 26
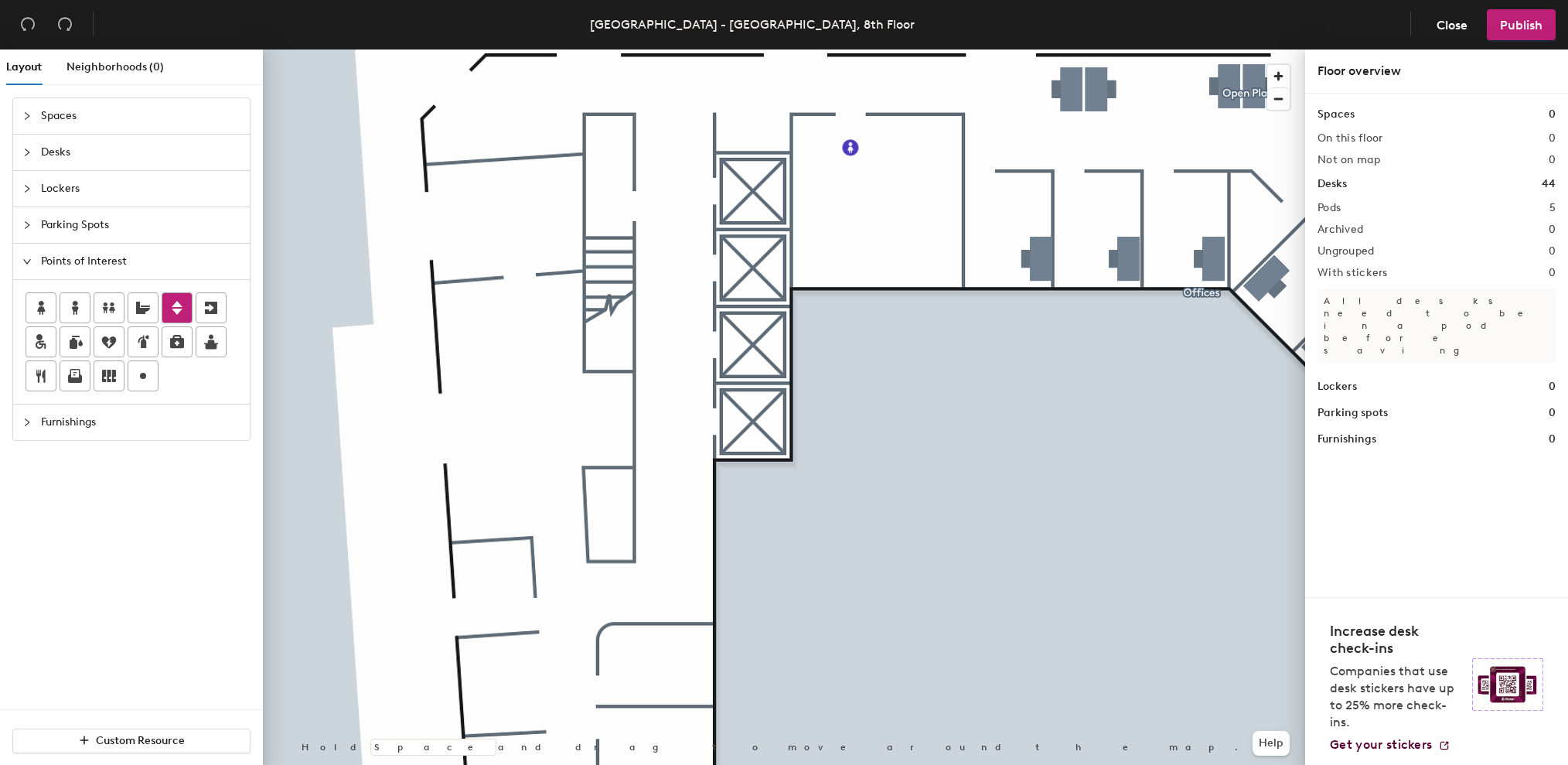
click at [172, 317] on icon at bounding box center [177, 308] width 19 height 19
click at [708, 329] on span "Done" at bounding box center [705, 333] width 46 height 26
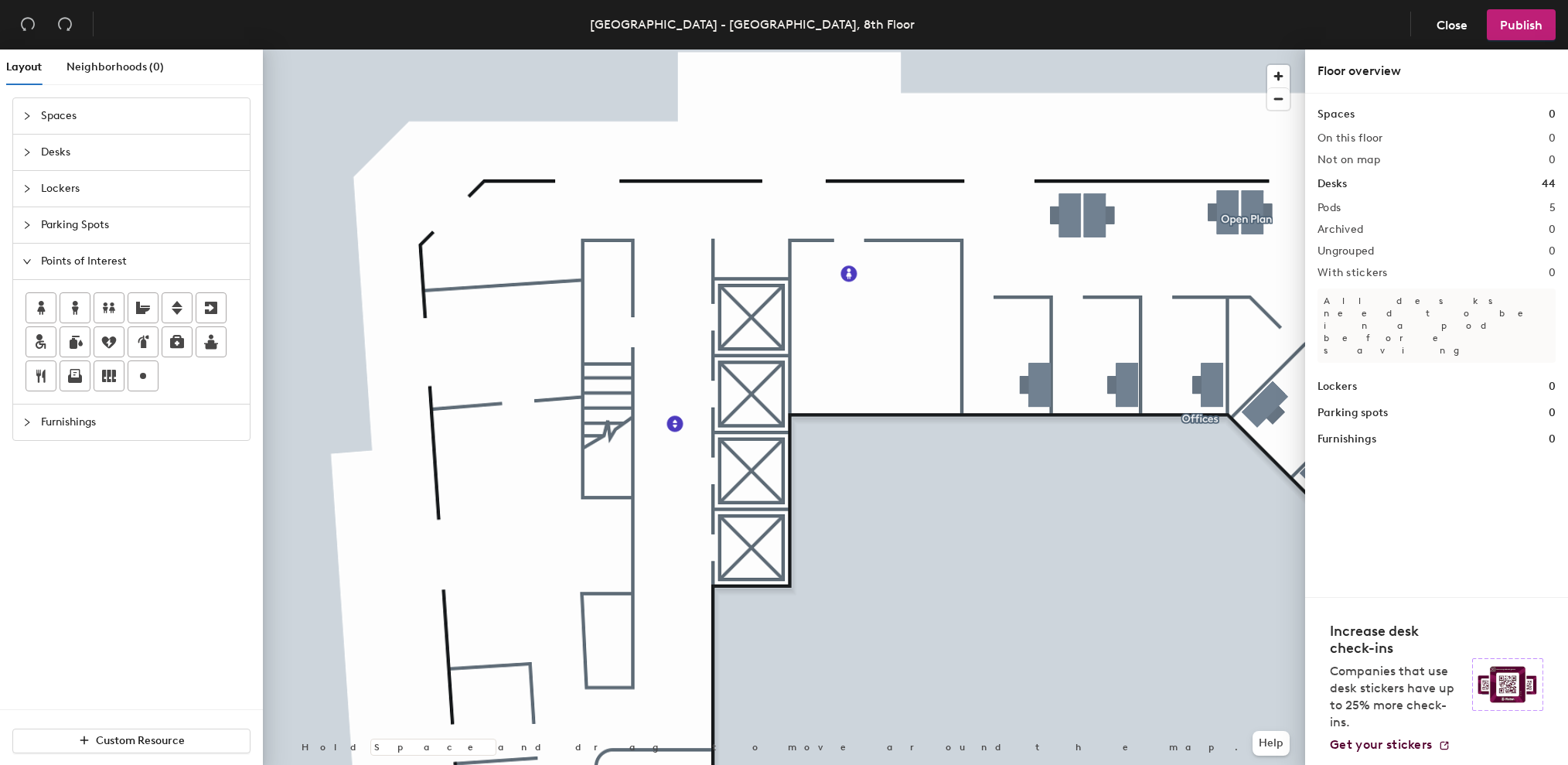
click at [65, 421] on span "Furnishings" at bounding box center [141, 423] width 199 height 36
click at [1483, 430] on div "Spaces 0 On this floor 0 Not on map 0 Desks 44 Pods 5 Archived 0 Ungrouped 0 Wi…" at bounding box center [1437, 345] width 263 height 504
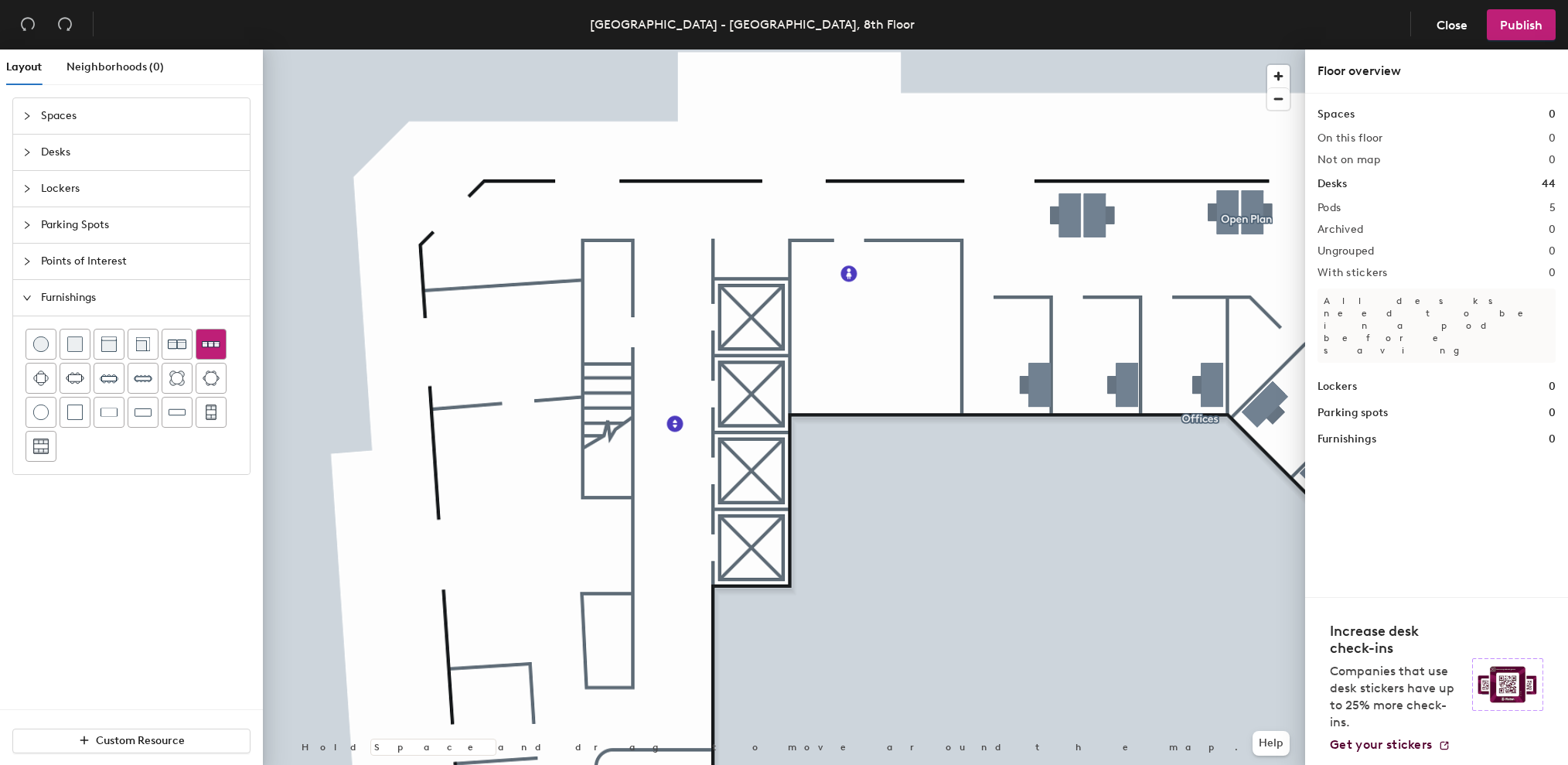
click at [212, 345] on img at bounding box center [211, 343] width 19 height 18
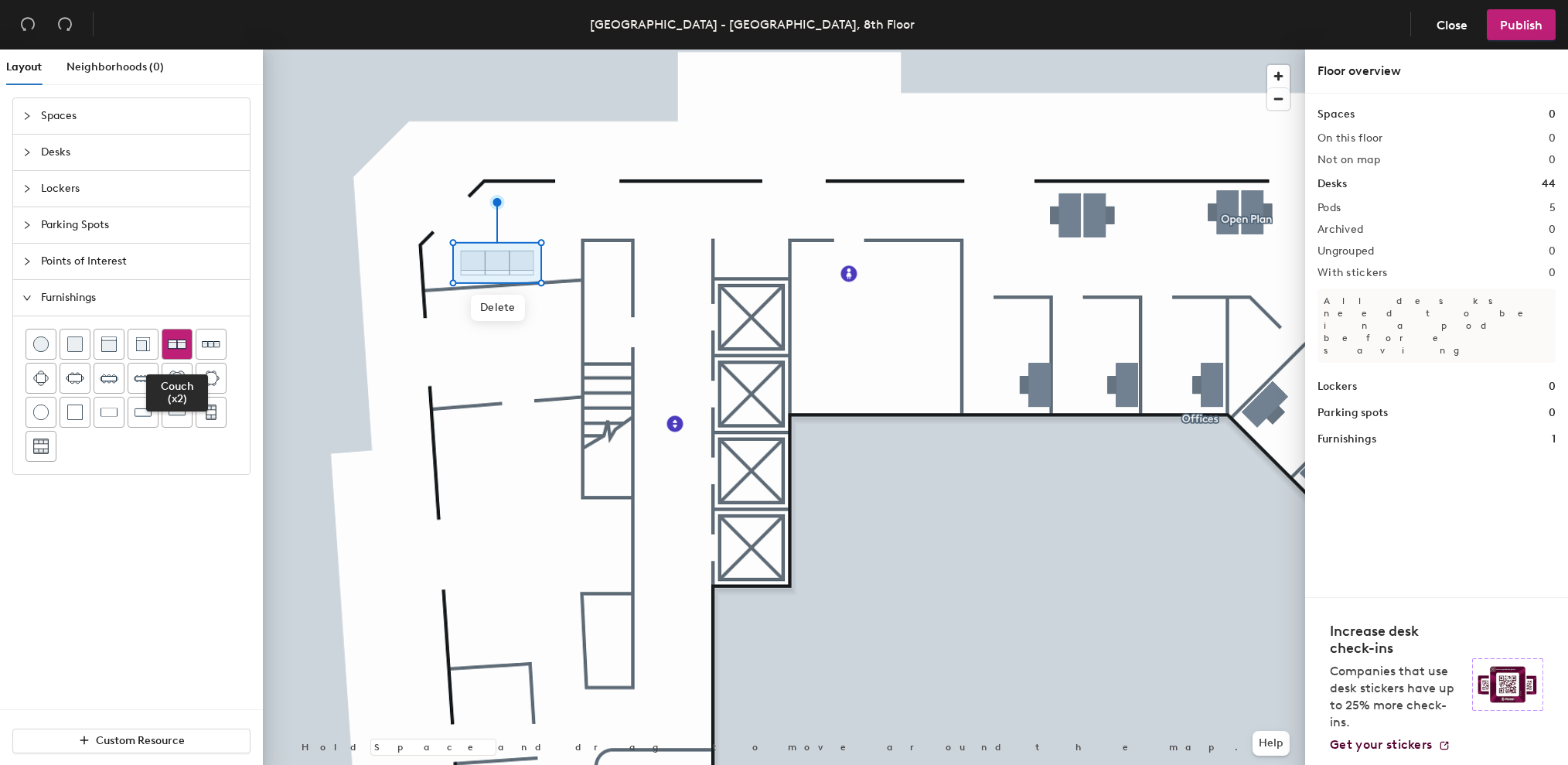
click at [181, 346] on img at bounding box center [177, 344] width 19 height 19
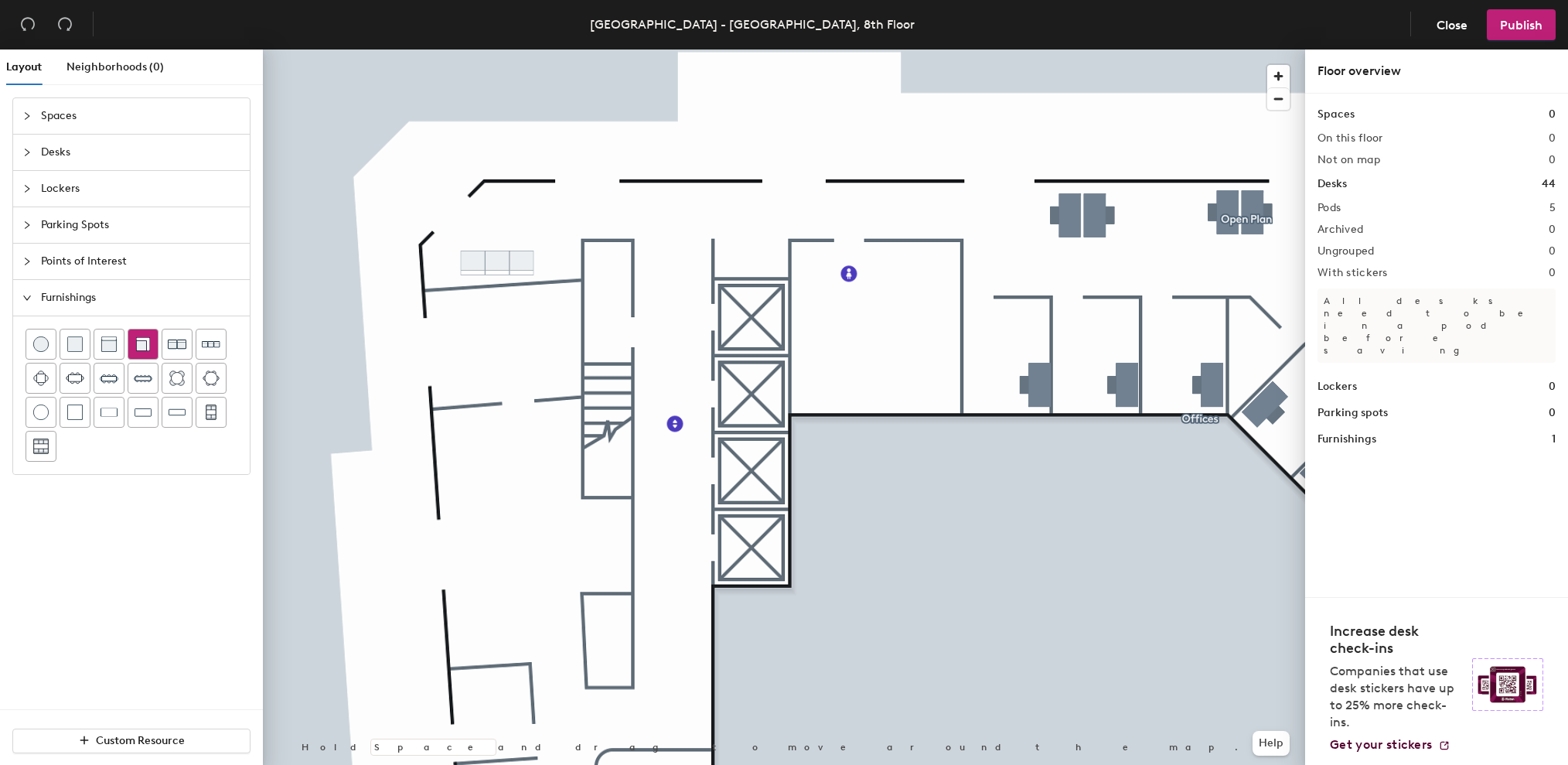
click at [138, 348] on img at bounding box center [143, 344] width 16 height 16
click at [110, 348] on img at bounding box center [109, 344] width 16 height 16
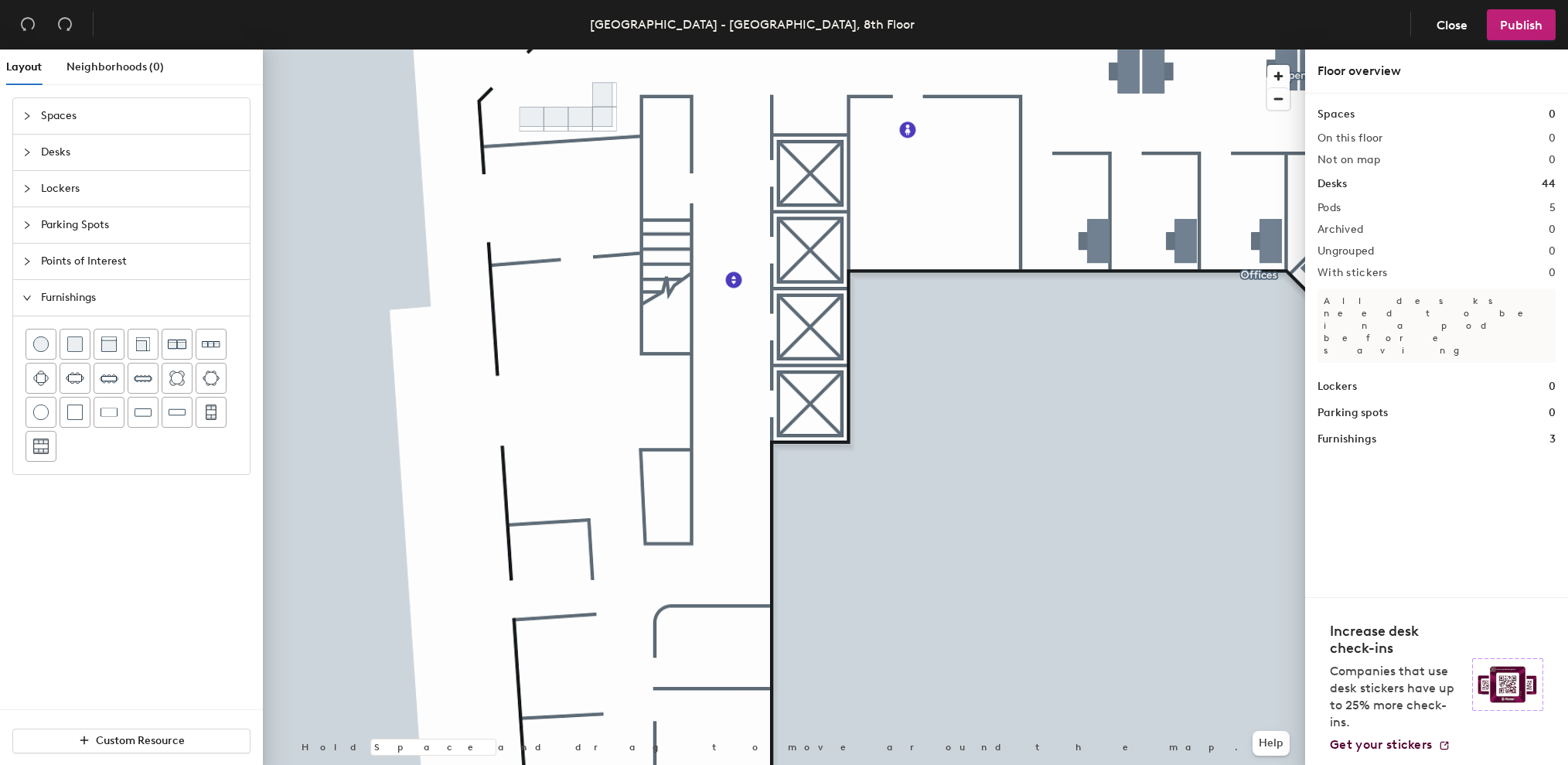
click at [47, 149] on span "Desks" at bounding box center [141, 153] width 199 height 36
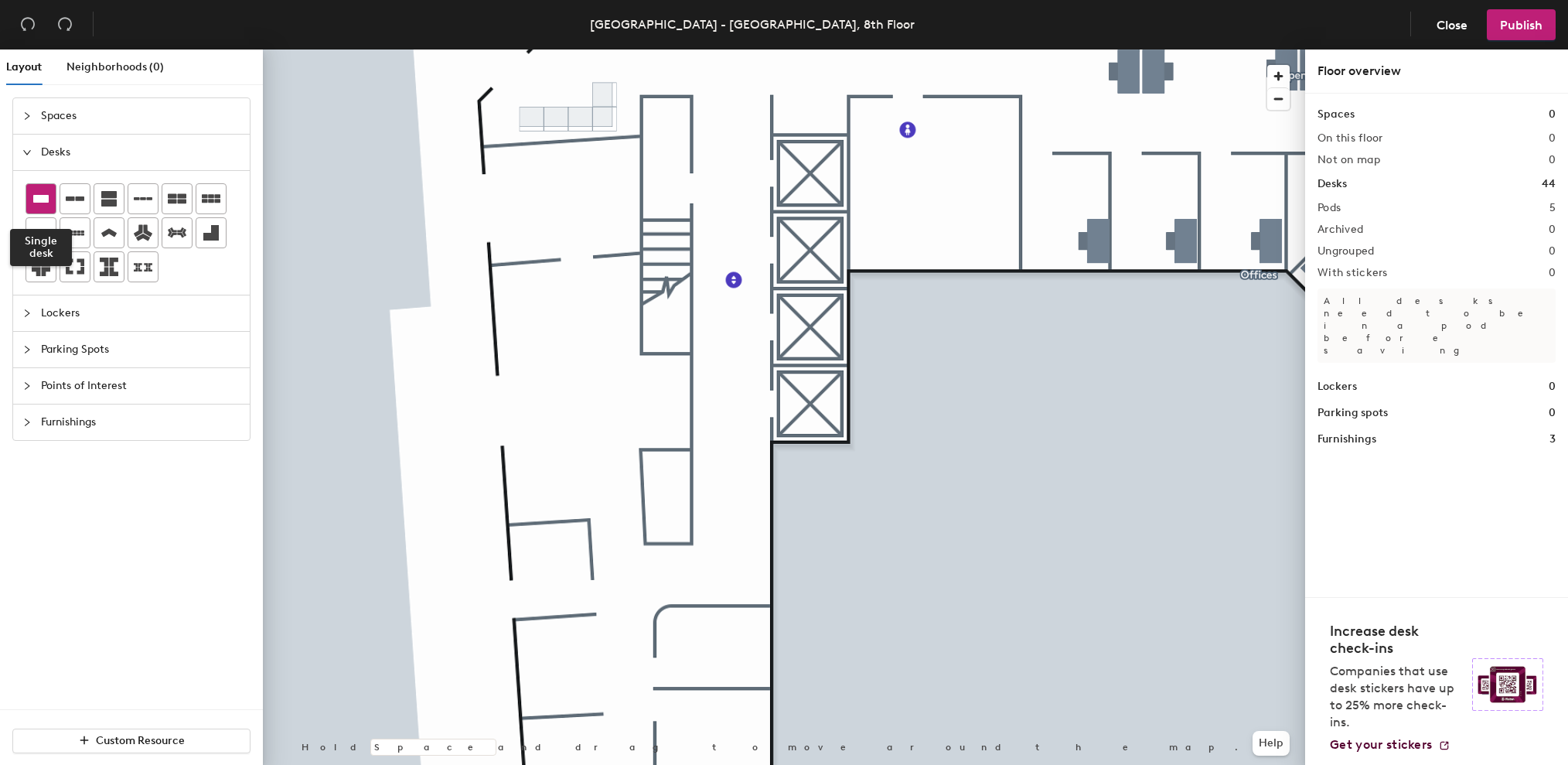
click at [39, 198] on icon at bounding box center [41, 199] width 16 height 8
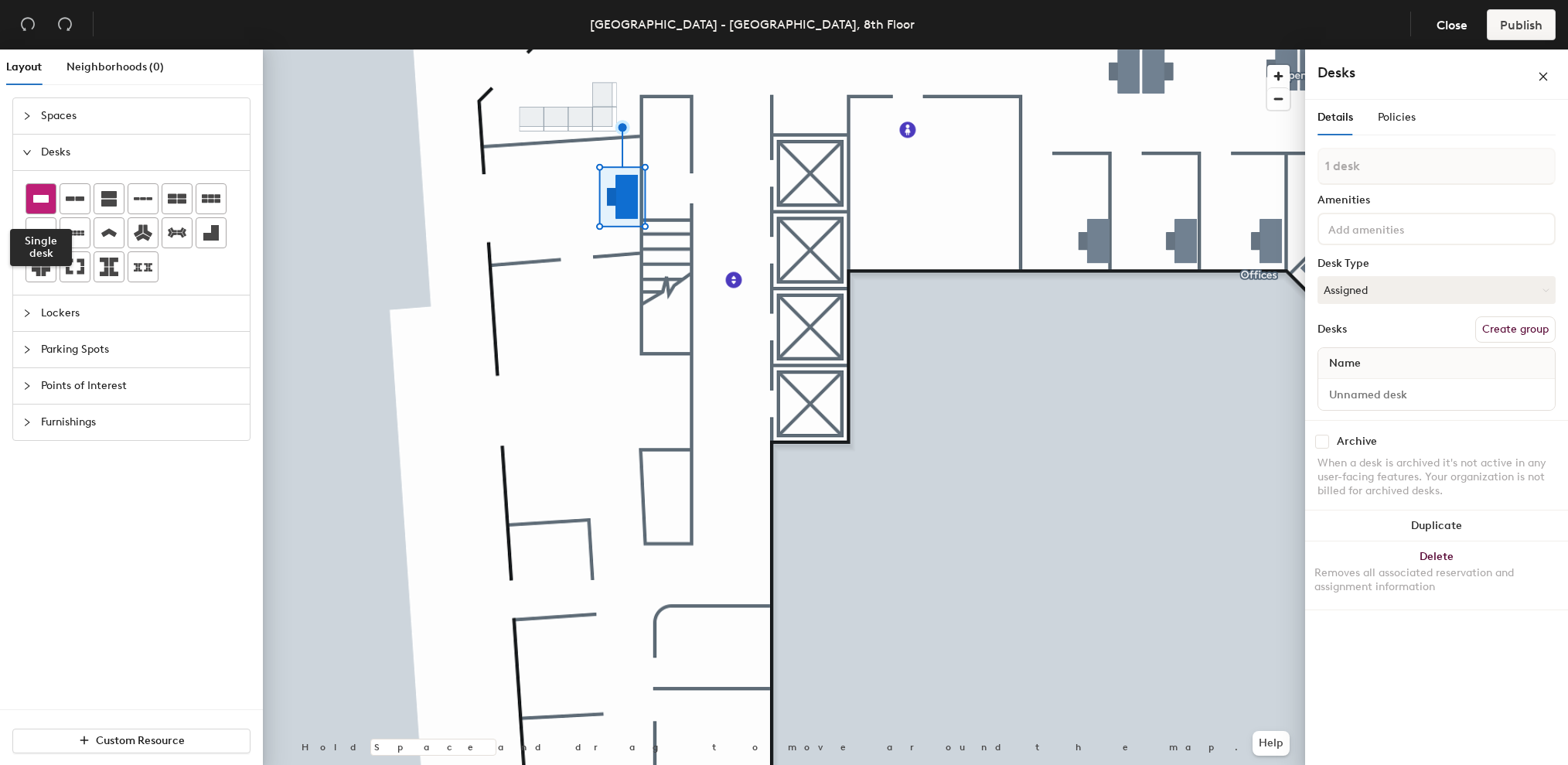
click at [44, 198] on icon at bounding box center [41, 199] width 16 height 8
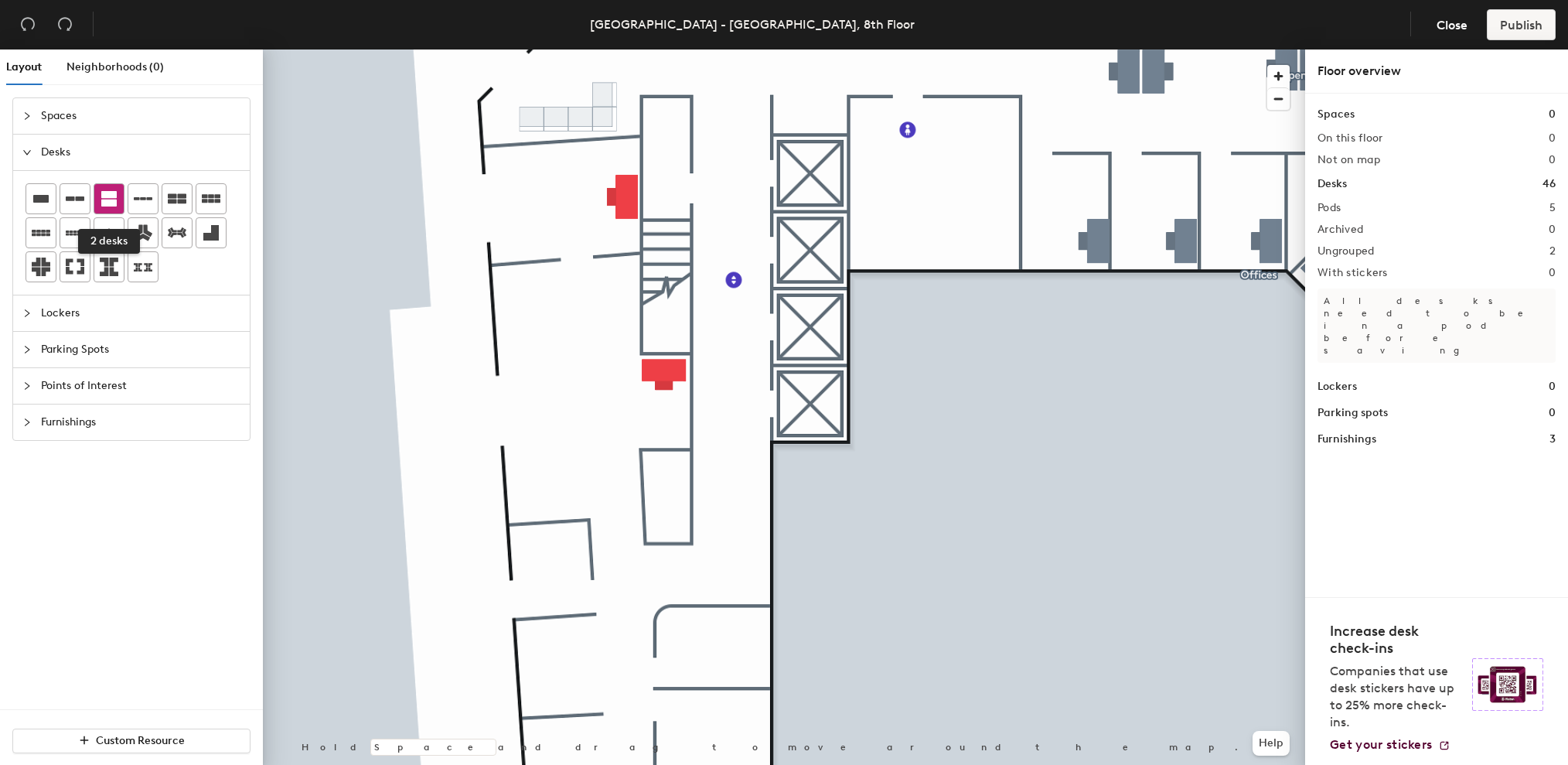
click at [107, 198] on icon at bounding box center [109, 199] width 19 height 19
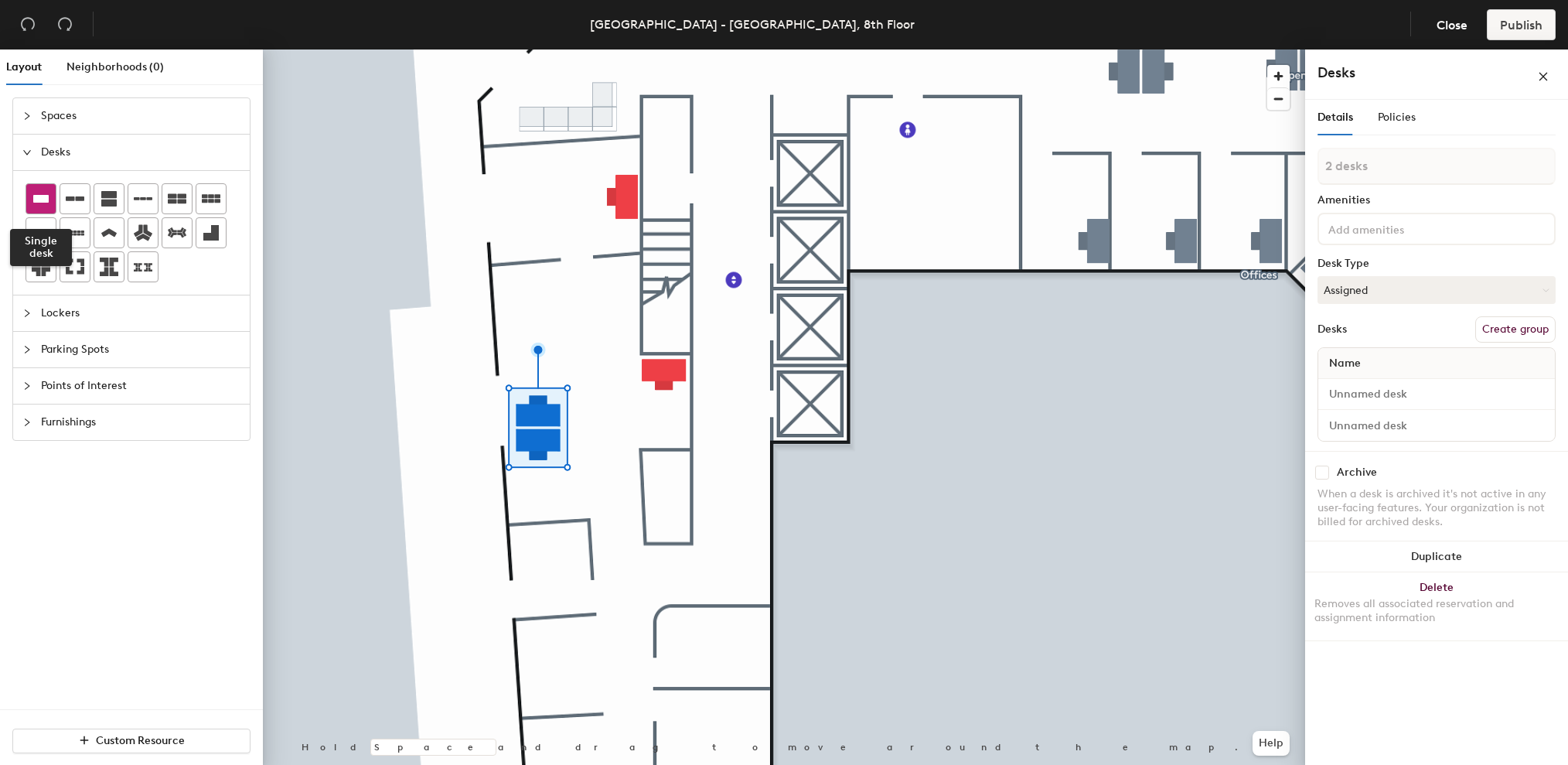
click at [47, 203] on icon at bounding box center [41, 199] width 19 height 19
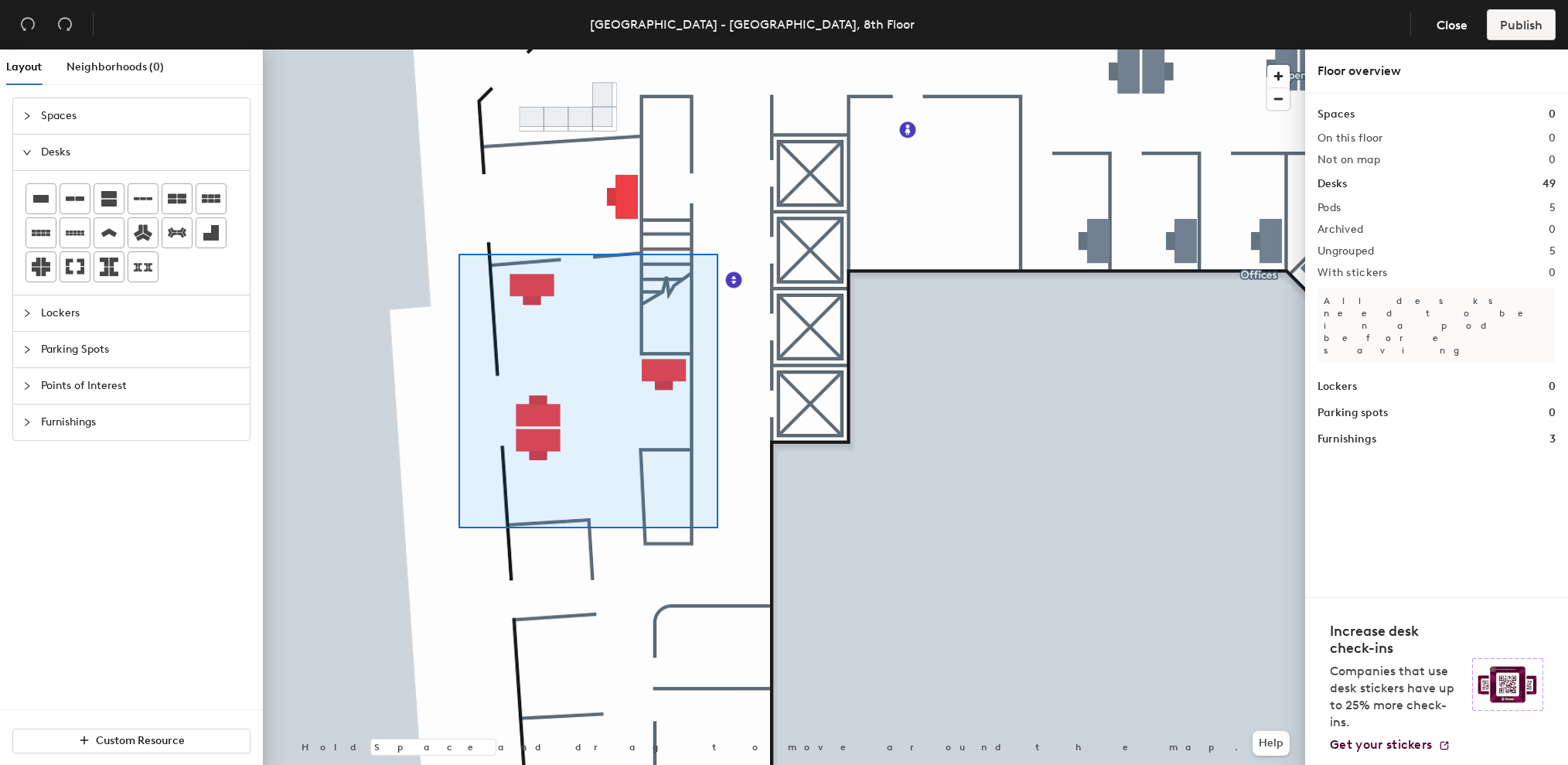
click at [458, 50] on div at bounding box center [784, 50] width 1042 height 0
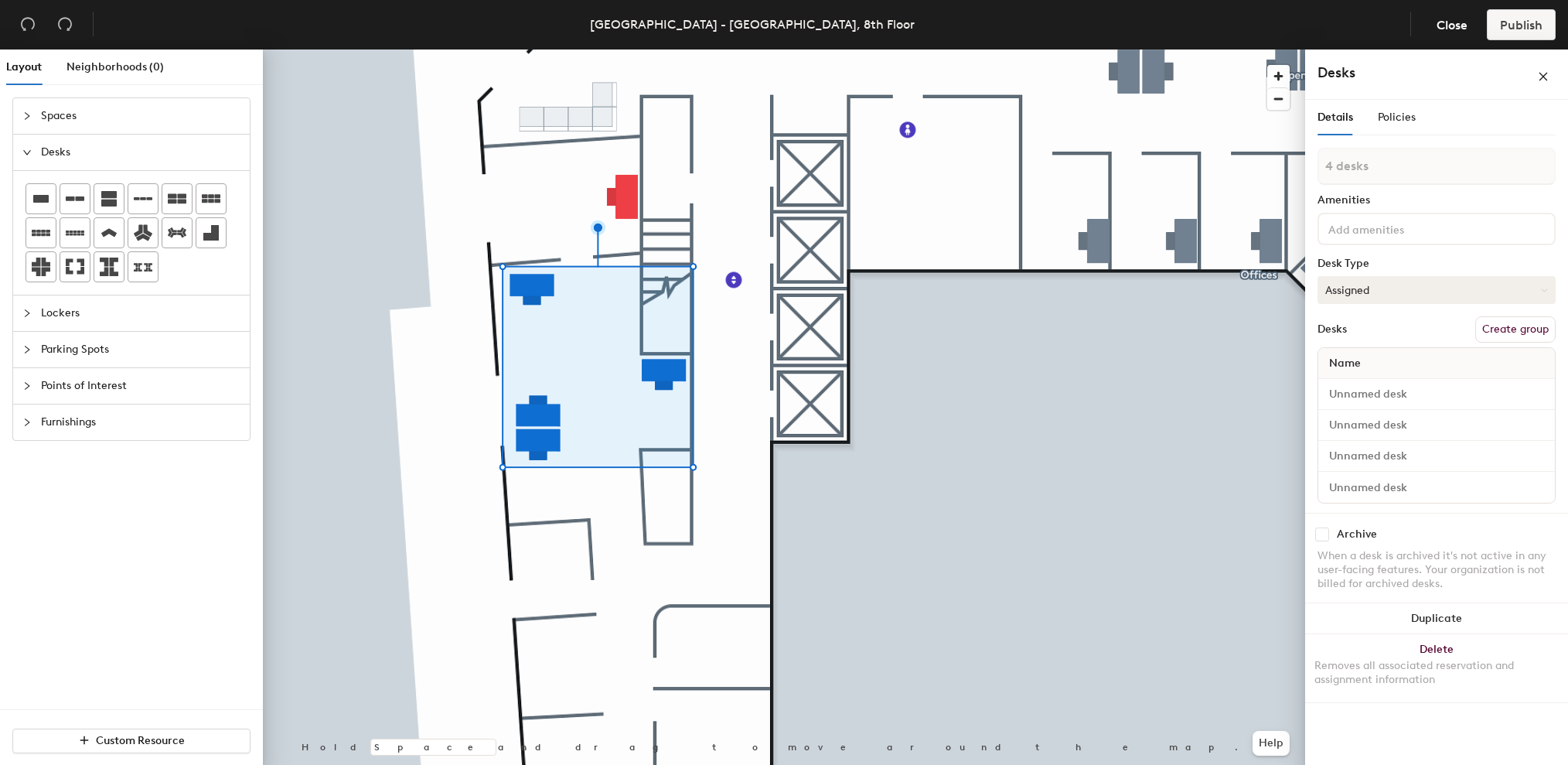
click at [1515, 290] on button "Assigned" at bounding box center [1437, 290] width 238 height 28
click at [1365, 377] on div "Hoteled" at bounding box center [1395, 384] width 155 height 23
drag, startPoint x: 1514, startPoint y: 333, endPoint x: 1484, endPoint y: 317, distance: 34.0
click at [1513, 332] on button "Create group" at bounding box center [1515, 330] width 80 height 26
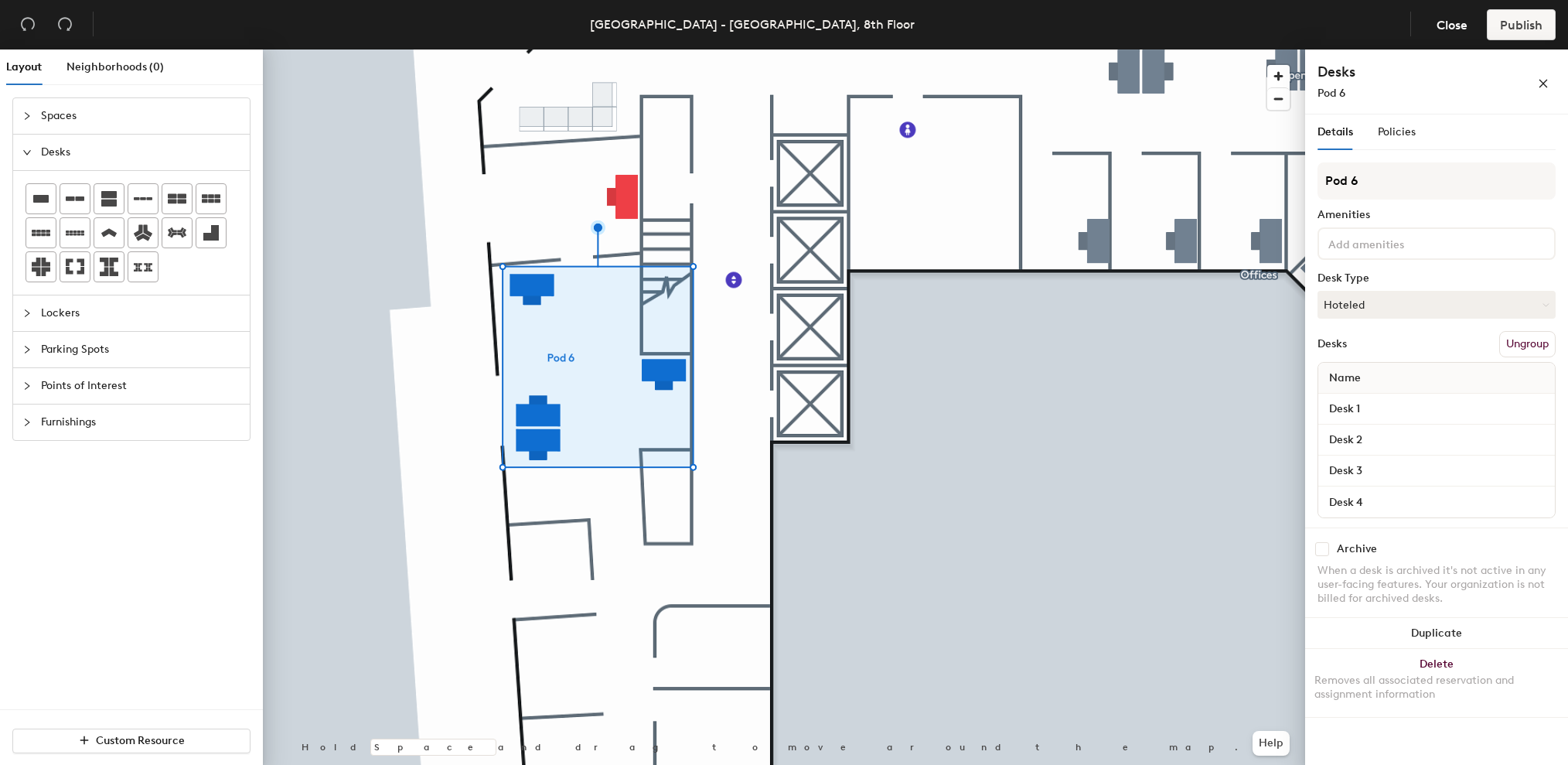
click at [1293, 181] on div "Layout Neighborhoods (0) Spaces Desks Lockers Parking Spots Points of Interest …" at bounding box center [784, 410] width 1568 height 721
type input "Open Plan"
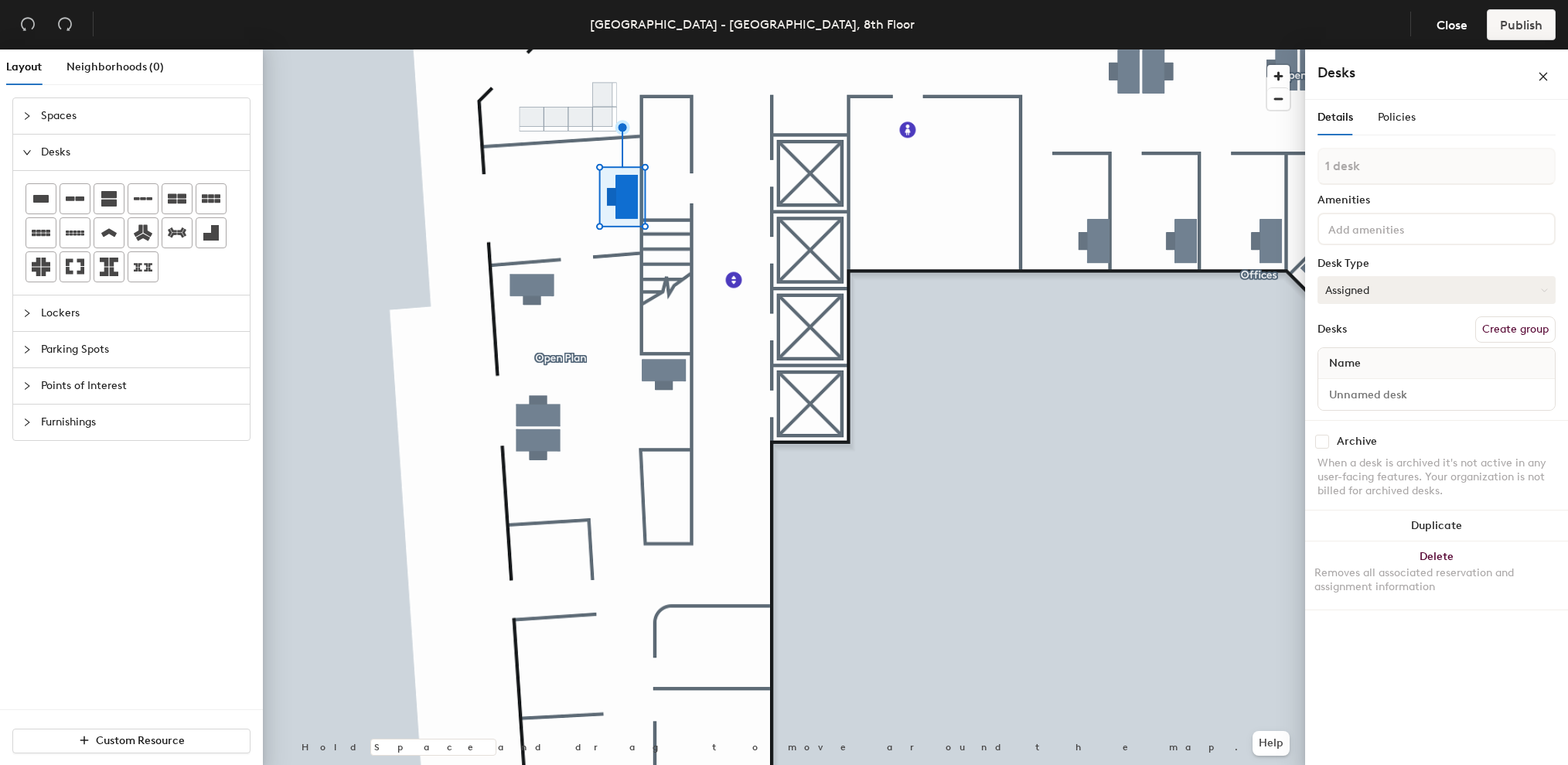
click at [1494, 300] on button "Assigned" at bounding box center [1437, 290] width 238 height 28
click at [1444, 383] on div "Hoteled" at bounding box center [1395, 384] width 155 height 23
click at [1525, 333] on button "Create group" at bounding box center [1515, 330] width 80 height 26
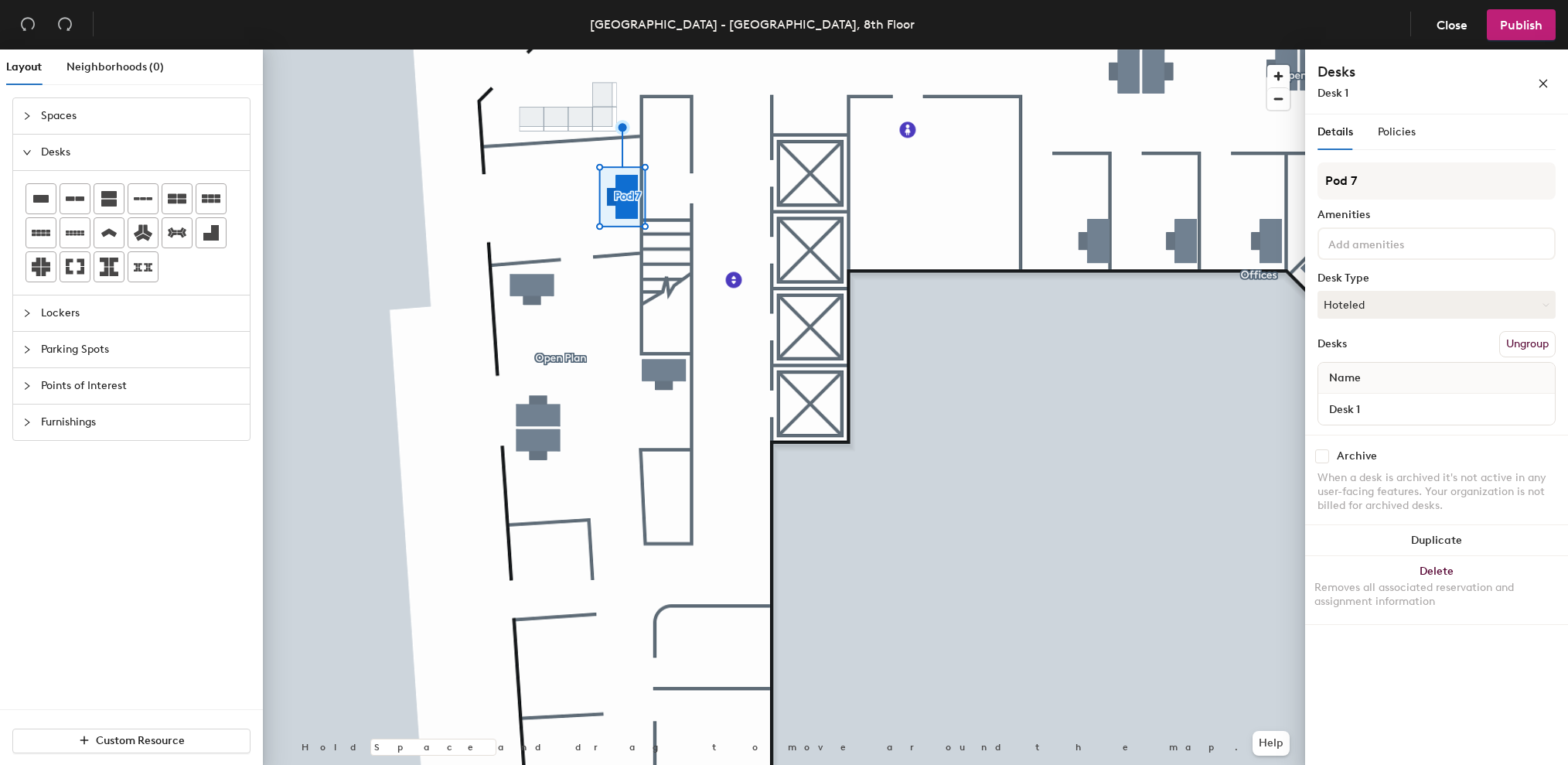
click at [1263, 177] on div "Layout Neighborhoods (0) Spaces Desks Lockers Parking Spots Points of Interest …" at bounding box center [784, 410] width 1568 height 721
type input "Office"
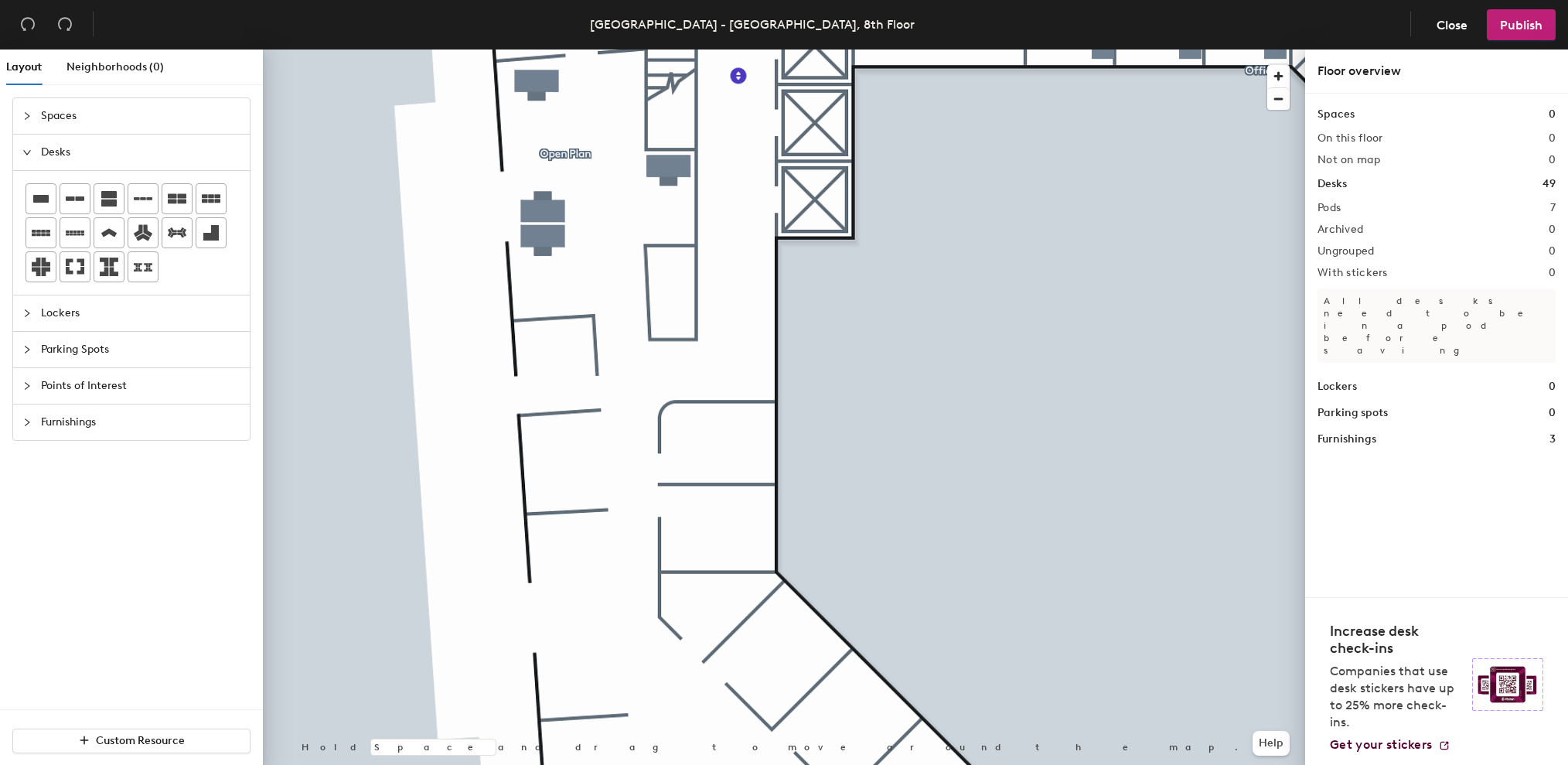
drag, startPoint x: 37, startPoint y: 202, endPoint x: 79, endPoint y: 216, distance: 44.3
click at [37, 202] on icon at bounding box center [41, 199] width 16 height 8
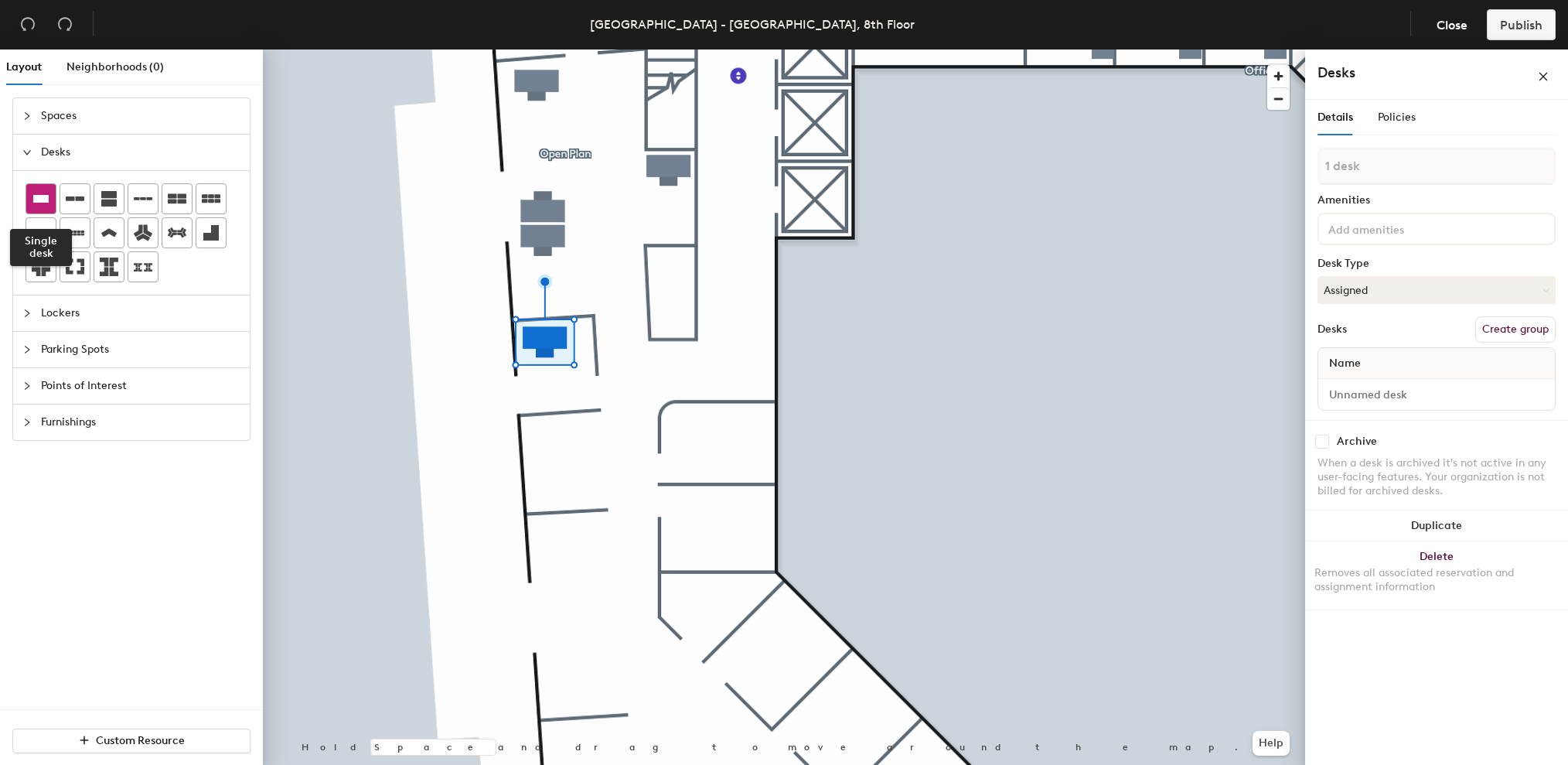
click at [35, 197] on icon at bounding box center [41, 199] width 16 height 8
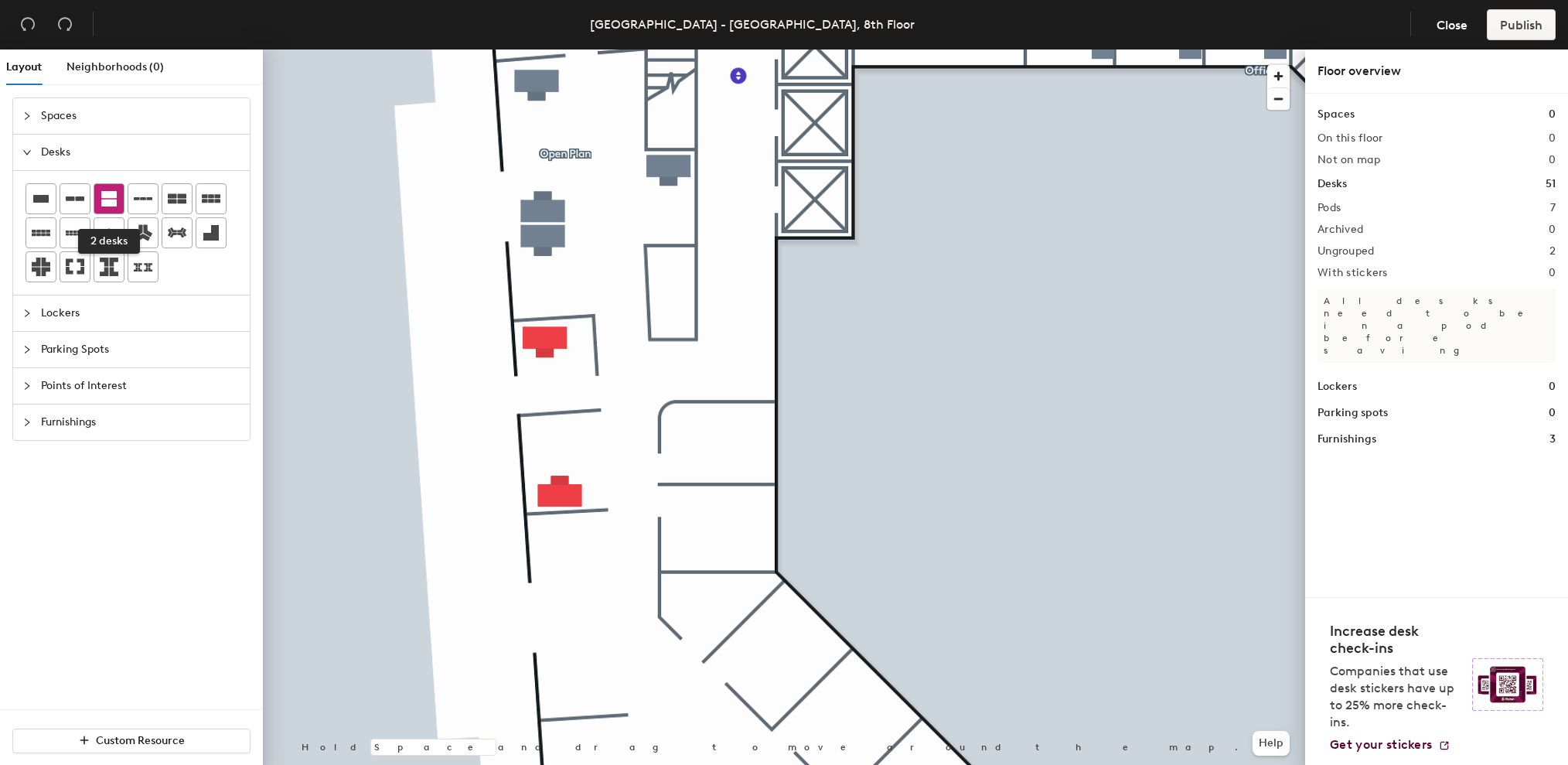
click at [102, 193] on icon at bounding box center [109, 199] width 16 height 16
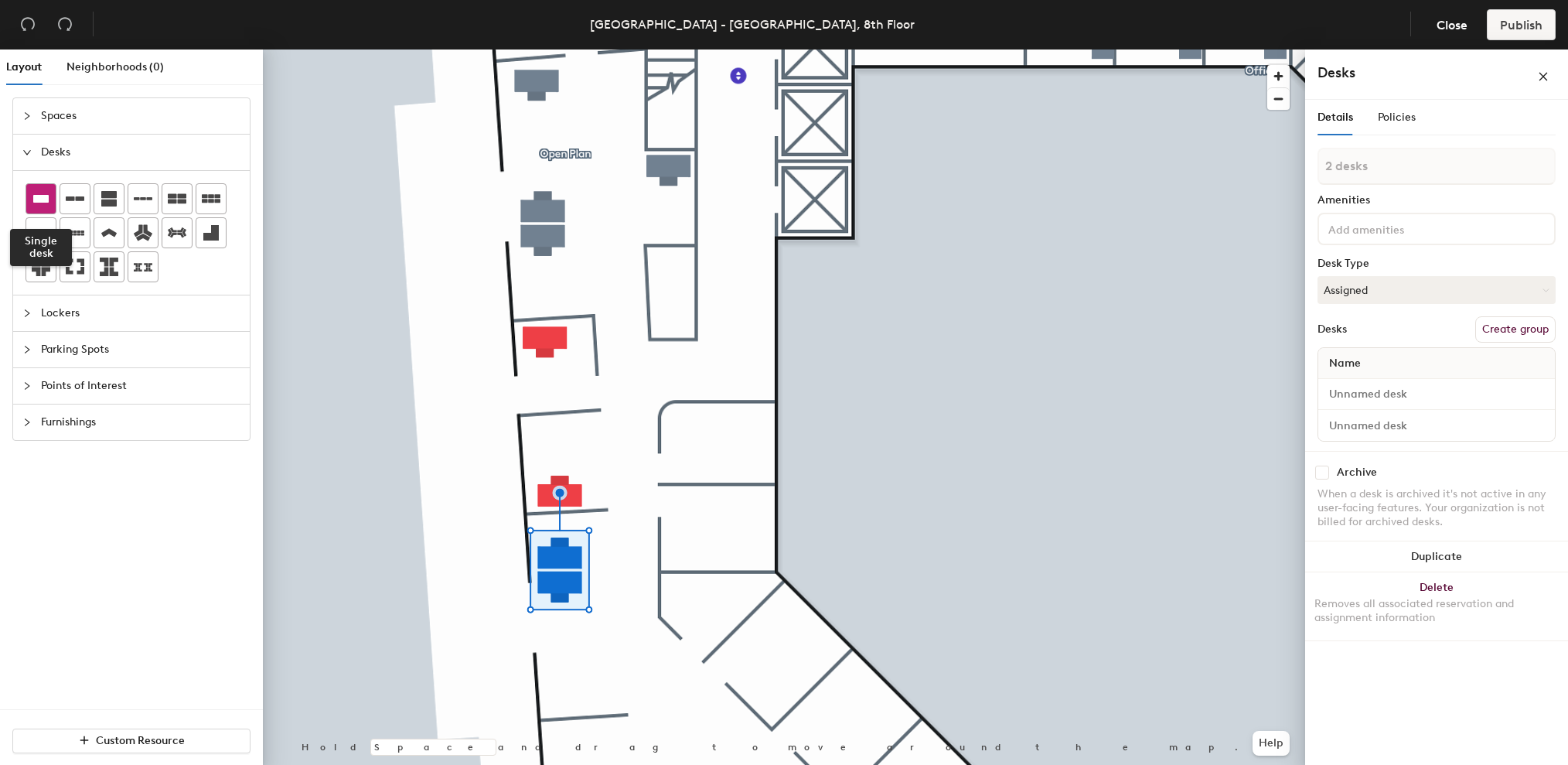
click at [40, 204] on icon at bounding box center [41, 199] width 19 height 19
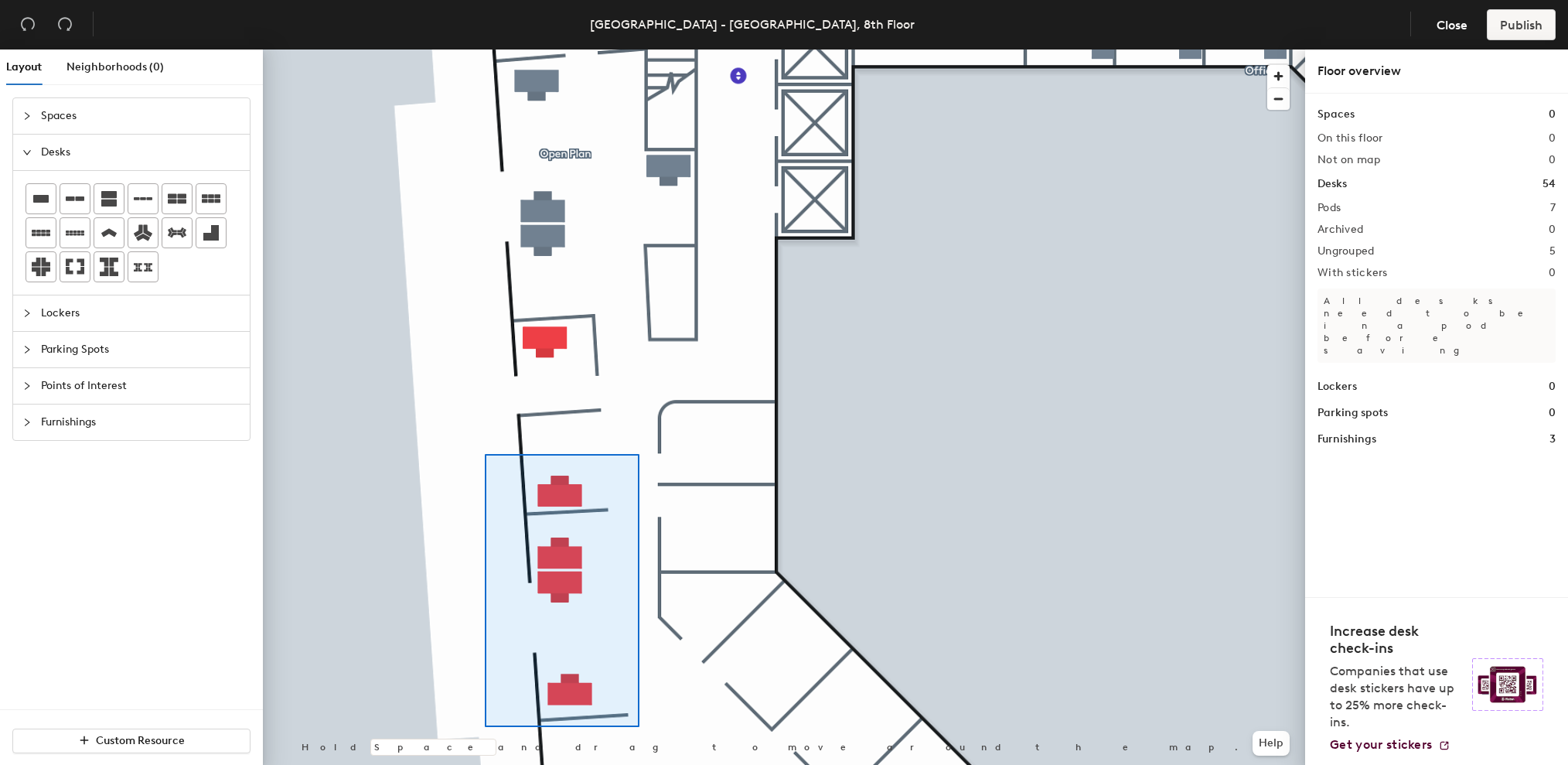
click at [484, 50] on div at bounding box center [784, 50] width 1042 height 0
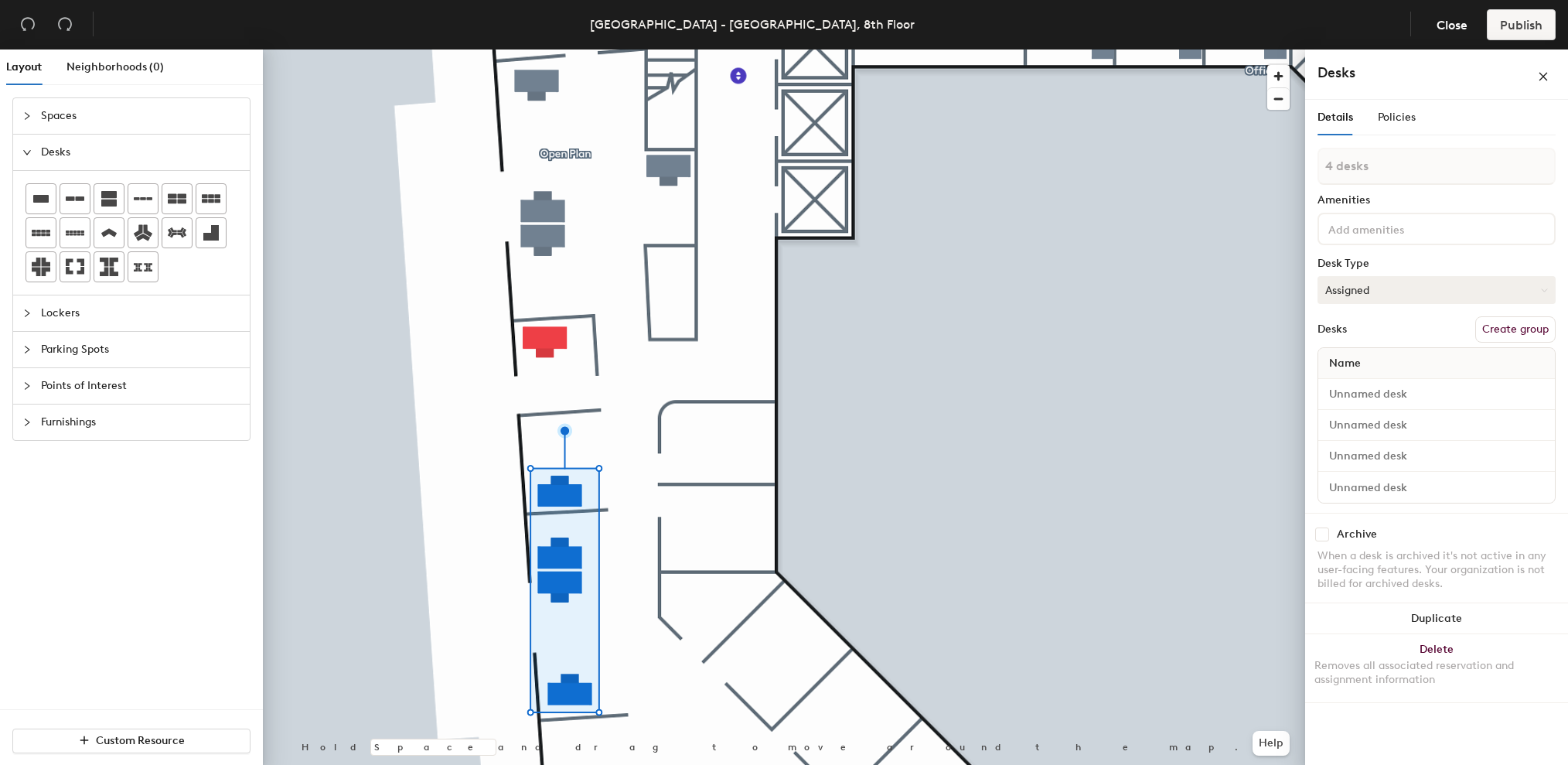
click at [1479, 293] on button "Assigned" at bounding box center [1437, 290] width 238 height 28
click at [1368, 385] on div "Hoteled" at bounding box center [1395, 384] width 155 height 23
click at [1527, 332] on button "Create group" at bounding box center [1515, 330] width 80 height 26
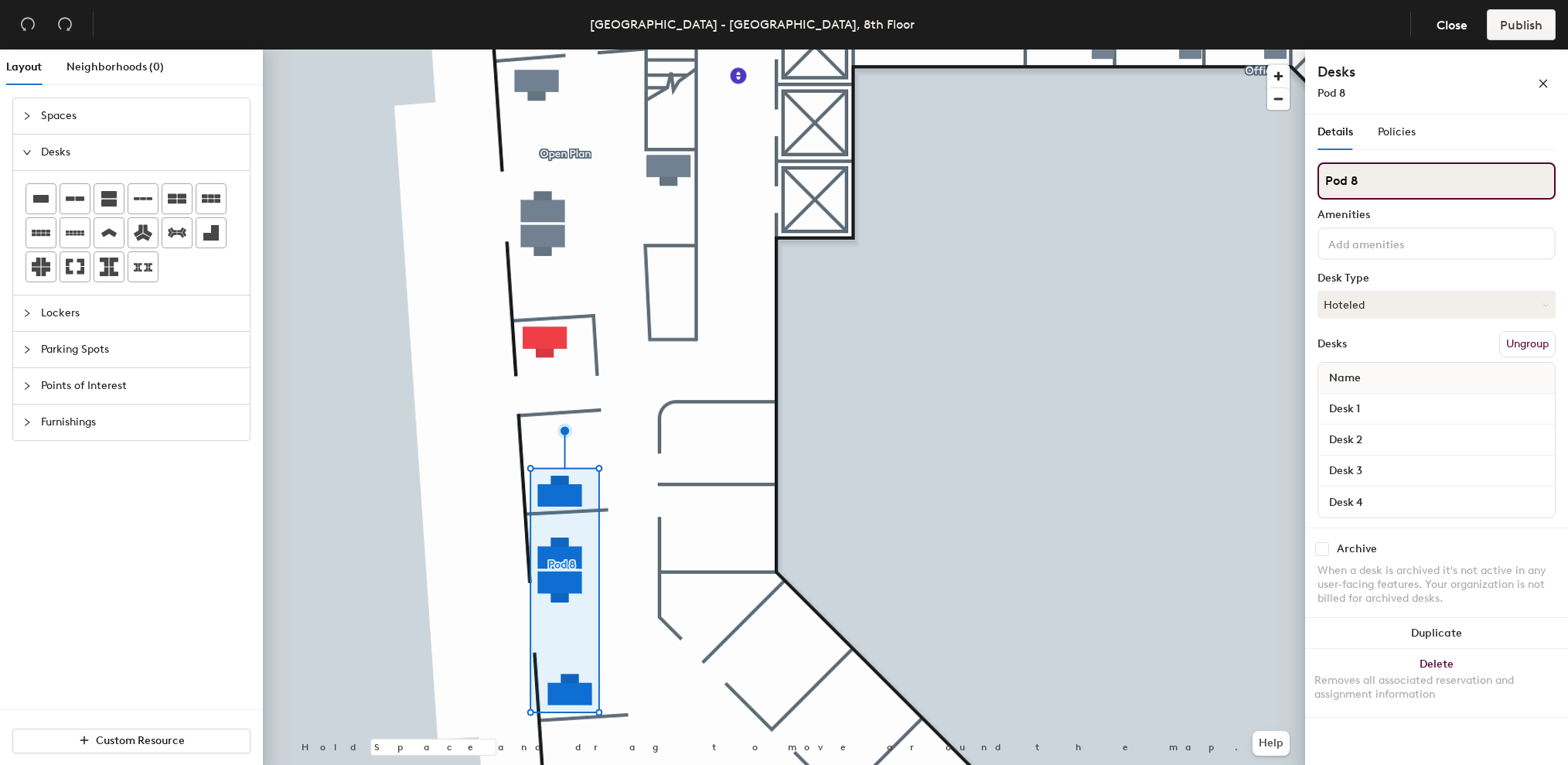
click at [1299, 177] on div "Layout Neighborhoods (0) Spaces Desks Lockers Parking Spots Points of Interest …" at bounding box center [784, 410] width 1568 height 721
type input "Open Plan"
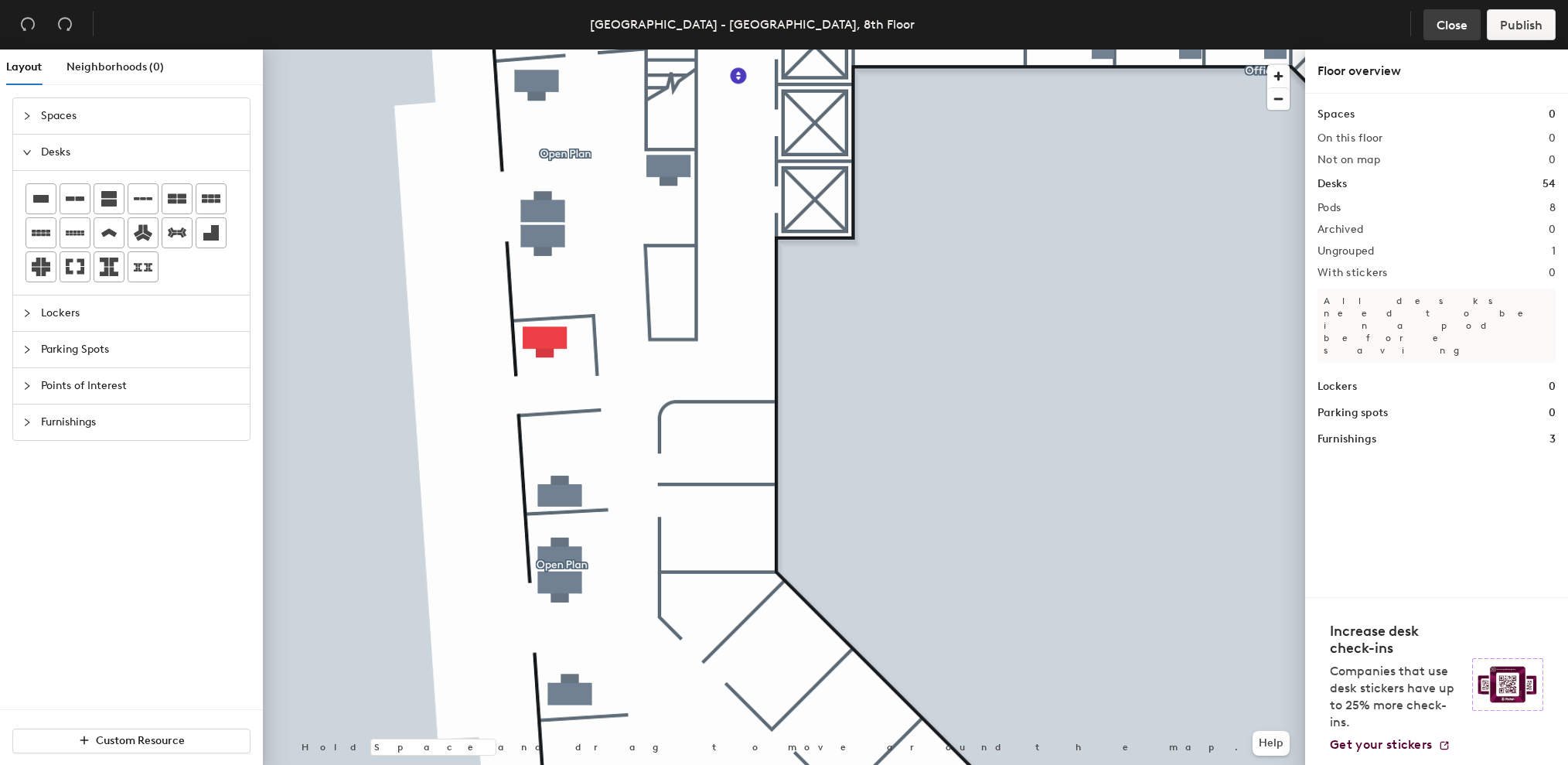
click at [1446, 24] on span "Close" at bounding box center [1452, 25] width 31 height 15
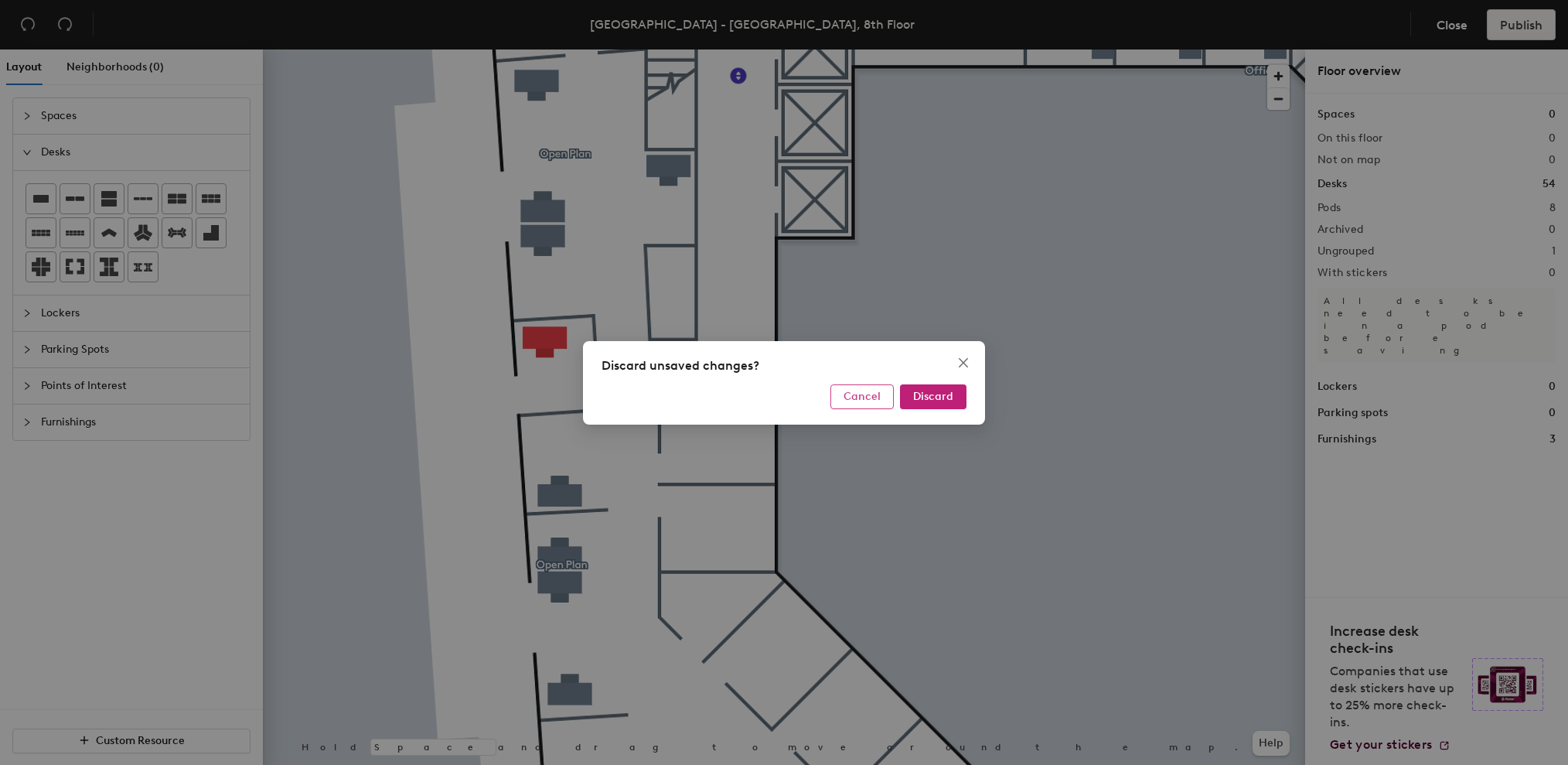
click at [851, 395] on span "Cancel" at bounding box center [863, 396] width 37 height 13
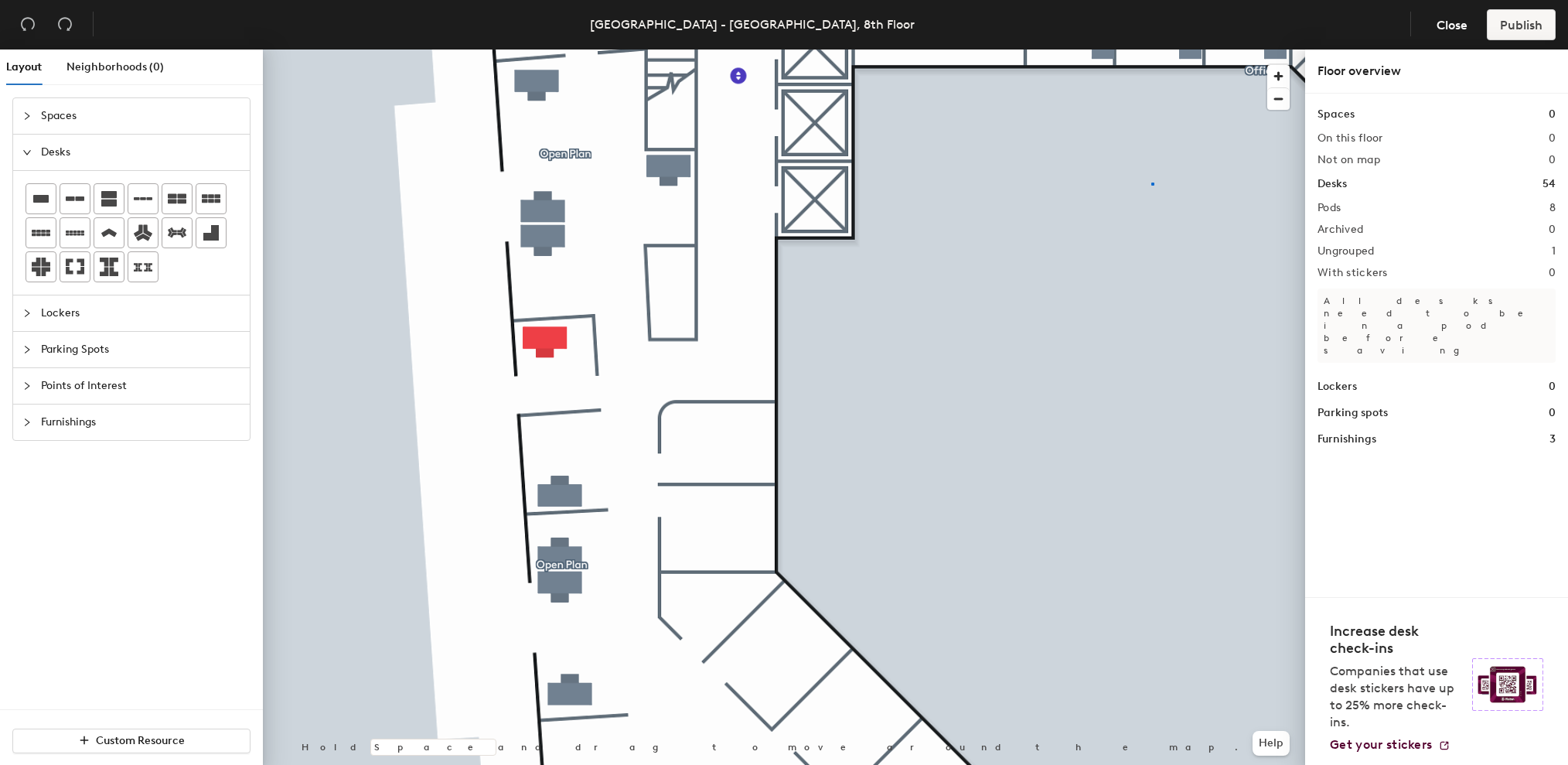
click at [1151, 50] on div at bounding box center [784, 50] width 1042 height 0
click at [538, 50] on div at bounding box center [784, 50] width 1042 height 0
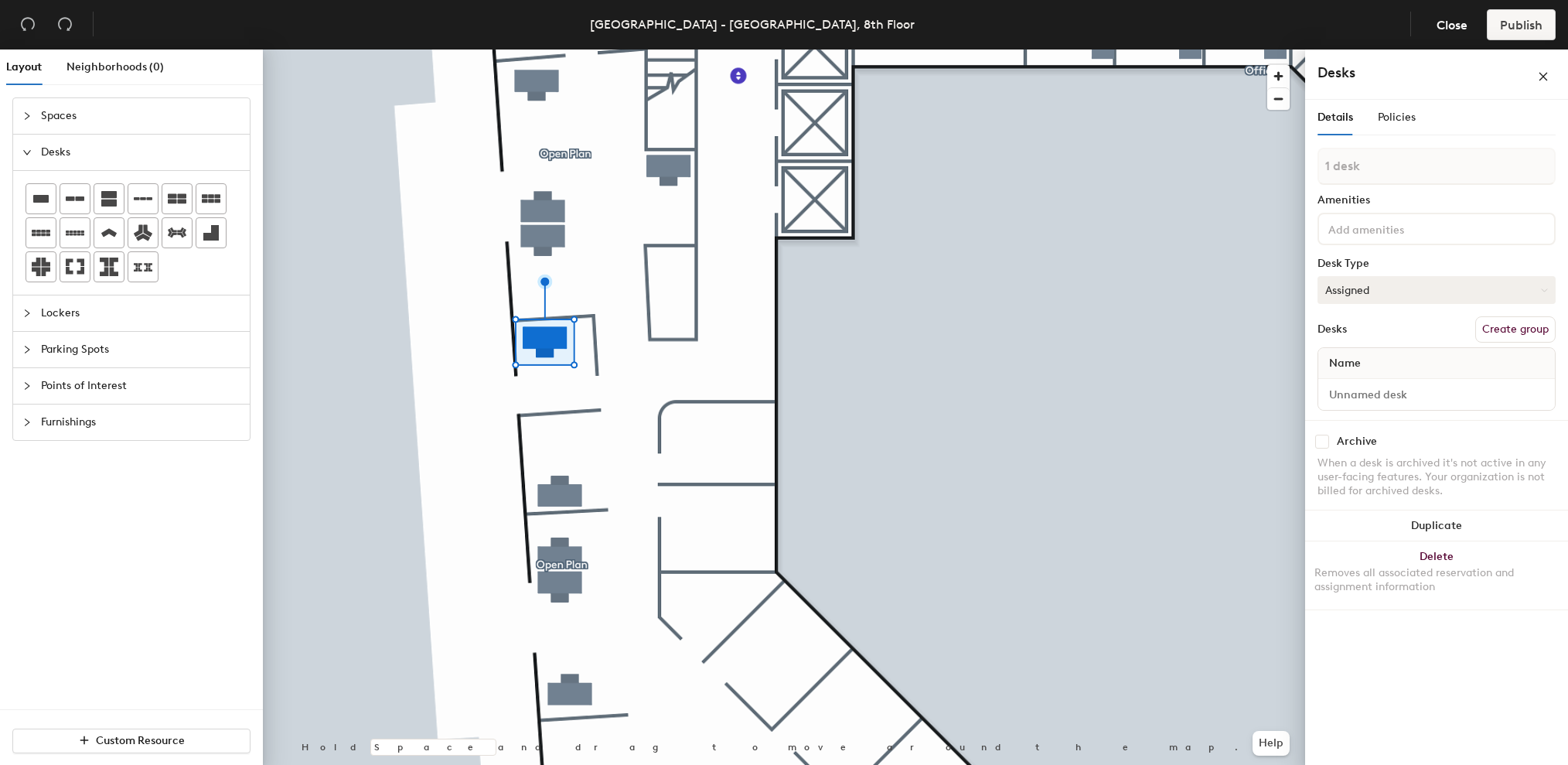
drag, startPoint x: 1442, startPoint y: 289, endPoint x: 1421, endPoint y: 301, distance: 24.2
click at [1442, 289] on button "Assigned" at bounding box center [1437, 290] width 238 height 28
click at [1342, 381] on div "Hoteled" at bounding box center [1395, 384] width 155 height 23
click at [1517, 333] on button "Create group" at bounding box center [1515, 330] width 80 height 26
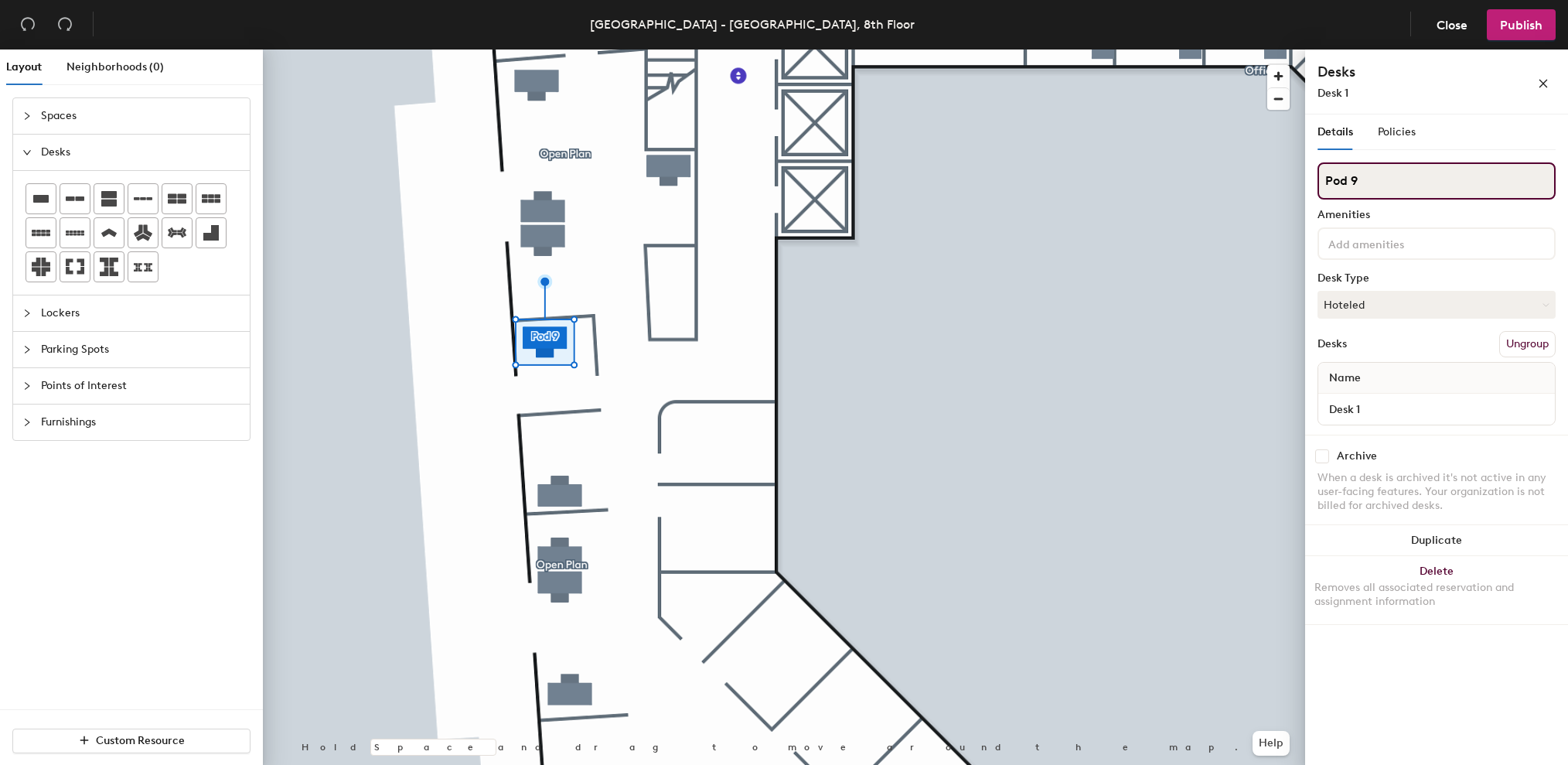
click at [1236, 178] on div "Layout Neighborhoods (0) Spaces Desks Lockers Parking Spots Points of Interest …" at bounding box center [784, 410] width 1568 height 721
type input "Office"
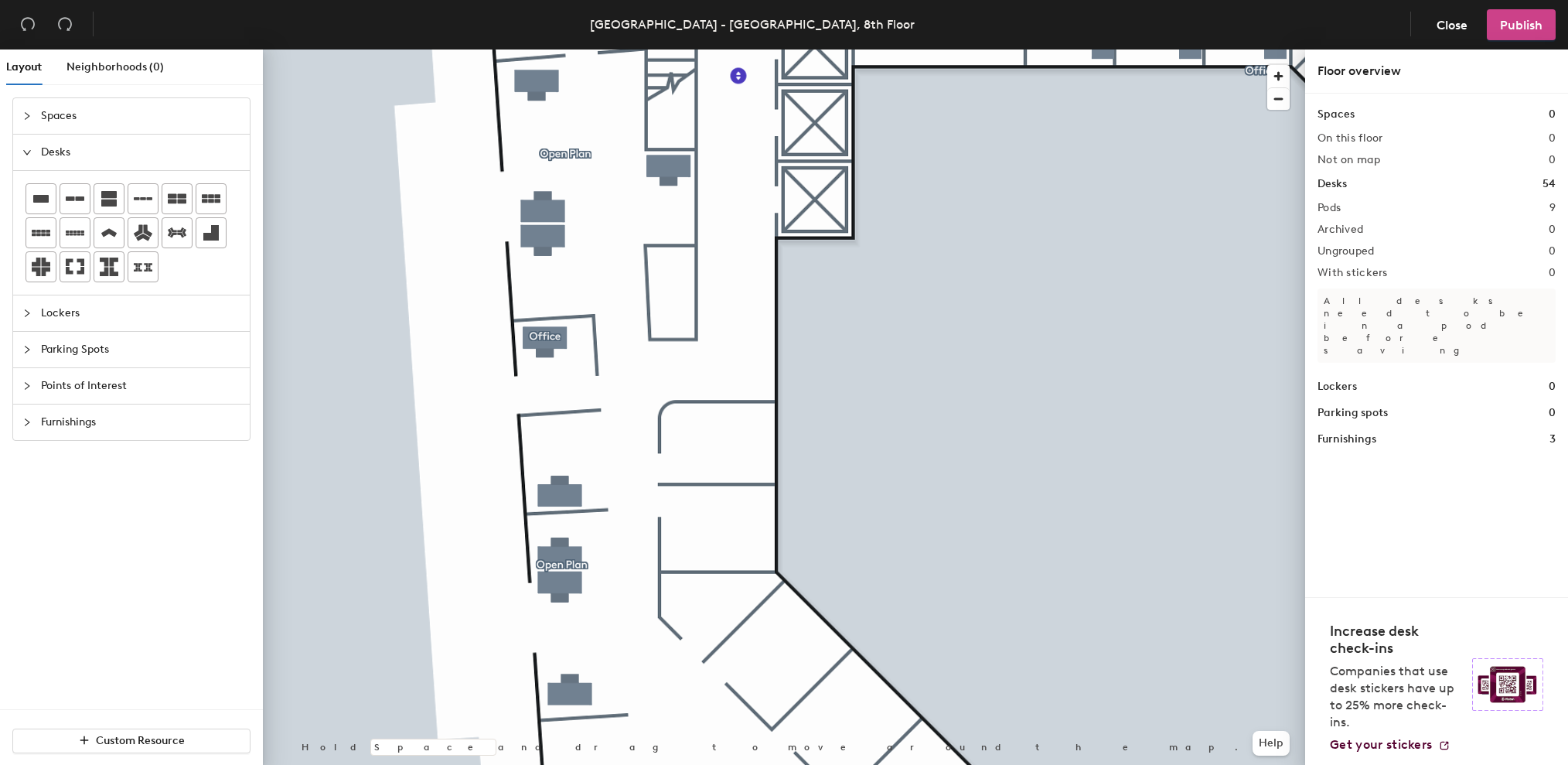
click at [1535, 30] on span "Publish" at bounding box center [1521, 25] width 43 height 15
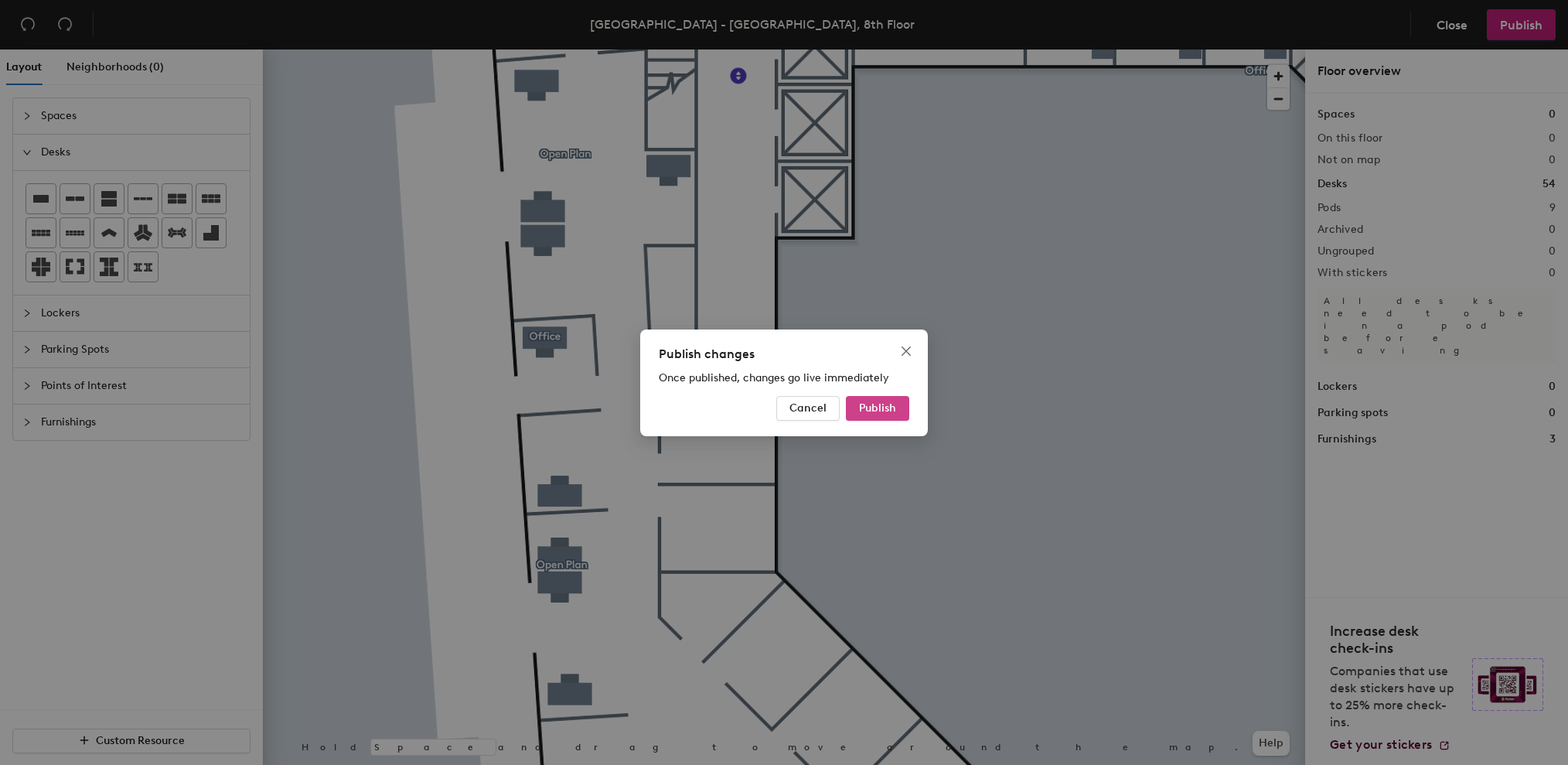
click at [884, 402] on span "Publish" at bounding box center [877, 408] width 37 height 13
